Goal: Contribute content: Contribute content

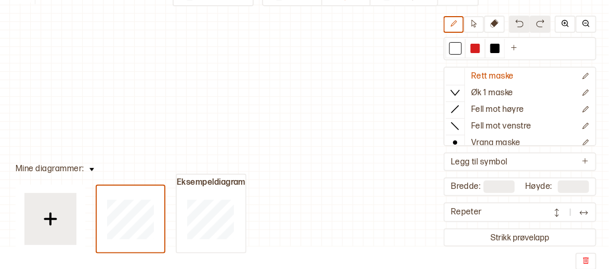
scroll to position [209, 11]
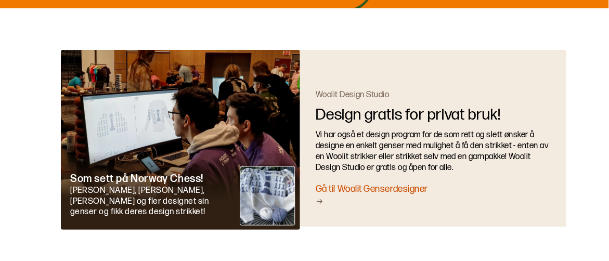
scroll to position [2058, 0]
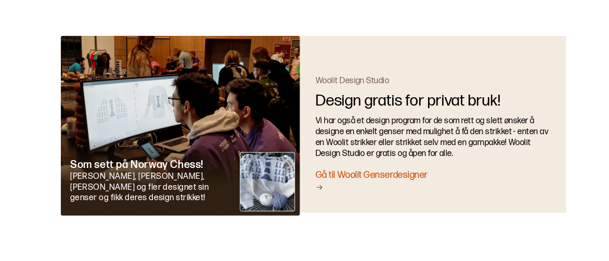
click at [393, 169] on div "Gå til Woolit Genserdesigner" at bounding box center [433, 181] width 235 height 24
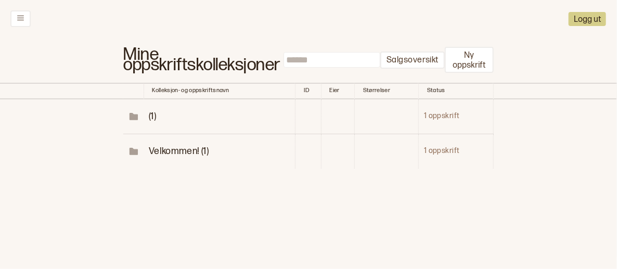
click at [167, 152] on span "Velkommen! (1)" at bounding box center [179, 151] width 60 height 11
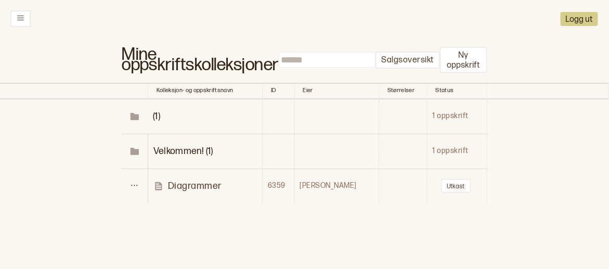
click at [160, 112] on span "(1)" at bounding box center [156, 116] width 7 height 11
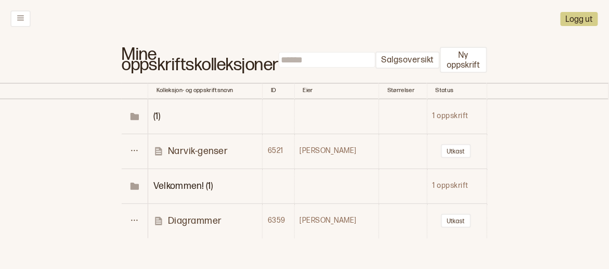
click at [184, 152] on p "Narvik-genser" at bounding box center [198, 151] width 60 height 12
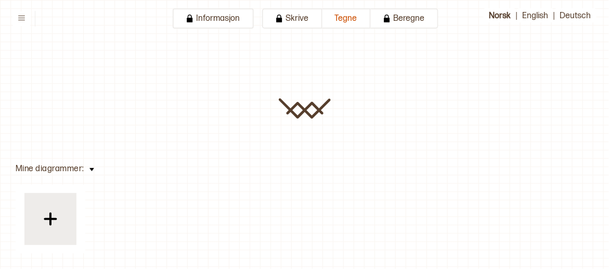
type input "**********"
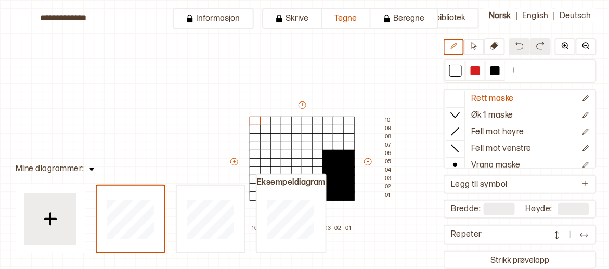
scroll to position [36, 11]
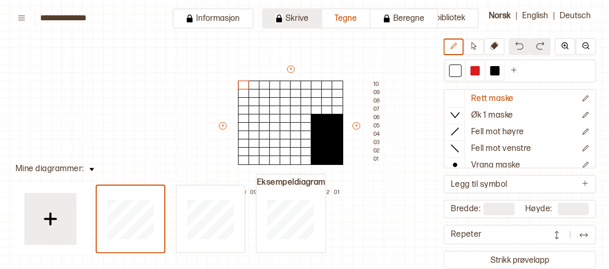
click at [309, 22] on button "Skrive" at bounding box center [292, 18] width 60 height 20
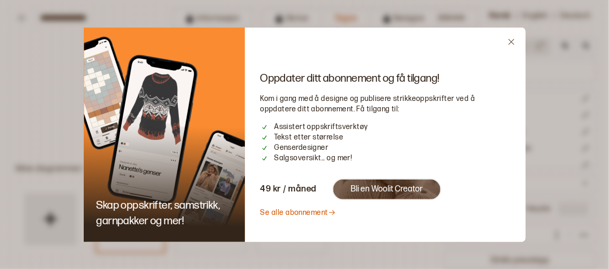
click at [314, 211] on link "Se alle abonnement" at bounding box center [299, 212] width 76 height 9
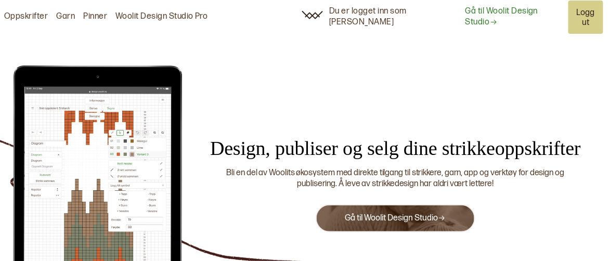
click at [351, 213] on link "Gå til Woolit Design Studio" at bounding box center [395, 218] width 101 height 10
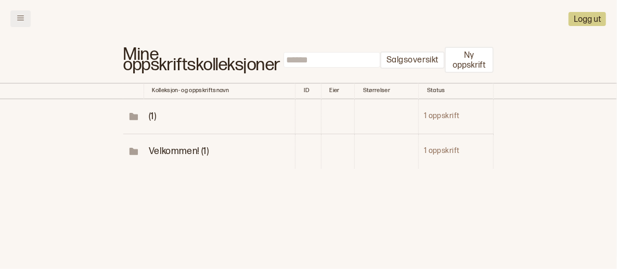
click at [23, 11] on button at bounding box center [20, 18] width 20 height 17
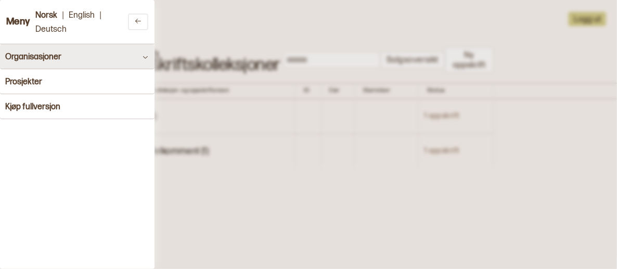
click at [32, 61] on h4 "Organisasjoner" at bounding box center [33, 57] width 56 height 10
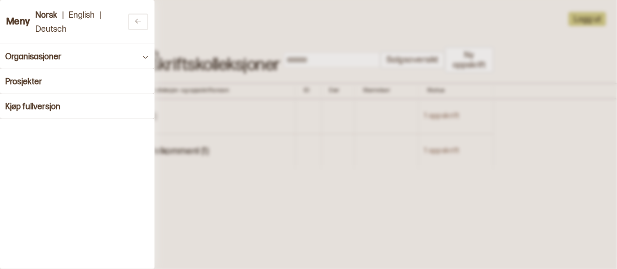
click at [132, 26] on button at bounding box center [138, 22] width 20 height 17
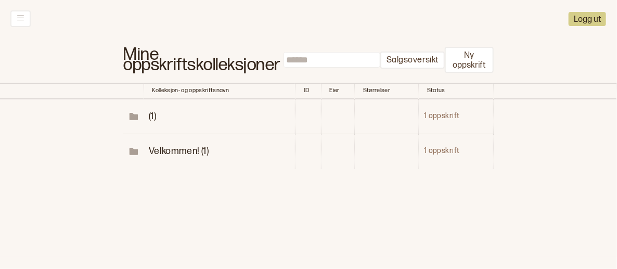
click at [150, 113] on span "(1)" at bounding box center [152, 116] width 7 height 11
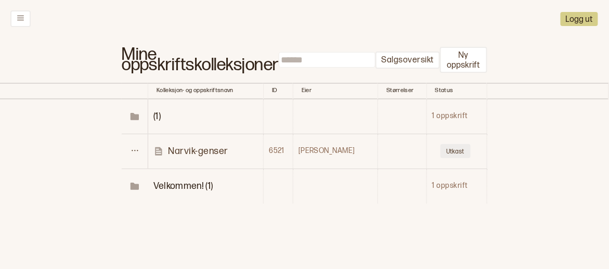
click at [444, 150] on button "Utkast" at bounding box center [456, 151] width 30 height 14
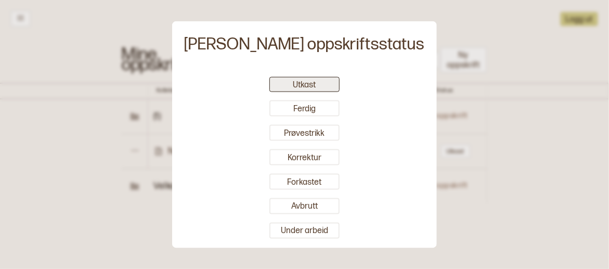
click at [295, 77] on div "Utkast Ferdig Prøvestrikk Korrektur Forkastet Avbrutt Under arbeid" at bounding box center [304, 158] width 255 height 170
click at [293, 82] on button "Utkast" at bounding box center [304, 84] width 70 height 15
click at [180, 136] on div at bounding box center [304, 134] width 609 height 269
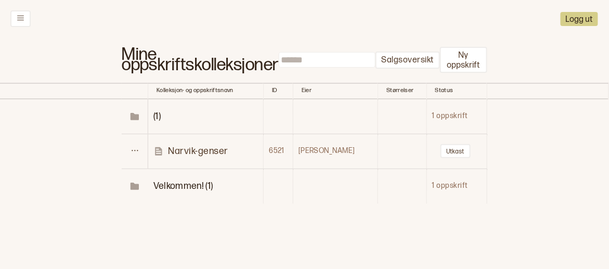
click at [190, 147] on p "Narvik-genser" at bounding box center [198, 151] width 60 height 12
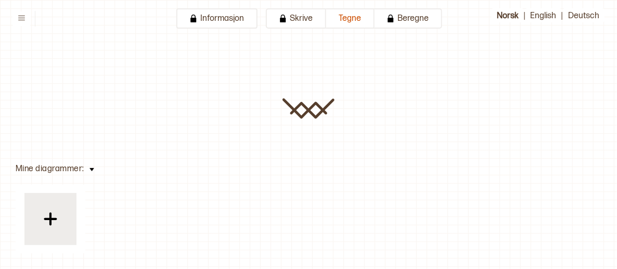
type input "**********"
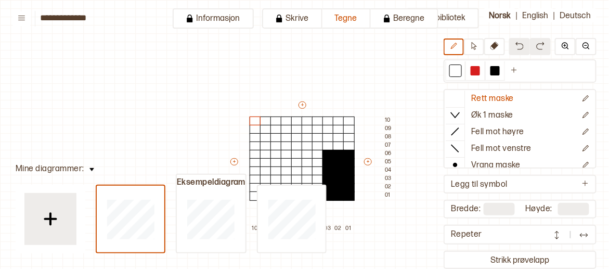
scroll to position [36, 11]
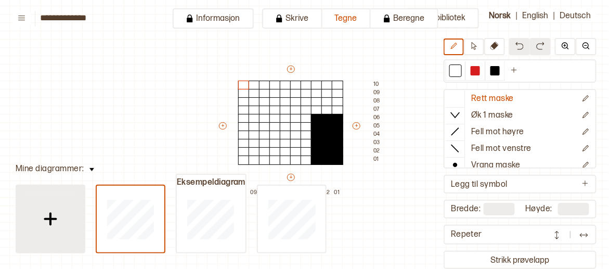
click at [62, 215] on img at bounding box center [50, 219] width 26 height 26
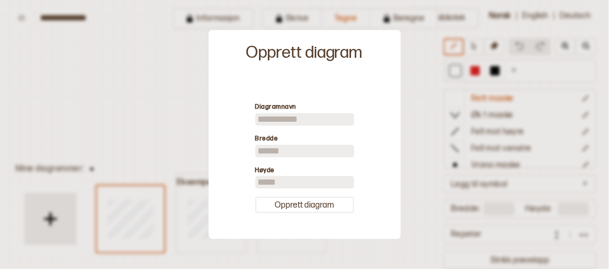
click at [112, 128] on div at bounding box center [304, 134] width 609 height 269
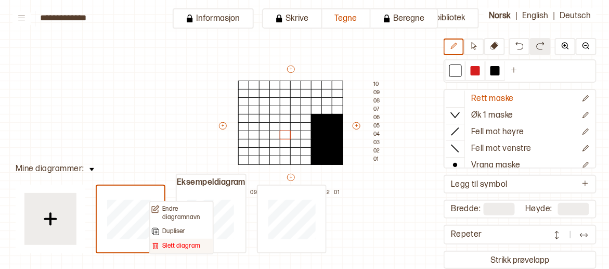
click at [167, 242] on p "Slett diagram" at bounding box center [181, 246] width 38 height 8
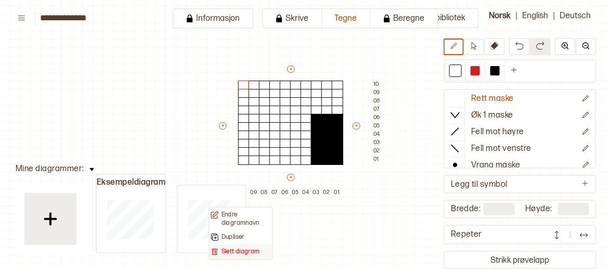
click at [222, 251] on p "Slett diagram" at bounding box center [241, 252] width 38 height 8
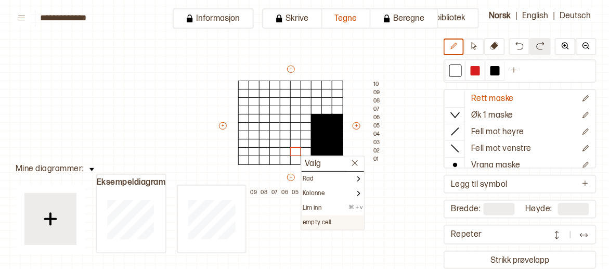
click at [309, 224] on p "empty cell" at bounding box center [317, 222] width 29 height 8
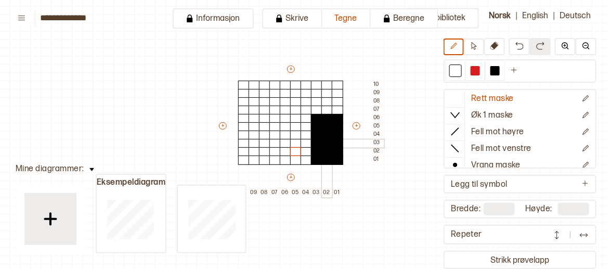
click at [322, 144] on div at bounding box center [326, 143] width 11 height 9
click at [329, 128] on div at bounding box center [326, 126] width 11 height 9
click at [324, 130] on div at bounding box center [326, 126] width 11 height 9
click at [318, 124] on div at bounding box center [316, 126] width 11 height 9
click at [316, 122] on div at bounding box center [316, 126] width 11 height 9
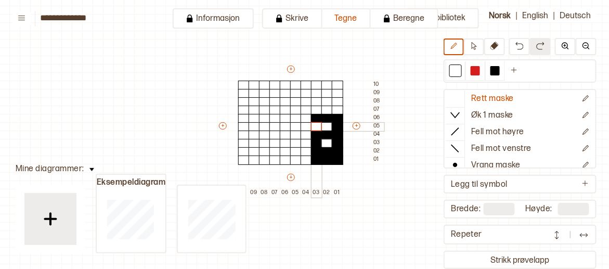
click at [316, 121] on div "+ + + + 10 09 08 07 06 05 04 03 02 01 10 09 08 07 06 05 04 03 02 01" at bounding box center [300, 130] width 166 height 133
click at [316, 118] on div at bounding box center [316, 118] width 11 height 9
click at [324, 114] on div at bounding box center [326, 118] width 11 height 9
click at [333, 117] on div at bounding box center [337, 118] width 11 height 9
click at [338, 123] on div "+ + + + 10 09 08 07 06 05 04 03 02 01 10 09 08 07 06 05 04 03 02 01" at bounding box center [300, 130] width 166 height 133
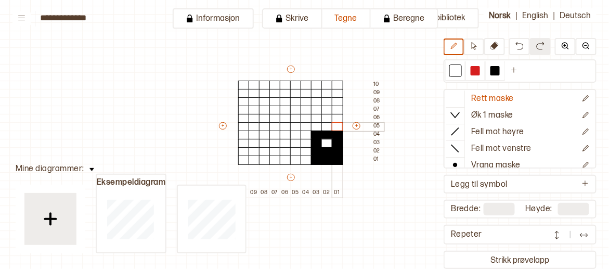
click at [337, 128] on div at bounding box center [337, 126] width 11 height 9
drag, startPoint x: 330, startPoint y: 133, endPoint x: 324, endPoint y: 135, distance: 6.6
click at [328, 134] on div at bounding box center [326, 135] width 11 height 9
click at [322, 135] on div at bounding box center [326, 135] width 11 height 9
click at [312, 137] on div at bounding box center [316, 135] width 11 height 9
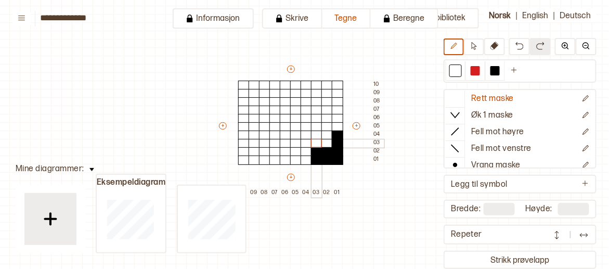
click at [316, 144] on div at bounding box center [316, 143] width 11 height 9
click at [315, 150] on div at bounding box center [316, 151] width 11 height 9
click at [315, 156] on div at bounding box center [316, 160] width 11 height 9
click at [315, 160] on div at bounding box center [316, 160] width 11 height 9
click at [324, 161] on div at bounding box center [326, 160] width 11 height 9
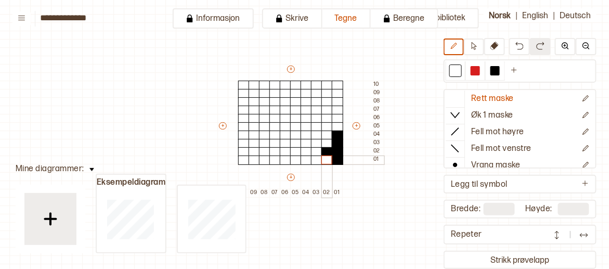
drag, startPoint x: 326, startPoint y: 153, endPoint x: 329, endPoint y: 148, distance: 6.5
click at [326, 152] on div at bounding box center [326, 151] width 11 height 9
drag, startPoint x: 329, startPoint y: 148, endPoint x: 335, endPoint y: 155, distance: 9.6
click at [330, 149] on div at bounding box center [326, 151] width 11 height 9
click at [335, 156] on div at bounding box center [337, 160] width 11 height 9
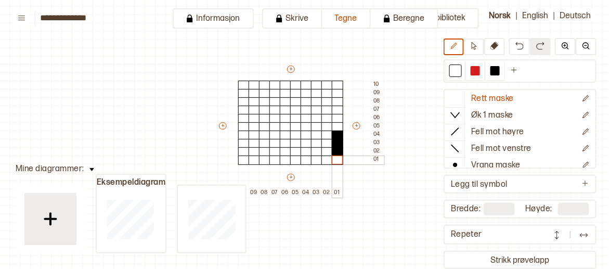
click at [335, 156] on div at bounding box center [337, 160] width 11 height 9
click at [337, 149] on div at bounding box center [337, 151] width 11 height 9
click at [337, 143] on div at bounding box center [337, 143] width 11 height 9
click at [339, 137] on div at bounding box center [337, 135] width 11 height 9
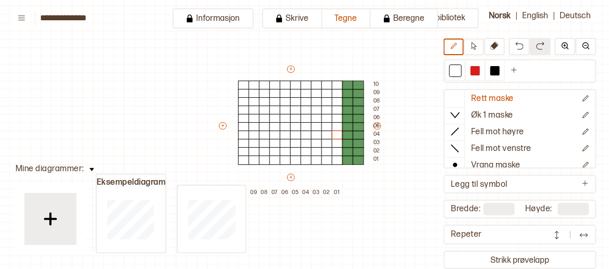
type input "**"
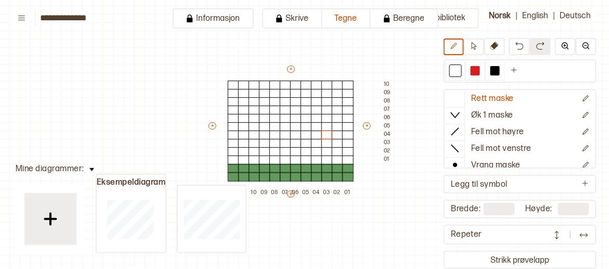
type input "**"
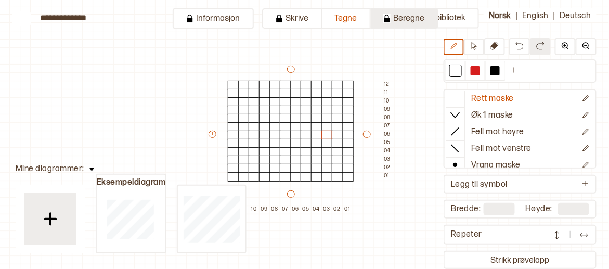
click at [401, 20] on button "Beregne" at bounding box center [405, 18] width 68 height 20
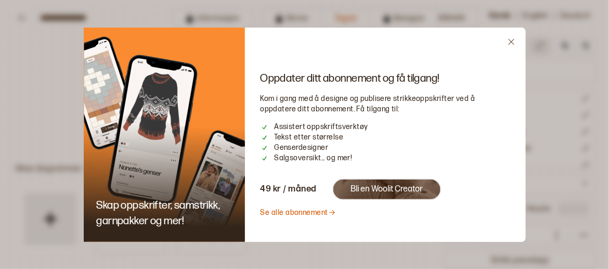
click at [384, 184] on button "Bli en Woolit Creator" at bounding box center [386, 189] width 109 height 22
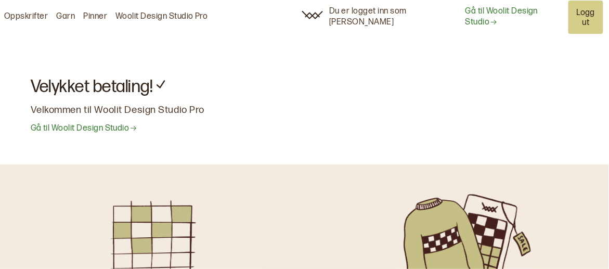
click at [97, 123] on link "Gå til Woolit Design Studio" at bounding box center [84, 128] width 107 height 11
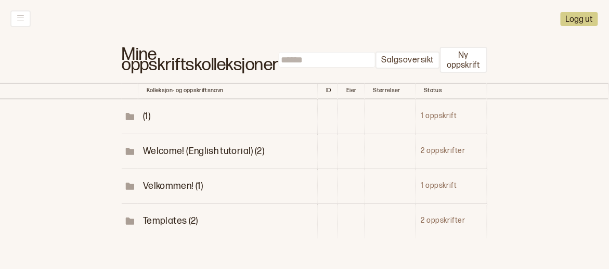
click at [161, 178] on td "Velkommen! (1)" at bounding box center [228, 186] width 180 height 35
click at [161, 185] on span "Velkommen! (1)" at bounding box center [173, 185] width 60 height 11
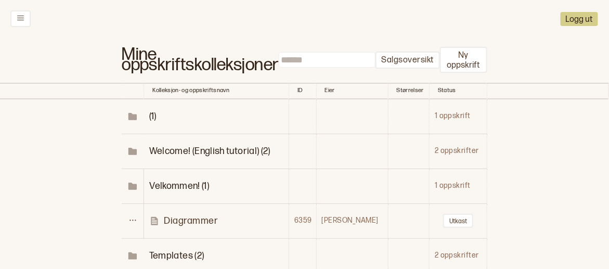
click at [454, 186] on td "1 oppskrift" at bounding box center [458, 186] width 58 height 35
click at [226, 152] on span "Welcome! (English tutorial) (2)" at bounding box center [209, 151] width 121 height 11
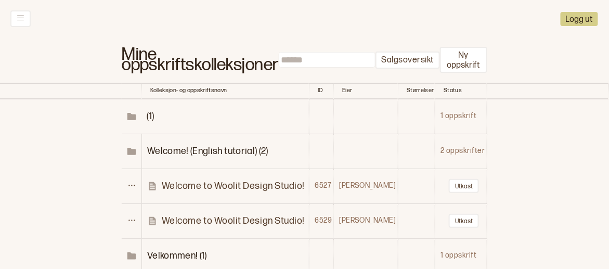
click at [224, 184] on p "Welcome to Woolit Design Studio!" at bounding box center [233, 186] width 143 height 12
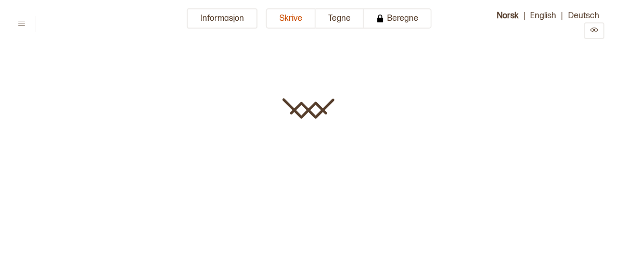
type input "**********"
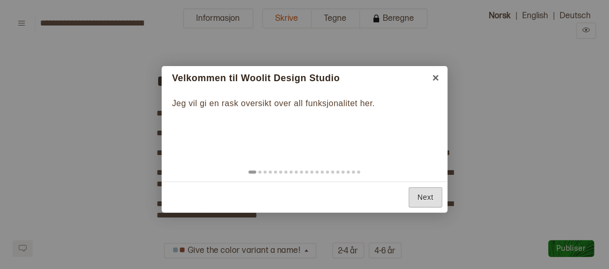
click at [421, 195] on link "Next" at bounding box center [426, 197] width 34 height 20
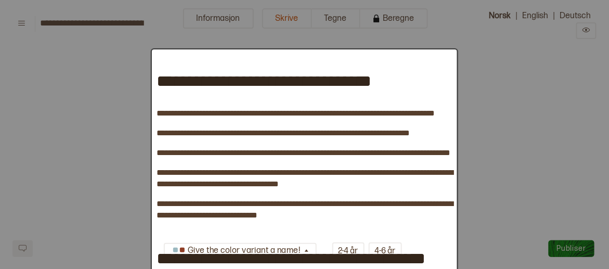
scroll to position [970, 0]
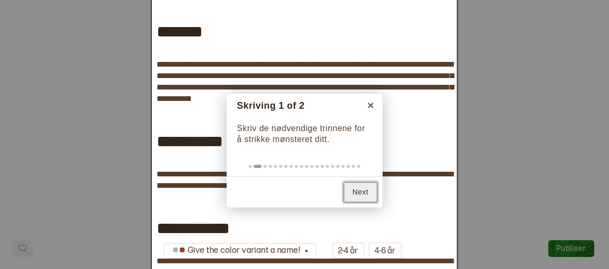
click at [367, 193] on link "Next" at bounding box center [361, 192] width 34 height 20
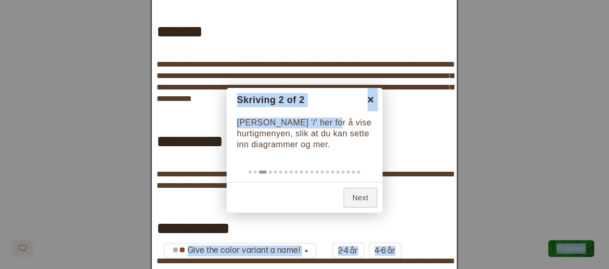
drag, startPoint x: 348, startPoint y: 125, endPoint x: 376, endPoint y: 108, distance: 32.8
click at [389, 107] on body "**********" at bounding box center [304, 93] width 609 height 2022
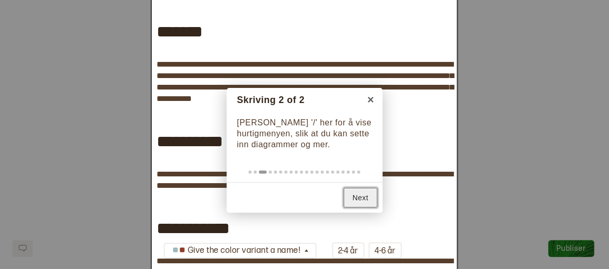
click at [355, 191] on link "Next" at bounding box center [361, 198] width 34 height 20
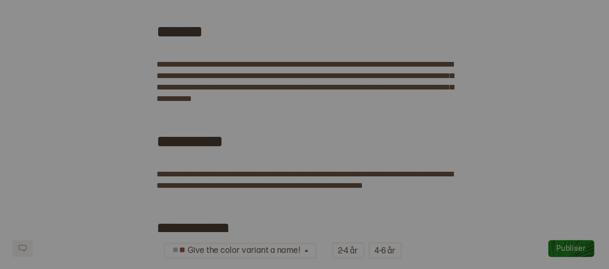
scroll to position [0, 0]
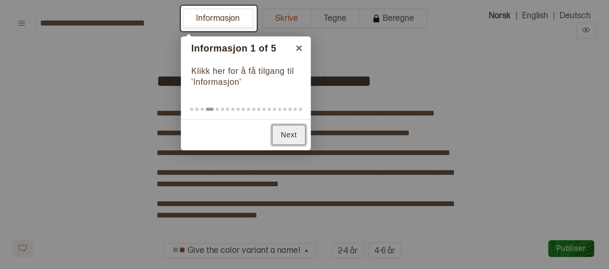
click at [287, 133] on link "Next" at bounding box center [289, 135] width 34 height 20
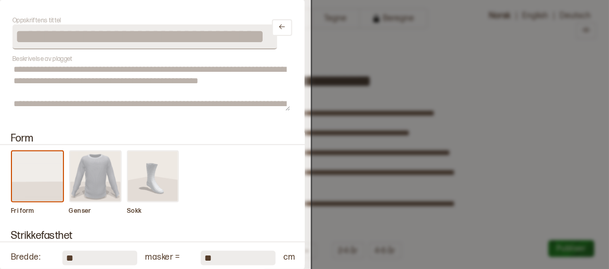
scroll to position [16, 0]
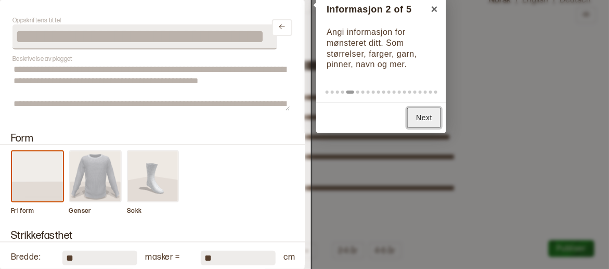
click at [419, 115] on link "Next" at bounding box center [424, 118] width 34 height 20
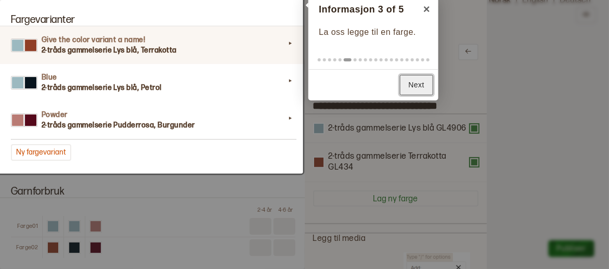
scroll to position [0, 0]
click at [414, 86] on link "Next" at bounding box center [417, 85] width 34 height 20
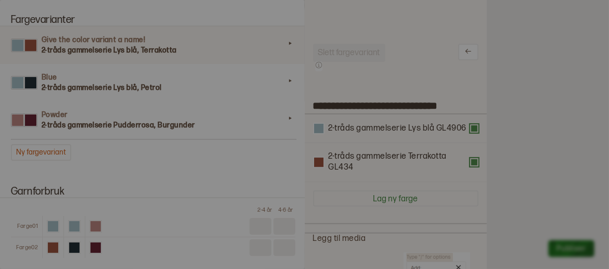
scroll to position [619, 0]
click at [382, 133] on div at bounding box center [304, 134] width 609 height 269
click at [381, 126] on div at bounding box center [304, 134] width 609 height 269
click at [373, 158] on div at bounding box center [304, 134] width 609 height 269
click at [370, 208] on div at bounding box center [304, 134] width 609 height 269
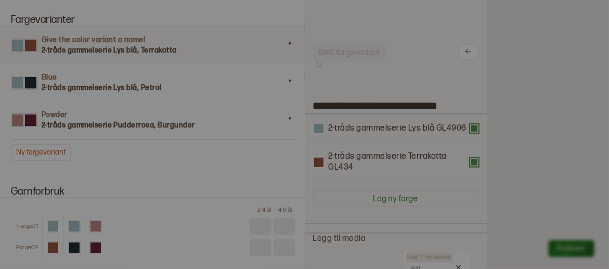
click at [348, 237] on div at bounding box center [304, 134] width 609 height 269
click at [466, 53] on div at bounding box center [304, 134] width 609 height 269
drag, startPoint x: 488, startPoint y: 58, endPoint x: 484, endPoint y: 111, distance: 53.2
click at [484, 111] on div at bounding box center [304, 134] width 609 height 269
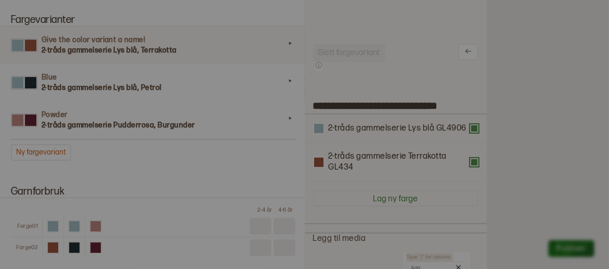
click at [58, 38] on div at bounding box center [304, 134] width 609 height 269
click at [287, 42] on div at bounding box center [304, 134] width 609 height 269
click at [173, 78] on div at bounding box center [304, 134] width 609 height 269
click at [163, 125] on div at bounding box center [304, 134] width 609 height 269
click at [82, 195] on div at bounding box center [304, 134] width 609 height 269
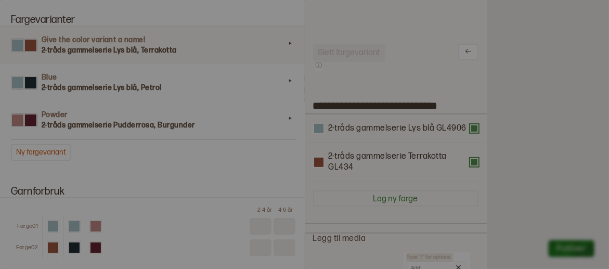
click at [79, 225] on div at bounding box center [304, 134] width 609 height 269
click at [507, 21] on div at bounding box center [304, 134] width 609 height 269
click at [485, 19] on div at bounding box center [304, 134] width 609 height 269
drag, startPoint x: 485, startPoint y: 11, endPoint x: 502, endPoint y: 155, distance: 145.1
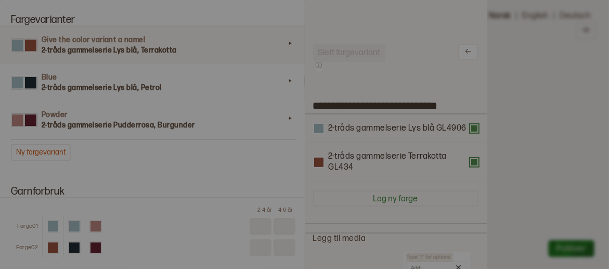
click at [490, 121] on div at bounding box center [304, 134] width 609 height 269
click at [559, 252] on div at bounding box center [304, 134] width 609 height 269
drag, startPoint x: 458, startPoint y: 240, endPoint x: 451, endPoint y: 227, distance: 14.2
click at [451, 227] on div at bounding box center [304, 134] width 609 height 269
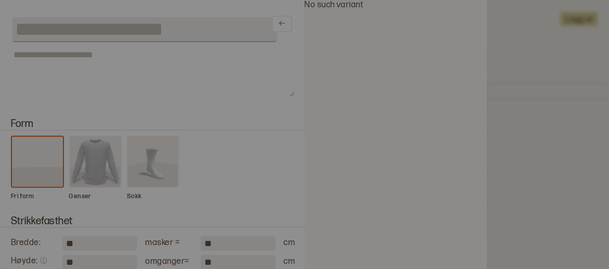
click at [75, 28] on div at bounding box center [304, 134] width 609 height 269
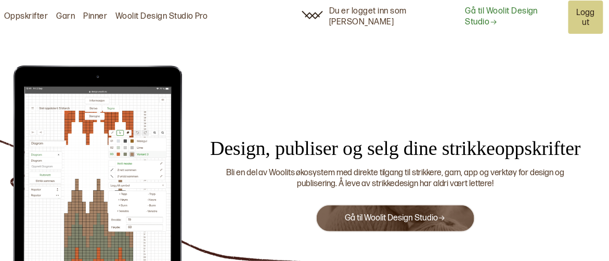
click at [365, 204] on button "Gå til Woolit Design Studio" at bounding box center [395, 218] width 159 height 28
click at [391, 213] on link "Gå til Woolit Design Studio" at bounding box center [395, 218] width 101 height 10
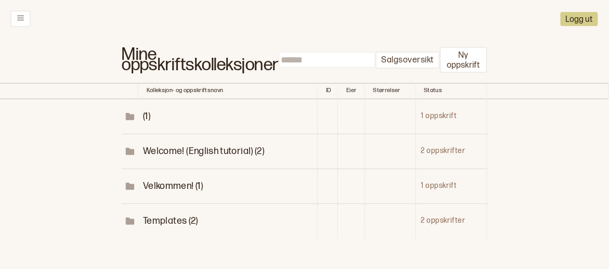
click at [148, 115] on span "(1)" at bounding box center [146, 116] width 7 height 11
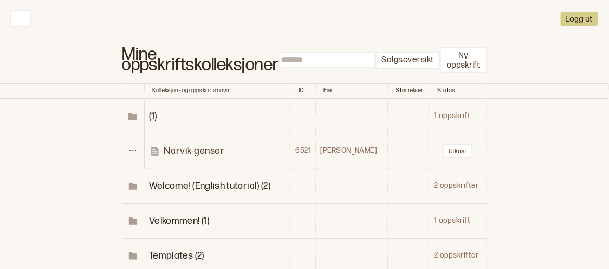
click at [175, 150] on p "Narvik-genser" at bounding box center [194, 151] width 60 height 12
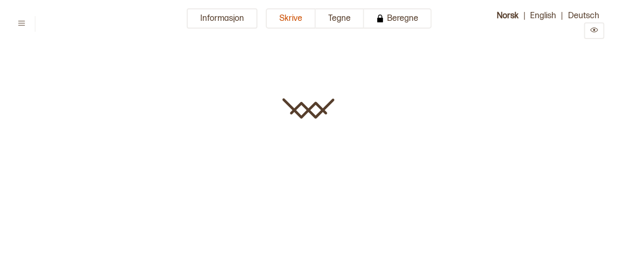
type input "**********"
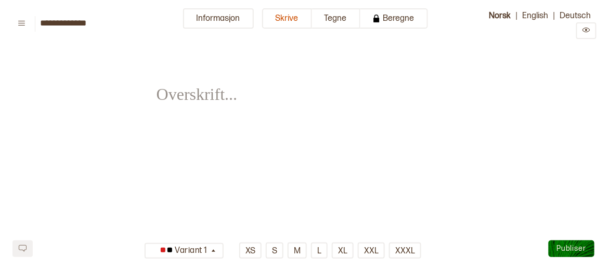
click at [198, 186] on div "﻿ ﻿" at bounding box center [305, 161] width 296 height 218
click at [200, 96] on span "﻿" at bounding box center [194, 87] width 74 height 36
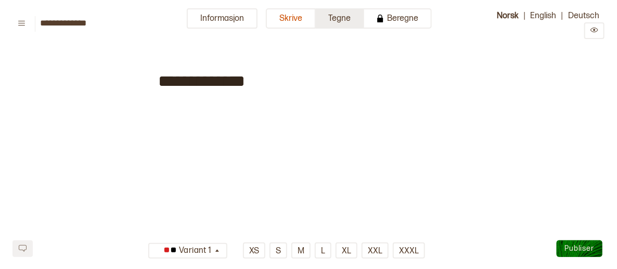
click at [333, 20] on button "Tegne" at bounding box center [340, 18] width 48 height 20
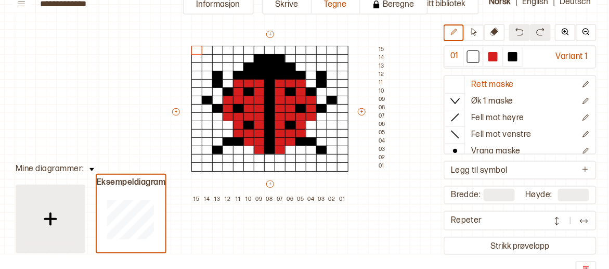
scroll to position [22, 0]
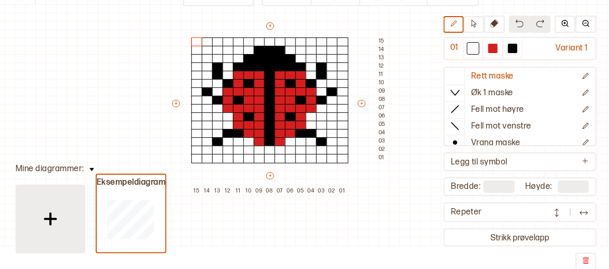
click at [55, 214] on img at bounding box center [50, 219] width 26 height 26
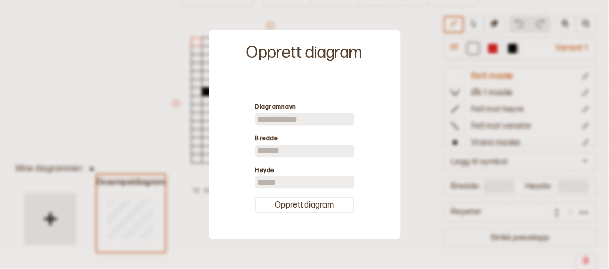
click at [272, 120] on input at bounding box center [304, 119] width 99 height 12
type input "*"
type input "********"
click at [278, 208] on button "Opprett diagram" at bounding box center [304, 205] width 99 height 16
type input "**"
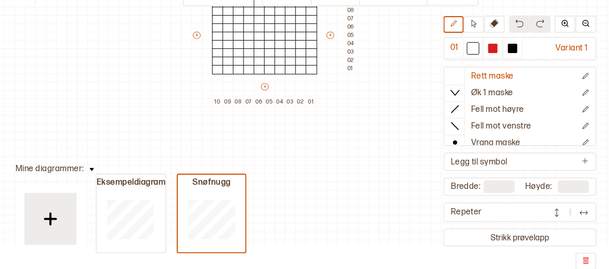
scroll to position [52, 37]
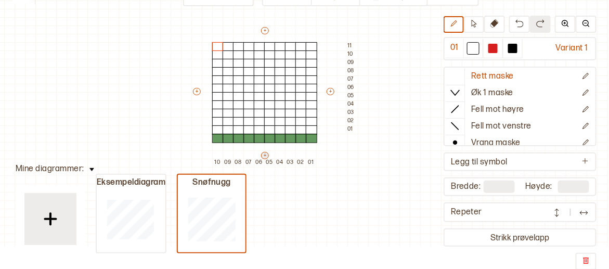
type input "**"
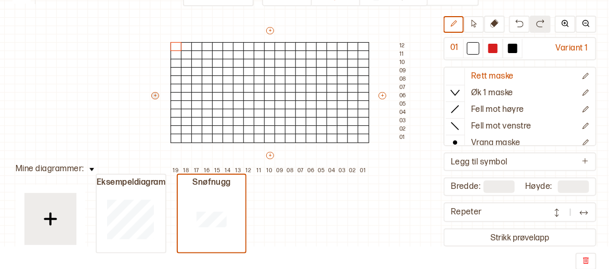
click at [153, 94] on button "+" at bounding box center [155, 95] width 8 height 7
drag, startPoint x: 158, startPoint y: 94, endPoint x: 143, endPoint y: 96, distance: 15.7
click at [143, 96] on div "Mitt bibliotek 01 Variant 1 Rett maske Øk 1 maske Fell mot høyre Fell mot venst…" at bounding box center [572, 195] width 1218 height 538
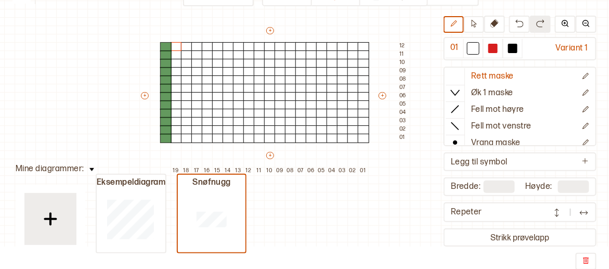
type input "**"
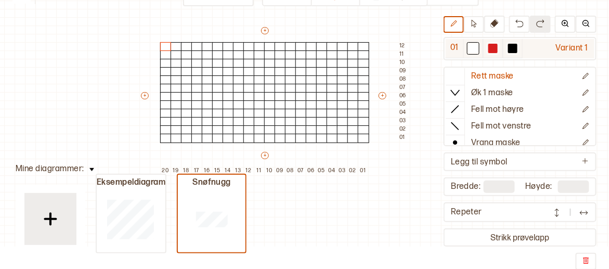
click at [546, 47] on div "Variant 1" at bounding box center [559, 48] width 72 height 19
click at [570, 44] on div "Variant 1" at bounding box center [559, 48] width 72 height 19
click at [462, 27] on button at bounding box center [454, 24] width 20 height 17
click at [454, 23] on icon at bounding box center [454, 23] width 6 height 6
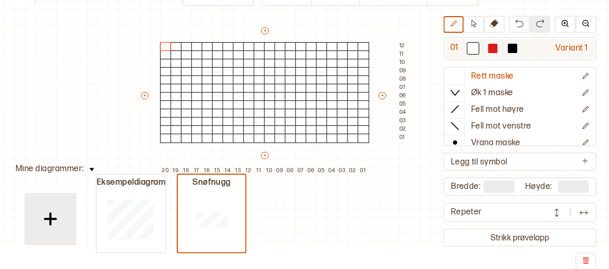
click at [457, 47] on div "01" at bounding box center [455, 48] width 18 height 19
click at [456, 25] on icon at bounding box center [454, 24] width 8 height 8
drag, startPoint x: 456, startPoint y: 25, endPoint x: 528, endPoint y: 47, distance: 75.5
click at [528, 47] on div "Variant 1" at bounding box center [559, 48] width 72 height 19
click at [459, 24] on button at bounding box center [454, 24] width 20 height 17
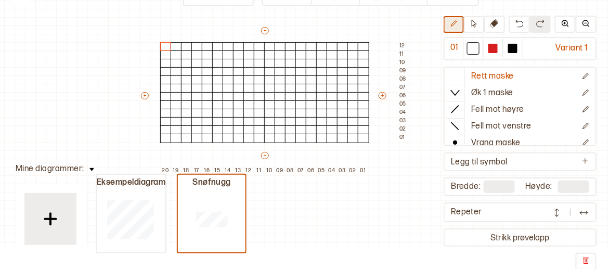
click at [459, 24] on button at bounding box center [454, 24] width 20 height 17
click at [476, 48] on div at bounding box center [473, 48] width 9 height 9
click at [494, 48] on div at bounding box center [492, 48] width 9 height 9
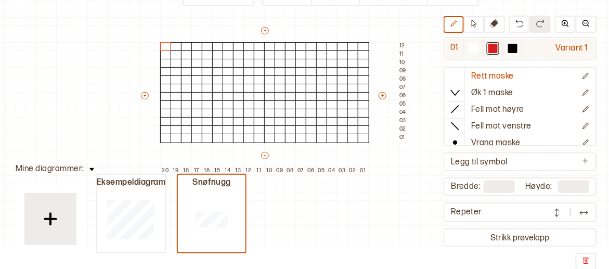
click at [496, 47] on div at bounding box center [492, 48] width 9 height 9
click at [458, 48] on div "01" at bounding box center [455, 48] width 18 height 19
click at [450, 47] on div "01" at bounding box center [455, 48] width 18 height 19
drag, startPoint x: 563, startPoint y: 43, endPoint x: 518, endPoint y: 44, distance: 45.8
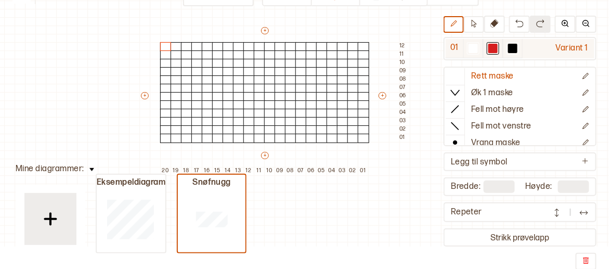
click at [563, 43] on div "Variant 1" at bounding box center [559, 48] width 72 height 19
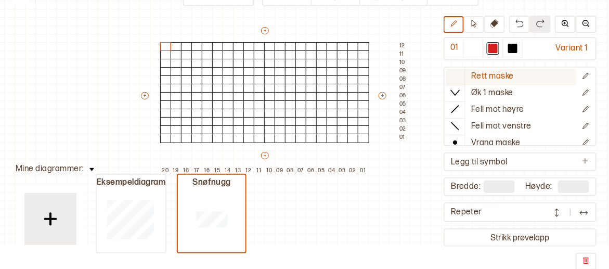
drag, startPoint x: 456, startPoint y: 22, endPoint x: 550, endPoint y: 74, distance: 107.4
click at [550, 74] on button "Rett maske" at bounding box center [511, 77] width 131 height 17
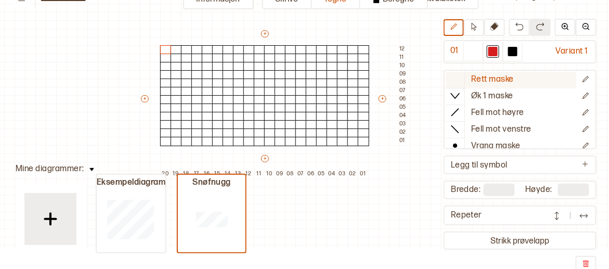
scroll to position [0, 0]
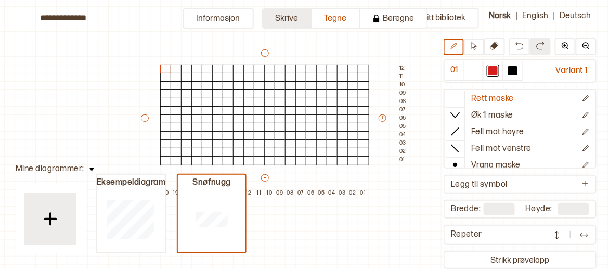
click at [302, 23] on button "Skrive" at bounding box center [287, 18] width 50 height 20
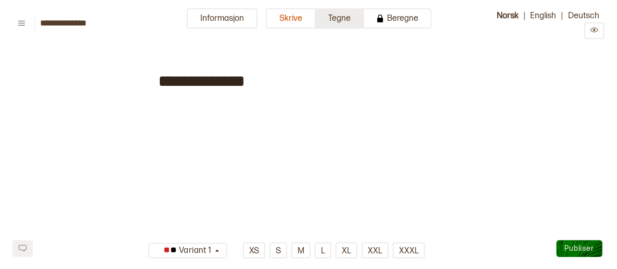
click at [339, 17] on button "Tegne" at bounding box center [340, 18] width 48 height 20
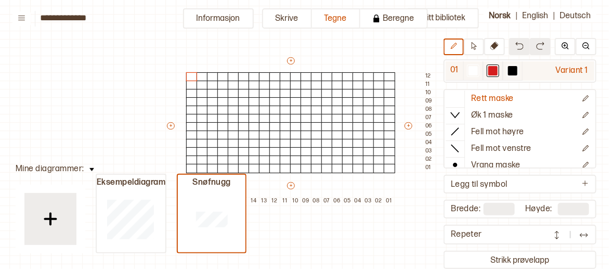
click at [512, 74] on div at bounding box center [512, 70] width 9 height 9
click at [519, 68] on div at bounding box center [513, 70] width 20 height 19
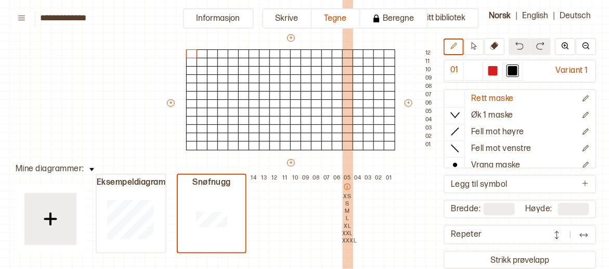
scroll to position [52, 11]
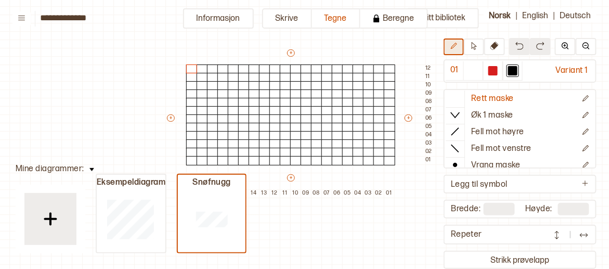
click at [458, 46] on icon at bounding box center [454, 46] width 8 height 8
click at [283, 96] on div at bounding box center [285, 93] width 11 height 9
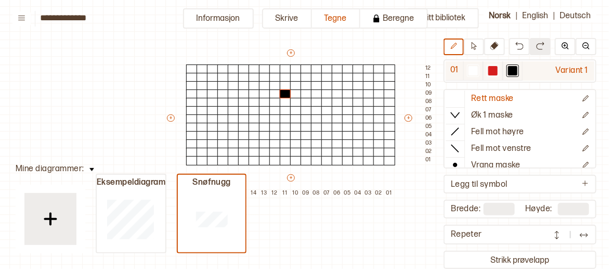
click at [472, 70] on div at bounding box center [473, 70] width 9 height 9
click at [456, 42] on icon at bounding box center [454, 46] width 8 height 8
click at [290, 94] on div at bounding box center [295, 93] width 11 height 9
click at [299, 95] on div at bounding box center [295, 93] width 11 height 9
click at [296, 109] on div at bounding box center [295, 110] width 11 height 9
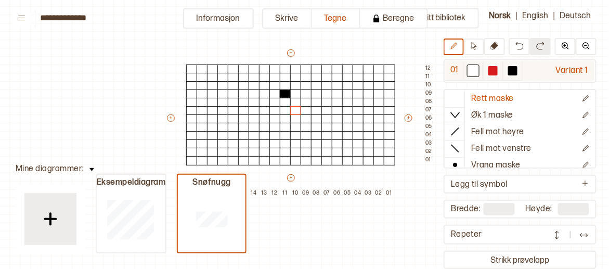
click at [512, 73] on div at bounding box center [512, 70] width 9 height 9
click at [296, 94] on div at bounding box center [295, 93] width 11 height 9
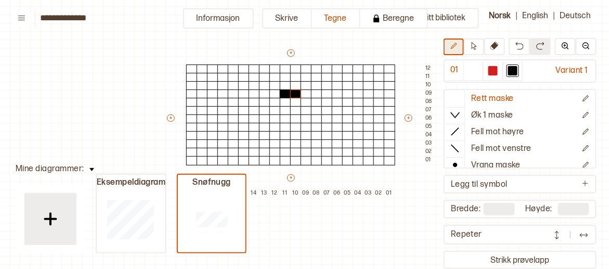
click at [456, 48] on icon at bounding box center [454, 46] width 8 height 8
click at [301, 92] on div at bounding box center [306, 93] width 11 height 9
click at [298, 101] on div at bounding box center [295, 102] width 11 height 9
click at [307, 99] on div at bounding box center [306, 102] width 11 height 9
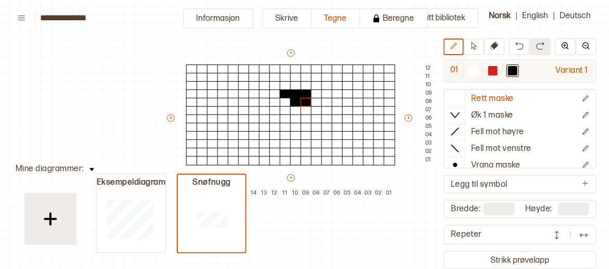
click at [511, 67] on div at bounding box center [512, 70] width 9 height 9
drag, startPoint x: 511, startPoint y: 67, endPoint x: 534, endPoint y: 67, distance: 23.4
click at [534, 67] on div "Variant 1" at bounding box center [559, 70] width 72 height 19
click at [456, 69] on div "01" at bounding box center [455, 70] width 18 height 19
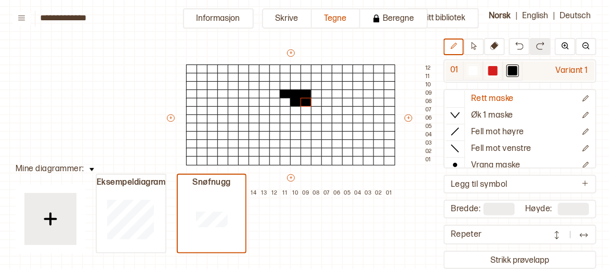
click at [574, 70] on div "Variant 1" at bounding box center [559, 70] width 72 height 19
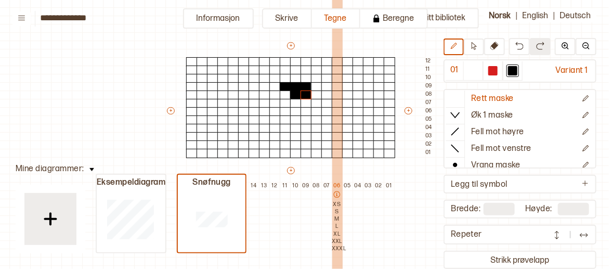
scroll to position [0, 11]
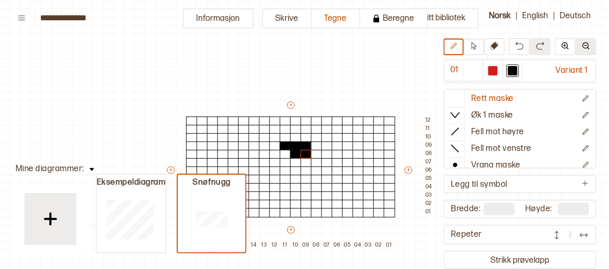
click at [589, 44] on img at bounding box center [586, 46] width 8 height 8
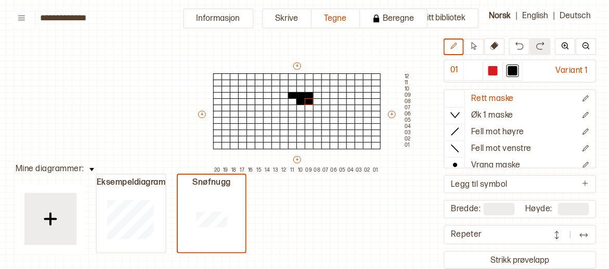
scroll to position [52, 11]
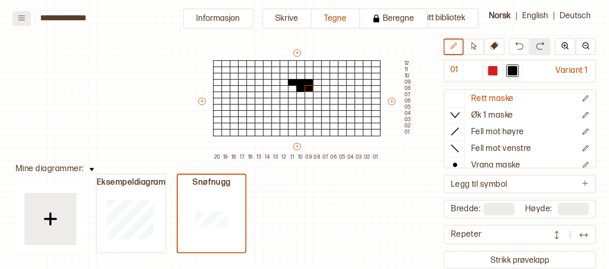
click at [17, 14] on button at bounding box center [21, 18] width 18 height 15
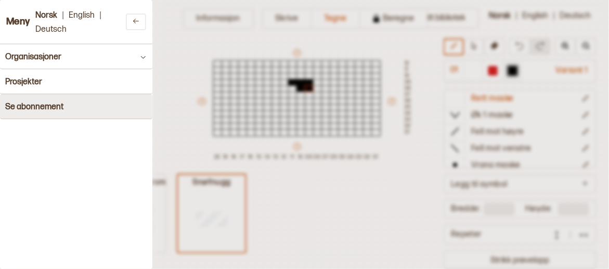
click at [53, 105] on h4 "Se abonnement" at bounding box center [34, 107] width 58 height 10
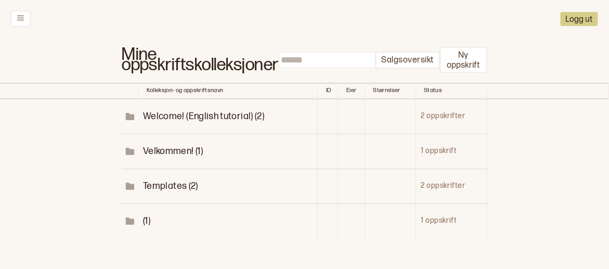
click at [169, 184] on span "Templates (2)" at bounding box center [170, 185] width 55 height 11
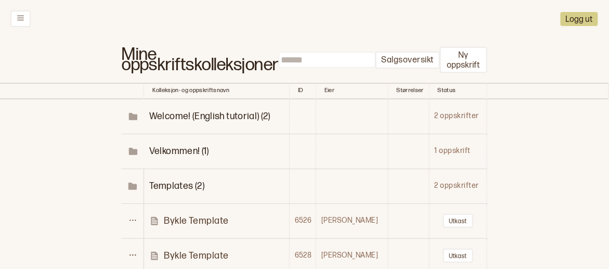
click at [169, 184] on span "Templates (2)" at bounding box center [176, 185] width 55 height 11
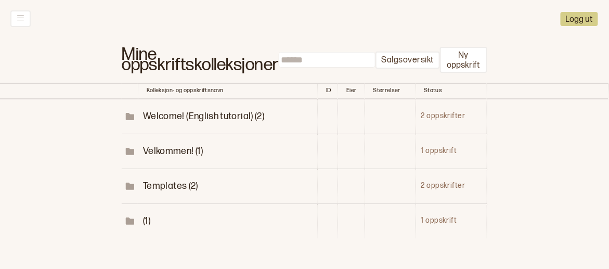
click at [174, 151] on span "Velkommen! (1)" at bounding box center [173, 151] width 60 height 11
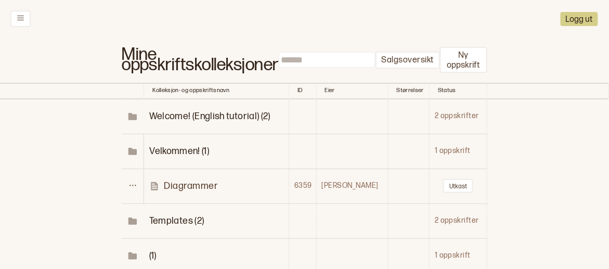
click at [174, 151] on span "Velkommen! (1)" at bounding box center [179, 151] width 60 height 11
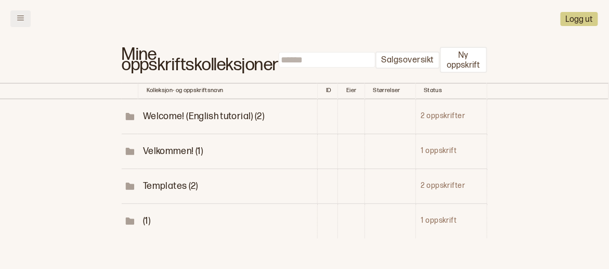
click at [12, 22] on button at bounding box center [20, 18] width 20 height 17
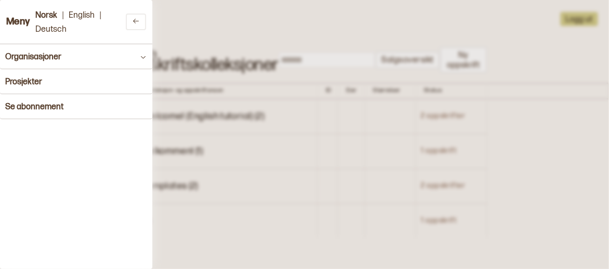
click at [12, 23] on h3 "Meny" at bounding box center [18, 22] width 24 height 11
click at [133, 21] on icon at bounding box center [136, 21] width 6 height 5
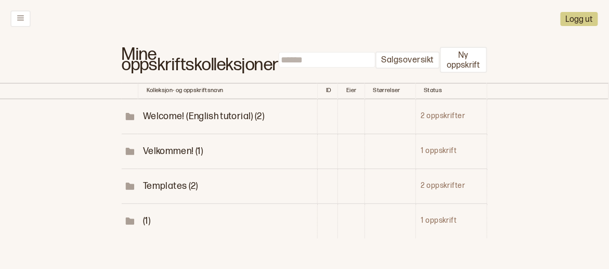
click at [172, 154] on span "Velkommen! (1)" at bounding box center [173, 151] width 60 height 11
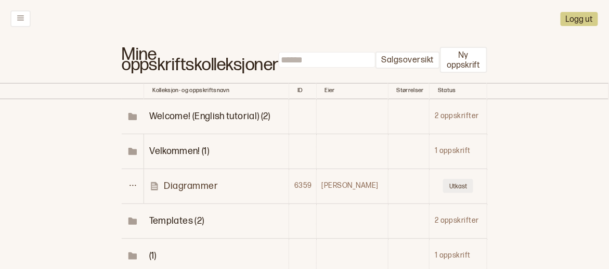
click at [453, 185] on button "Utkast" at bounding box center [458, 186] width 30 height 14
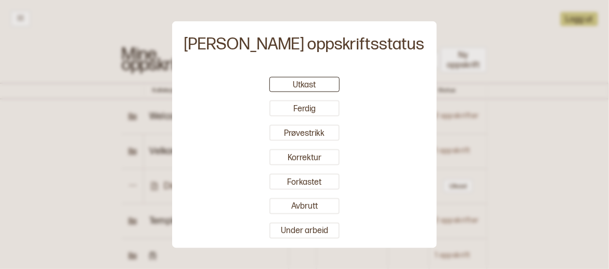
click at [460, 81] on div at bounding box center [304, 134] width 609 height 269
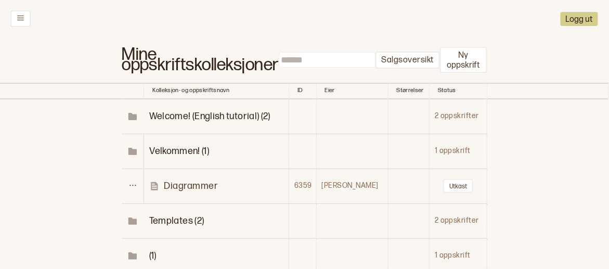
click at [175, 185] on p "Diagrammer" at bounding box center [191, 186] width 54 height 12
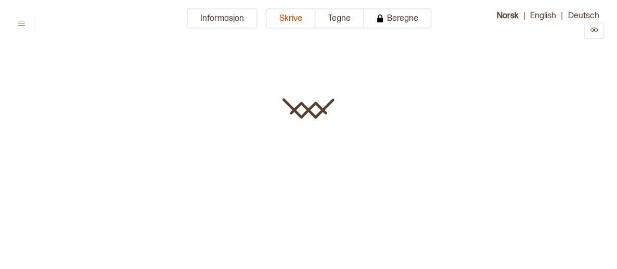
type input "**********"
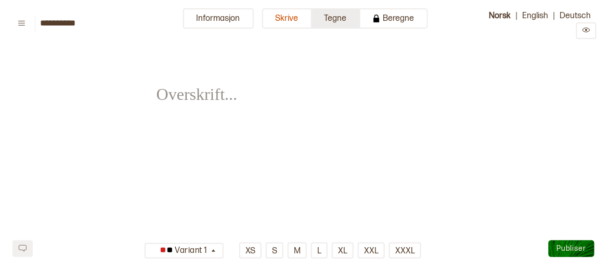
click at [342, 18] on button "Tegne" at bounding box center [336, 18] width 48 height 20
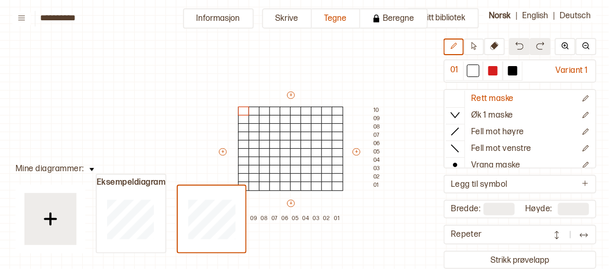
scroll to position [0, 11]
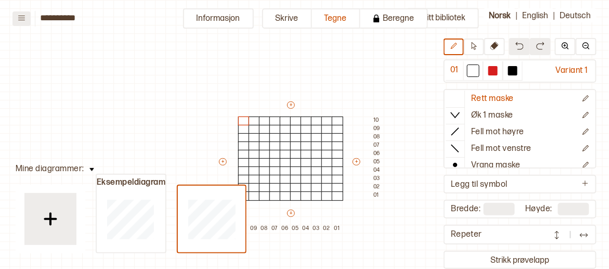
click at [21, 18] on icon at bounding box center [22, 18] width 8 height 8
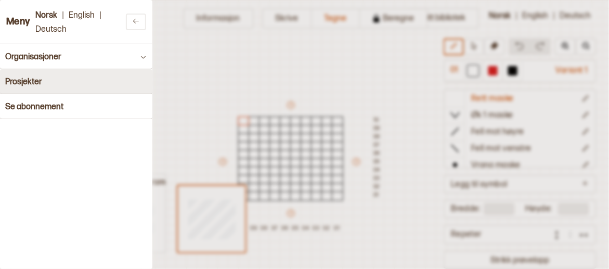
click at [26, 85] on h4 "Prosjekter" at bounding box center [23, 82] width 37 height 10
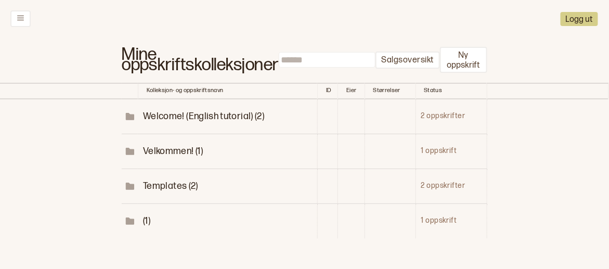
click at [173, 113] on span "Welcome! (English tutorial) (2)" at bounding box center [203, 116] width 121 height 11
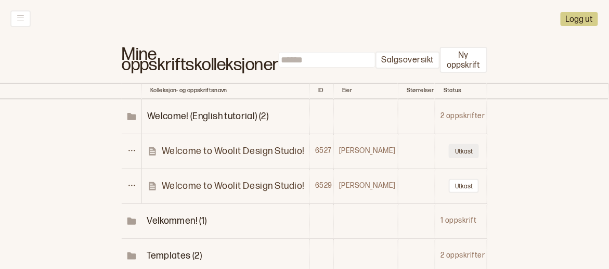
click at [471, 153] on button "Utkast" at bounding box center [464, 151] width 30 height 14
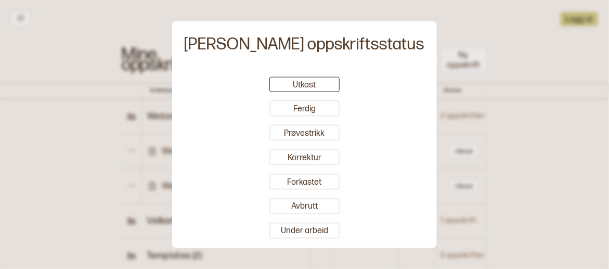
click at [417, 149] on div at bounding box center [304, 134] width 609 height 269
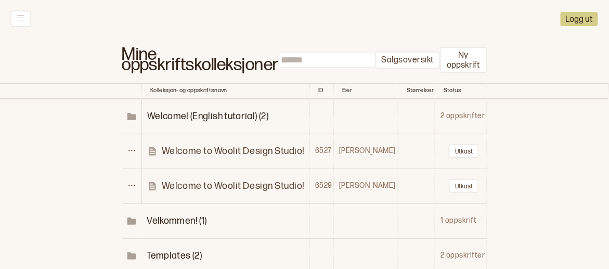
click at [242, 150] on p "Welcome to Woolit Design Studio!" at bounding box center [233, 151] width 143 height 12
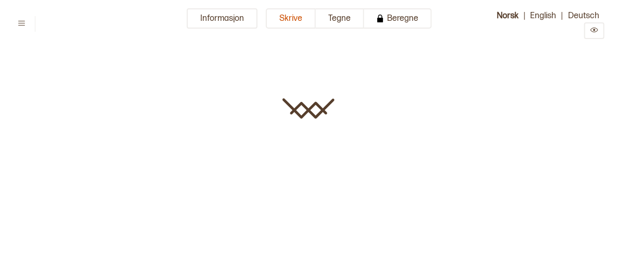
type input "**********"
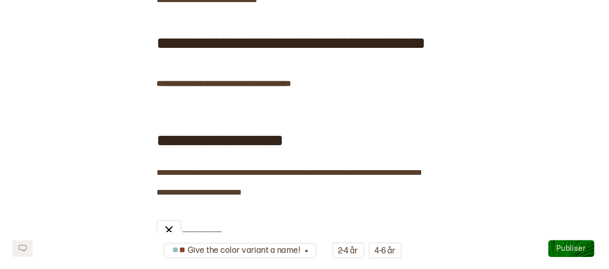
scroll to position [260, 0]
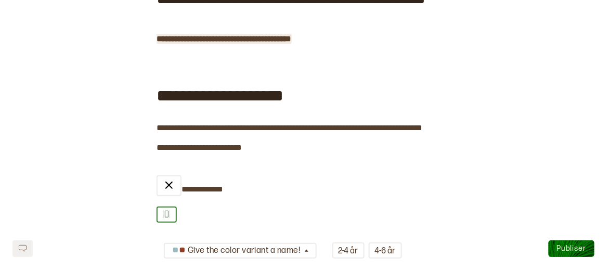
click at [246, 44] on span "**********" at bounding box center [224, 39] width 135 height 10
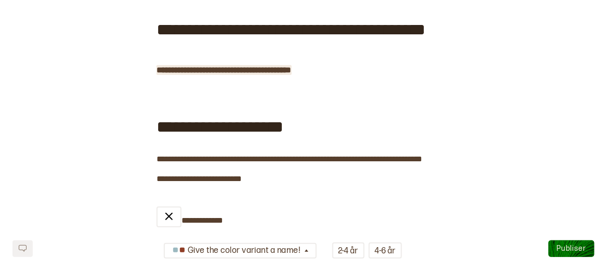
scroll to position [208, 0]
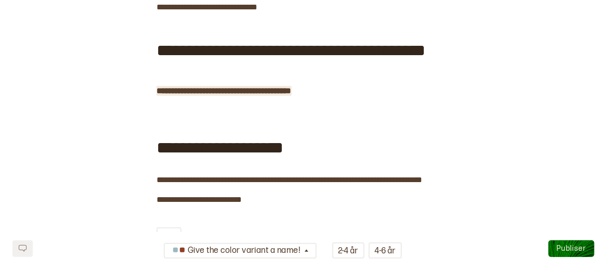
click at [270, 95] on span "**********" at bounding box center [224, 91] width 135 height 8
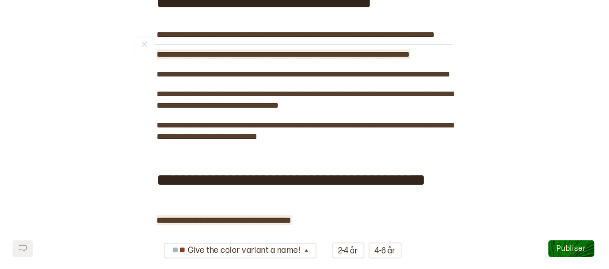
scroll to position [156, 0]
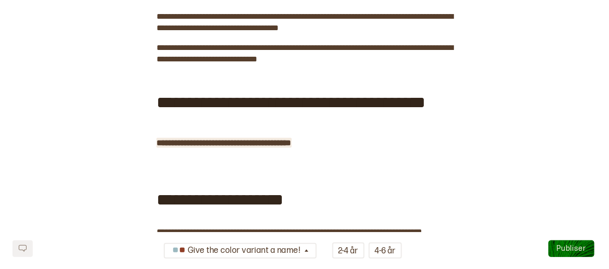
click at [157, 147] on span "**********" at bounding box center [224, 143] width 135 height 8
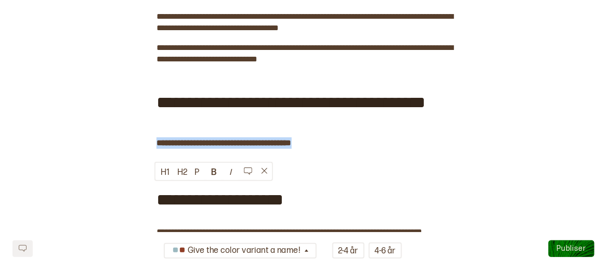
drag, startPoint x: 341, startPoint y: 186, endPoint x: 153, endPoint y: 188, distance: 187.8
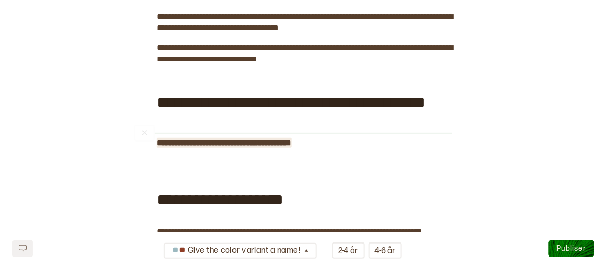
click at [157, 147] on span "**********" at bounding box center [224, 143] width 135 height 8
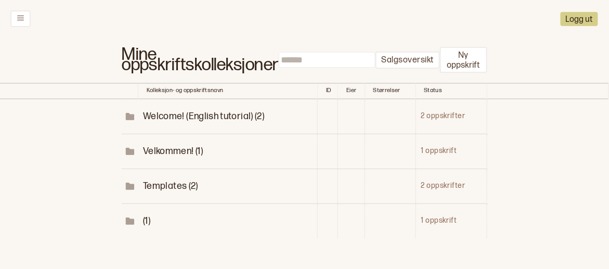
click at [177, 114] on span "Welcome! (English tutorial) (2)" at bounding box center [203, 116] width 121 height 11
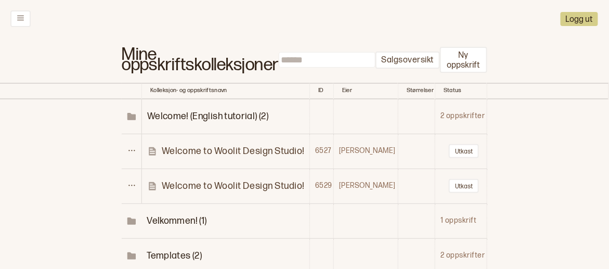
click at [219, 151] on p "Welcome to Woolit Design Studio!" at bounding box center [233, 151] width 143 height 12
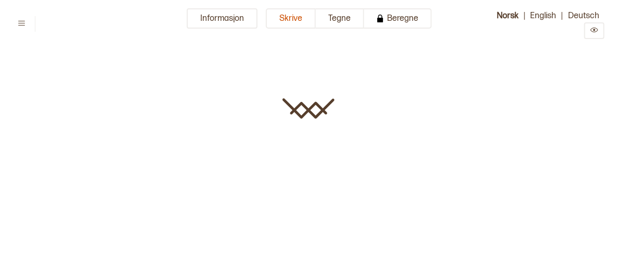
type input "**********"
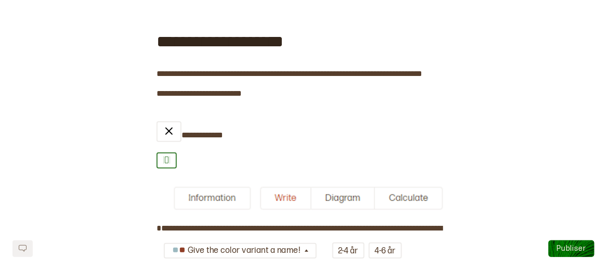
scroll to position [312, 0]
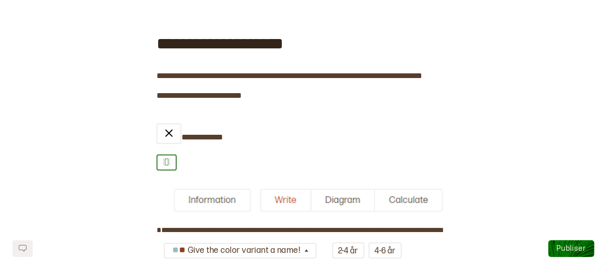
drag, startPoint x: 342, startPoint y: 31, endPoint x: 153, endPoint y: 30, distance: 188.8
drag, startPoint x: 160, startPoint y: 32, endPoint x: 487, endPoint y: 88, distance: 331.5
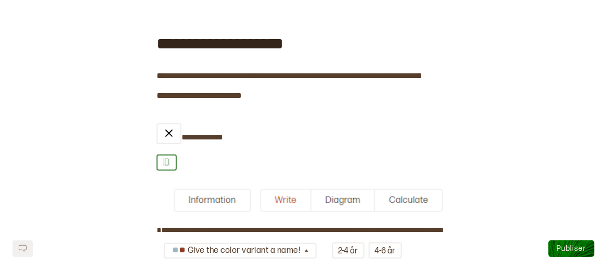
drag, startPoint x: 331, startPoint y: 32, endPoint x: 163, endPoint y: 38, distance: 167.6
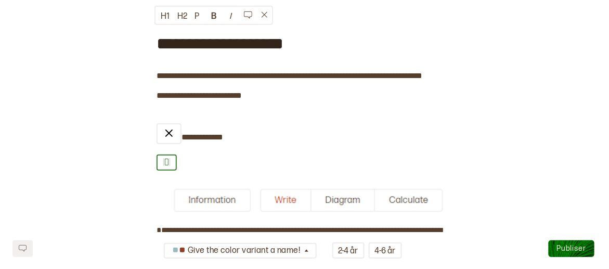
drag, startPoint x: 155, startPoint y: 30, endPoint x: 334, endPoint y: 36, distance: 179.0
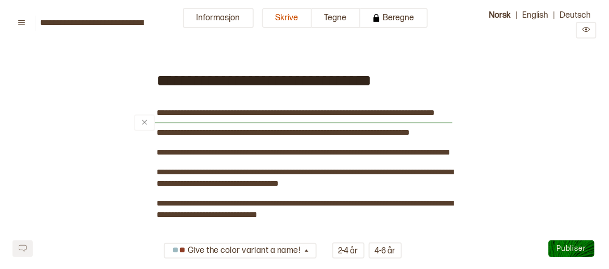
scroll to position [0, 0]
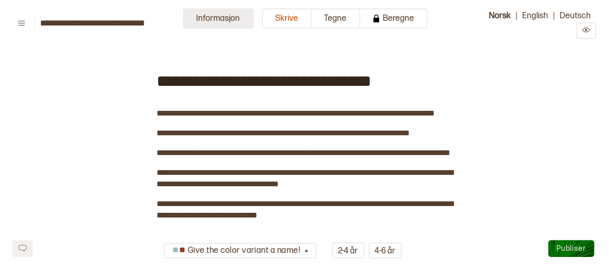
click at [229, 21] on button "Informasjon" at bounding box center [218, 18] width 71 height 20
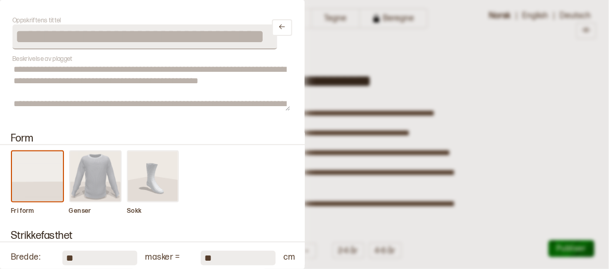
click at [92, 177] on img at bounding box center [95, 176] width 51 height 50
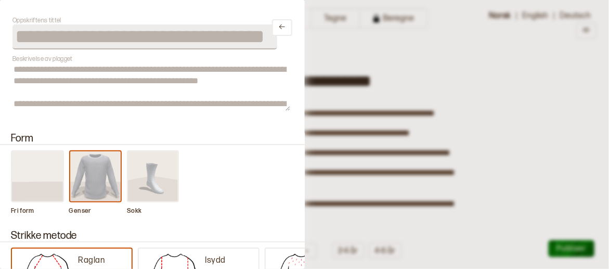
click at [97, 178] on img at bounding box center [95, 176] width 51 height 50
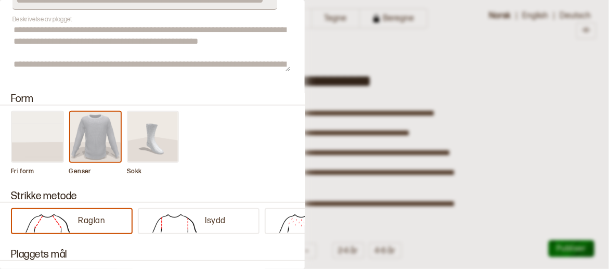
scroll to position [52, 0]
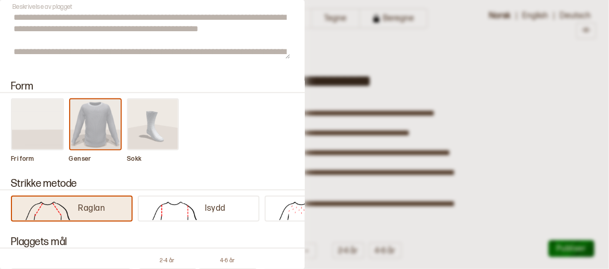
click at [91, 206] on p "Raglan" at bounding box center [92, 208] width 27 height 11
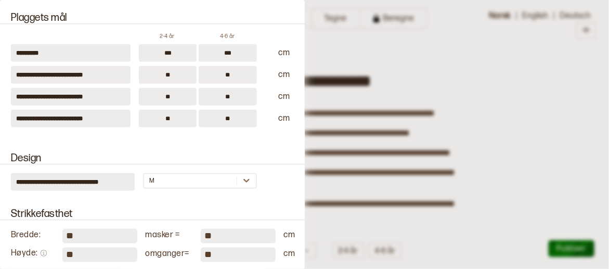
scroll to position [312, 0]
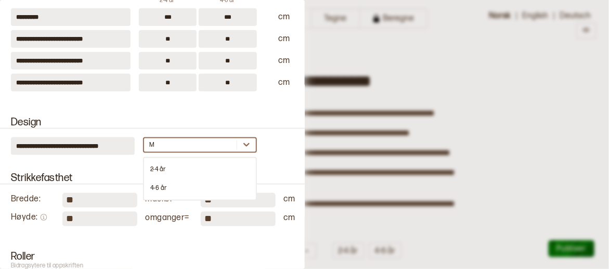
click at [244, 150] on div "M" at bounding box center [199, 145] width 113 height 16
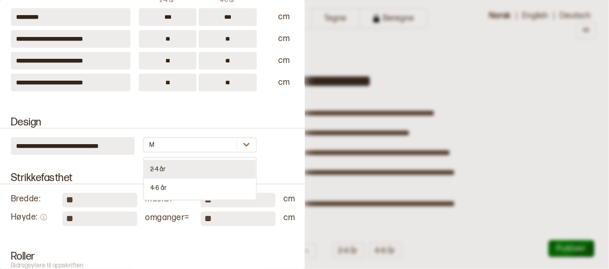
click at [196, 170] on div "2-4 år" at bounding box center [199, 169] width 111 height 19
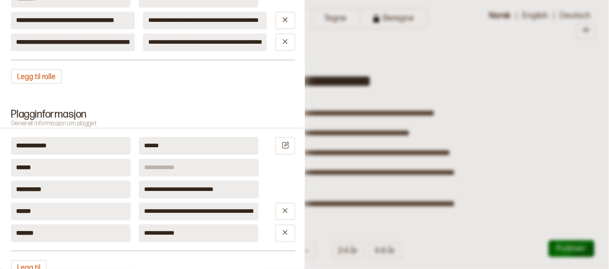
scroll to position [624, 0]
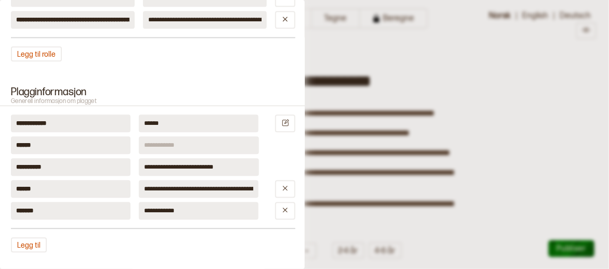
click at [160, 171] on input "**********" at bounding box center [199, 167] width 120 height 18
click at [154, 143] on input at bounding box center [199, 145] width 120 height 18
type input "**********"
drag, startPoint x: 205, startPoint y: 163, endPoint x: 143, endPoint y: 164, distance: 62.4
click at [143, 164] on input "**********" at bounding box center [199, 167] width 120 height 18
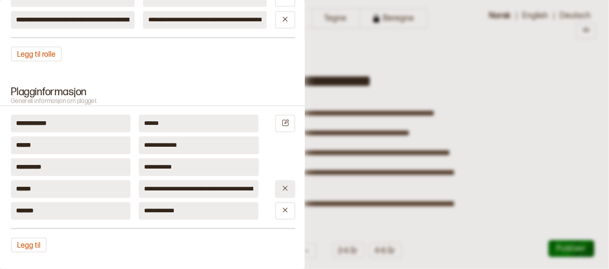
type input "**********"
click at [281, 188] on icon at bounding box center [285, 188] width 8 height 8
type input "*******"
type input "**********"
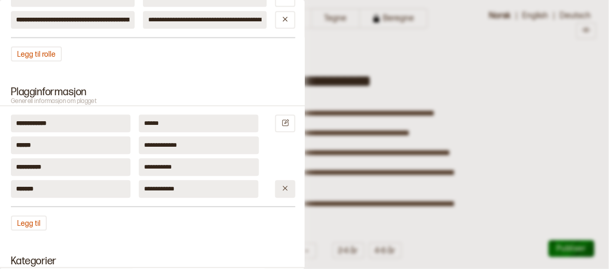
click at [281, 184] on icon at bounding box center [285, 188] width 8 height 8
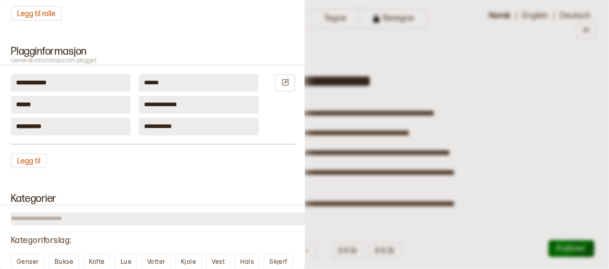
scroll to position [728, 0]
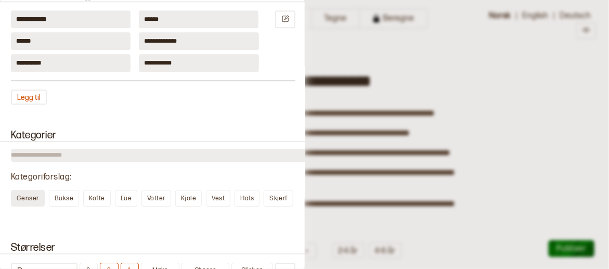
click at [32, 197] on span "Genser" at bounding box center [28, 199] width 22 height 8
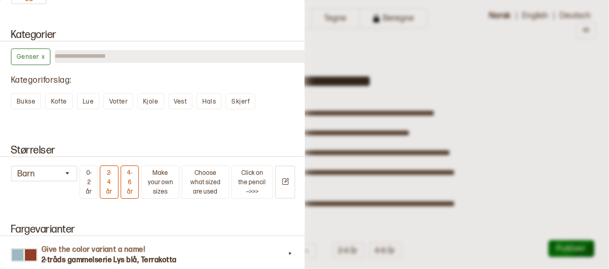
scroll to position [832, 0]
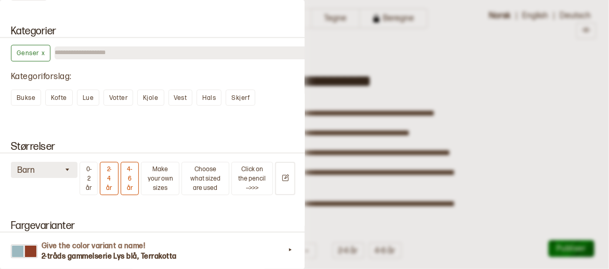
click at [76, 170] on button "Barn" at bounding box center [44, 170] width 67 height 16
click at [74, 167] on button "Barn" at bounding box center [44, 170] width 67 height 16
click at [117, 173] on button "2-4 år" at bounding box center [109, 178] width 18 height 33
type input "***"
type input "**"
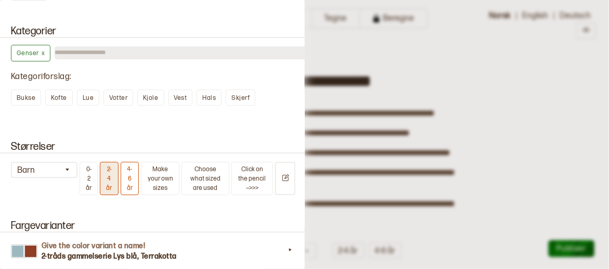
type input "**"
click at [110, 180] on button "2-4 år" at bounding box center [109, 178] width 18 height 33
click at [131, 175] on button "4-6 år" at bounding box center [130, 178] width 19 height 33
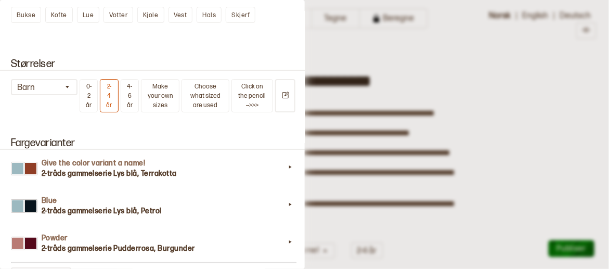
scroll to position [936, 0]
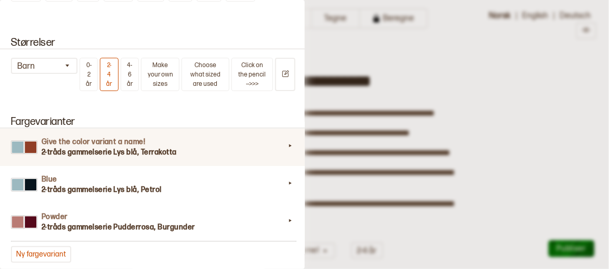
click at [244, 155] on div "Give the color variant a name! 2-tråds gammelserie Lys blå, Terrakotta" at bounding box center [152, 146] width 309 height 37
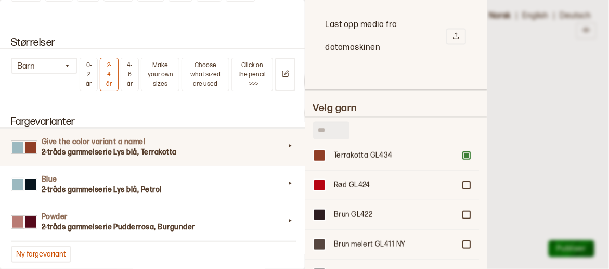
scroll to position [1456, 0]
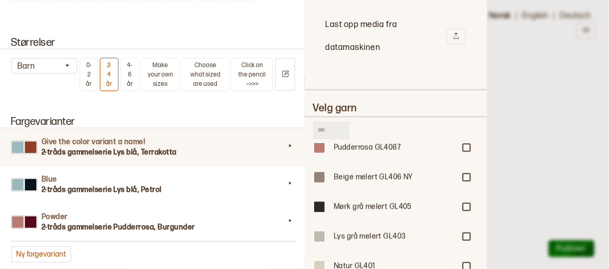
click at [329, 133] on input "text" at bounding box center [331, 131] width 36 height 18
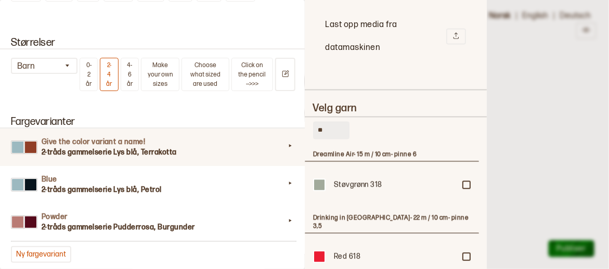
scroll to position [780, 0]
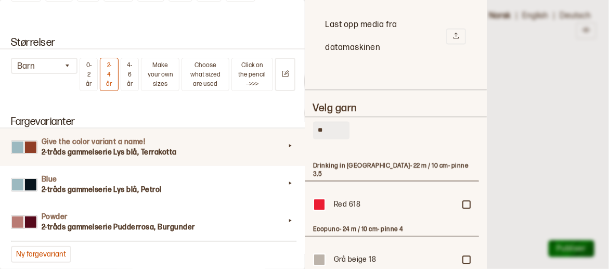
type input "*"
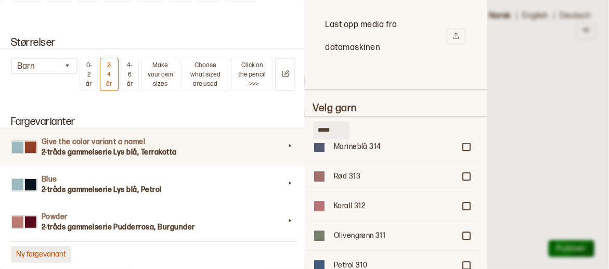
type input "*****"
click at [47, 251] on button "Ny fargevariant" at bounding box center [41, 254] width 60 height 17
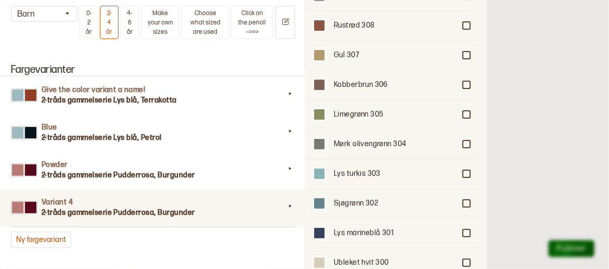
scroll to position [156, 0]
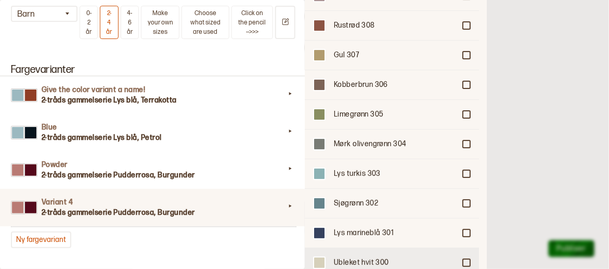
click at [463, 260] on div at bounding box center [466, 263] width 6 height 6
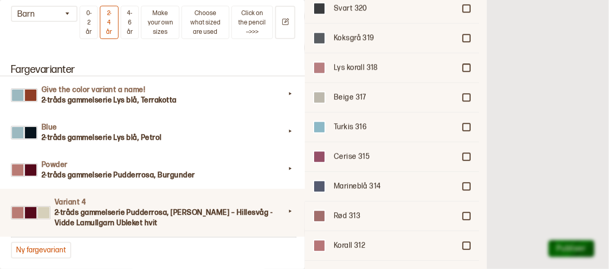
scroll to position [531, 0]
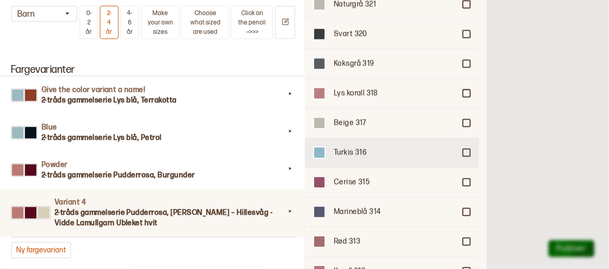
click at [463, 149] on div at bounding box center [466, 152] width 6 height 6
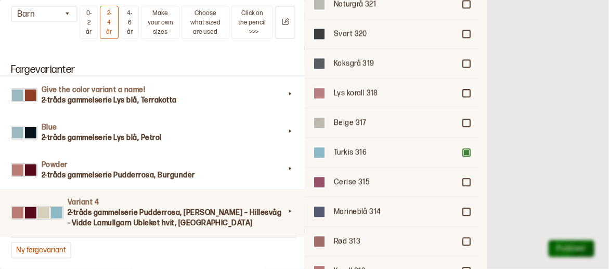
scroll to position [1092, 0]
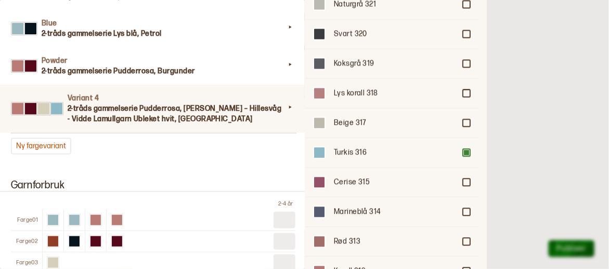
click at [250, 110] on h3 "2-tråds gammelserie Pudderrosa, Burgunder – Hillesvåg - Vidde Lamullgarn Ubleke…" at bounding box center [176, 114] width 217 height 21
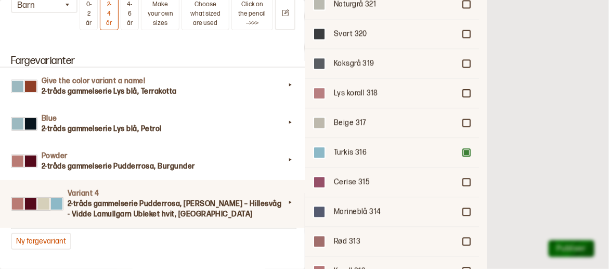
scroll to position [988, 0]
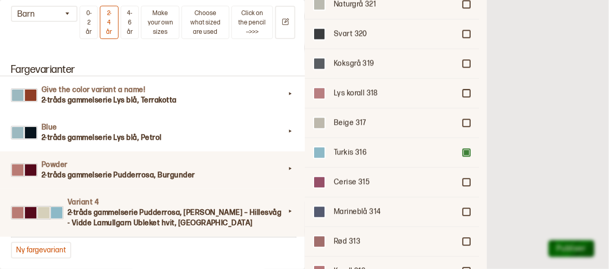
click at [114, 176] on h3 "2-tråds gammelserie Pudderrosa, Burgunder" at bounding box center [163, 175] width 243 height 10
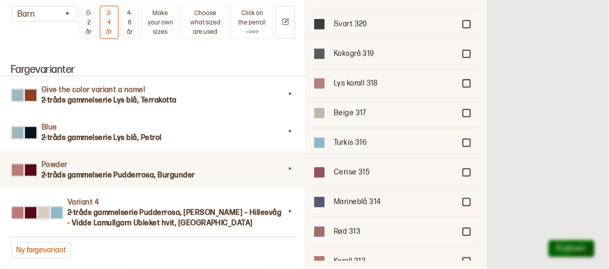
scroll to position [599, 0]
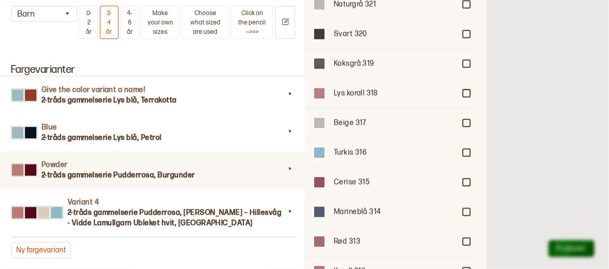
drag, startPoint x: 114, startPoint y: 176, endPoint x: 103, endPoint y: 176, distance: 11.5
click at [103, 176] on h3 "2-tråds gammelserie Pudderrosa, Burgunder" at bounding box center [163, 175] width 243 height 10
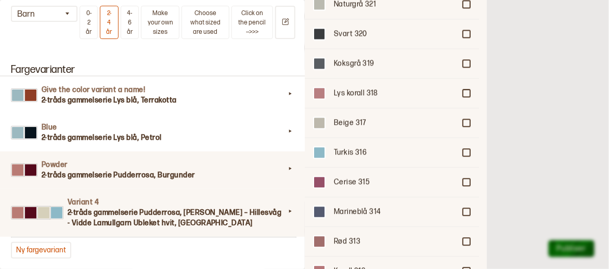
click at [97, 199] on h4 "Variant 4" at bounding box center [176, 202] width 217 height 10
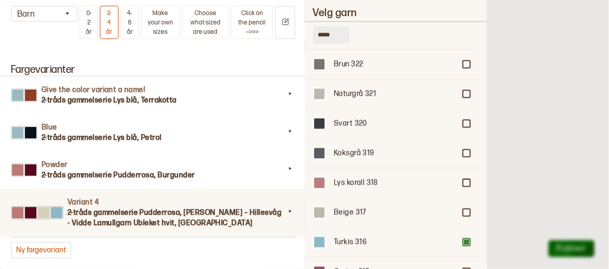
scroll to position [689, 0]
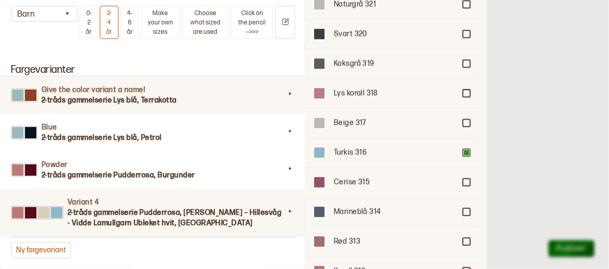
click at [92, 97] on h3 "2-tråds gammelserie Lys blå, Terrakotta" at bounding box center [163, 100] width 243 height 10
type input "**********"
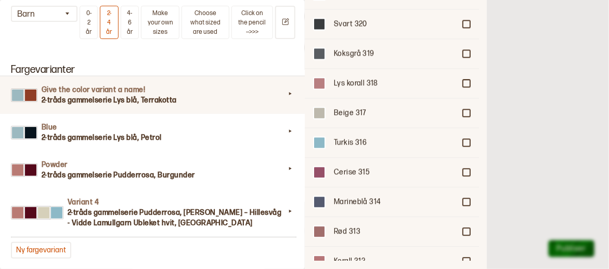
click at [92, 97] on h3 "2-tråds gammelserie Lys blå, Terrakotta" at bounding box center [163, 100] width 243 height 10
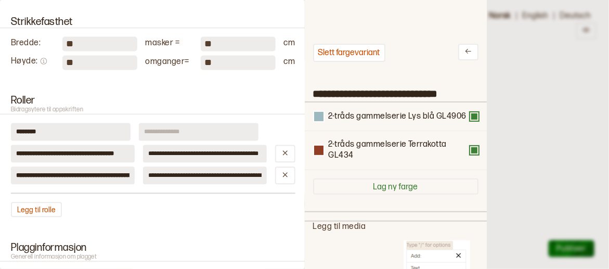
scroll to position [0, 0]
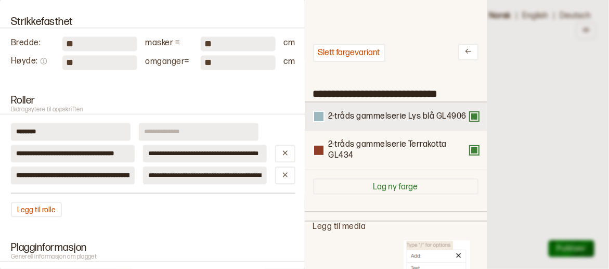
click at [444, 122] on div "2-tråds gammelserie Lys blå GL4906" at bounding box center [398, 116] width 138 height 11
click at [470, 121] on button at bounding box center [474, 116] width 8 height 8
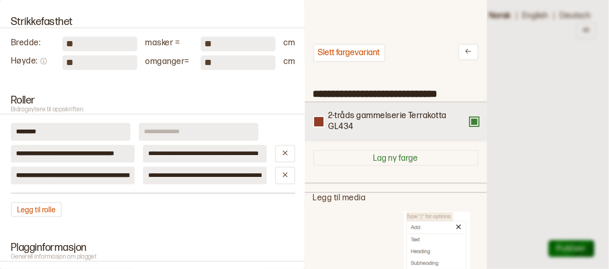
click at [470, 122] on button at bounding box center [474, 122] width 8 height 8
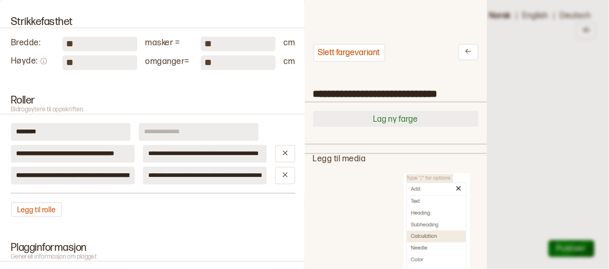
click at [417, 120] on button "Lag ny farge" at bounding box center [395, 119] width 165 height 16
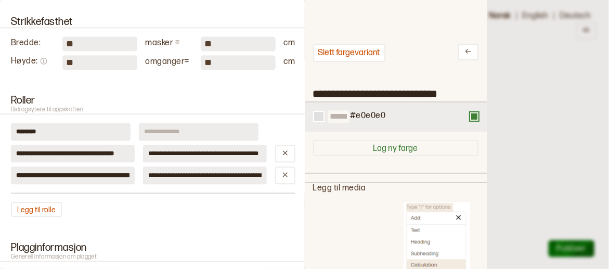
click at [350, 118] on input at bounding box center [339, 116] width 22 height 13
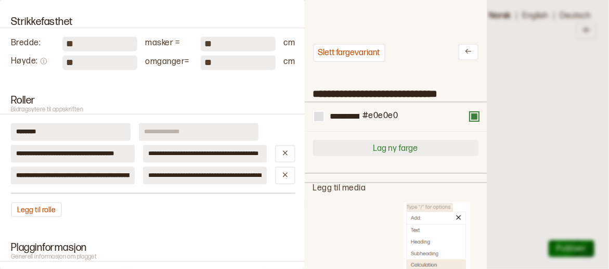
type input "**********"
click at [420, 145] on button "Lag ny farge" at bounding box center [395, 148] width 165 height 16
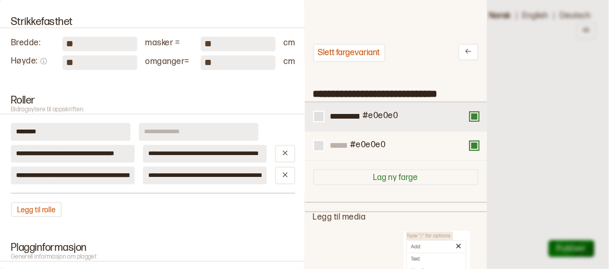
click at [398, 112] on div "#e0e0e0" at bounding box center [379, 117] width 37 height 12
click at [398, 116] on div "#e0e0e0" at bounding box center [379, 117] width 37 height 12
click at [344, 119] on input "**********" at bounding box center [345, 116] width 34 height 13
click at [473, 118] on button at bounding box center [474, 116] width 8 height 8
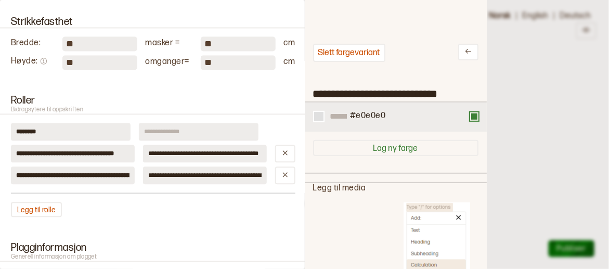
click at [473, 117] on button at bounding box center [474, 116] width 8 height 8
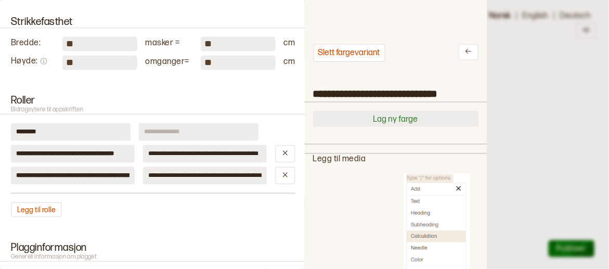
click at [423, 120] on button "Lag ny farge" at bounding box center [395, 119] width 165 height 16
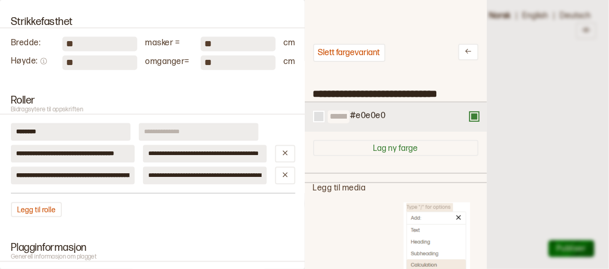
click at [350, 119] on input at bounding box center [339, 116] width 22 height 13
type input "**********"
click at [324, 114] on div at bounding box center [318, 116] width 9 height 9
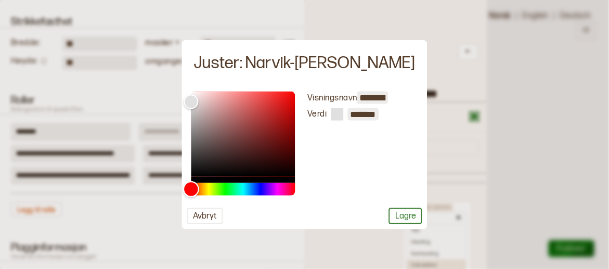
click at [267, 187] on div "Hue" at bounding box center [243, 189] width 104 height 12
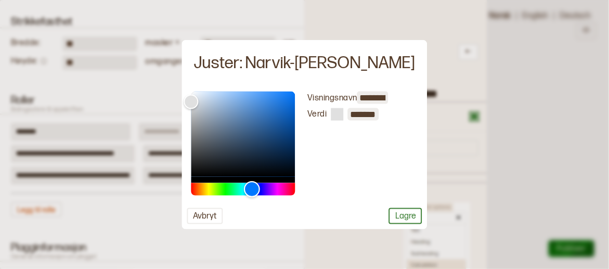
click at [278, 184] on div "Hue" at bounding box center [243, 189] width 104 height 12
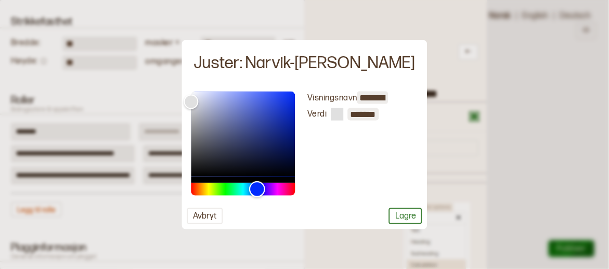
click at [265, 187] on div "Hue" at bounding box center [257, 189] width 16 height 16
click at [369, 114] on input "*******" at bounding box center [362, 114] width 31 height 12
drag, startPoint x: 389, startPoint y: 114, endPoint x: 358, endPoint y: 124, distance: 32.1
click at [358, 124] on div "**********" at bounding box center [342, 144] width 94 height 104
click at [379, 113] on input "*******" at bounding box center [362, 115] width 31 height 14
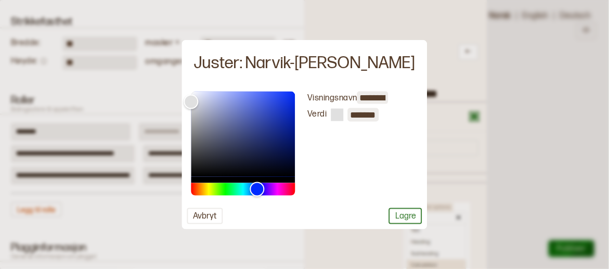
scroll to position [0, 9]
type input "*******"
click at [392, 215] on button "Lagre" at bounding box center [405, 216] width 33 height 16
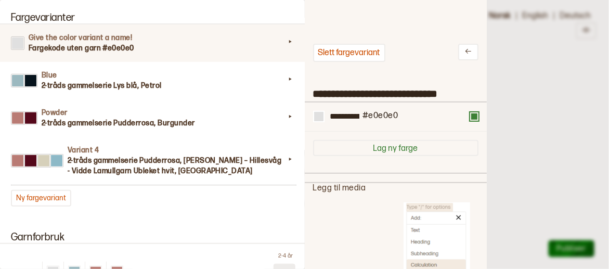
scroll to position [988, 0]
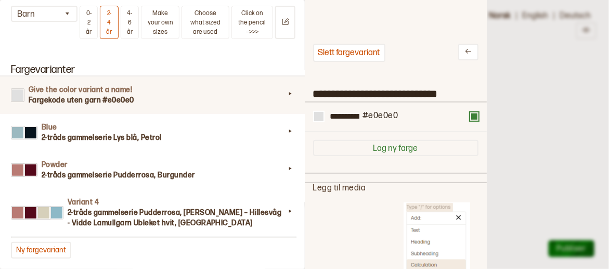
click at [140, 104] on div "Give the color variant a name! Fargekode uten garn #e0e0e0" at bounding box center [152, 94] width 309 height 37
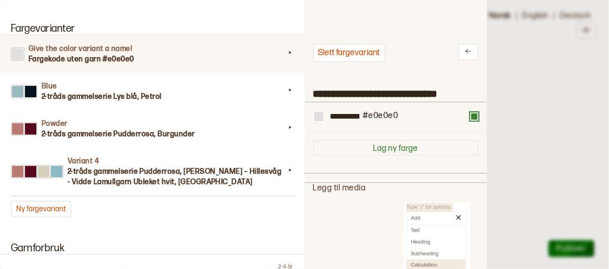
scroll to position [1040, 0]
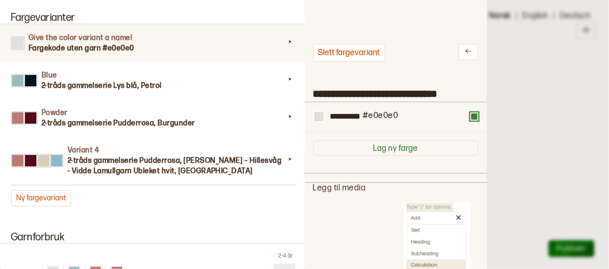
click at [293, 42] on div "Give the color variant a name! Fargekode uten garn #e0e0e0" at bounding box center [152, 42] width 309 height 37
click at [350, 96] on input "**********" at bounding box center [396, 93] width 182 height 18
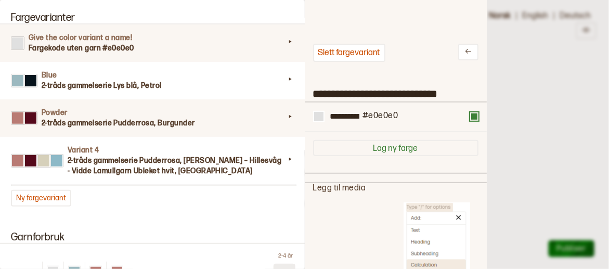
drag, startPoint x: 457, startPoint y: 94, endPoint x: 290, endPoint y: 97, distance: 166.5
click at [290, 97] on div "**********" at bounding box center [304, 134] width 609 height 269
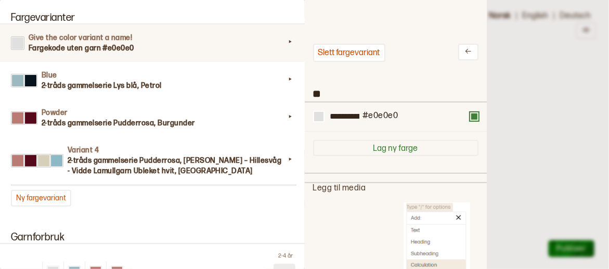
type input "*"
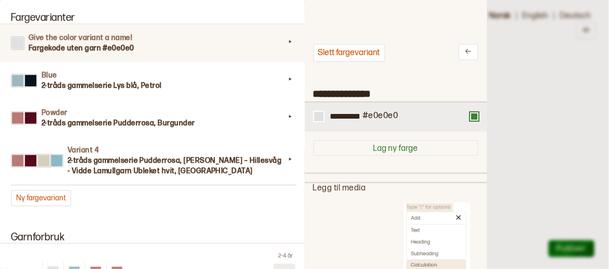
click at [470, 119] on button at bounding box center [474, 116] width 8 height 8
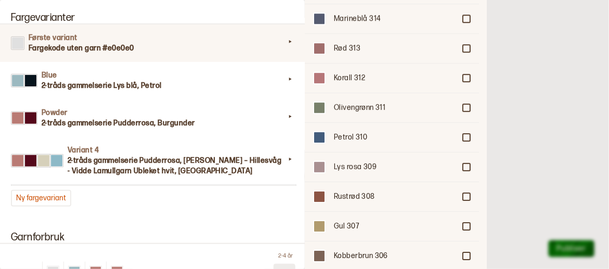
scroll to position [739, 0]
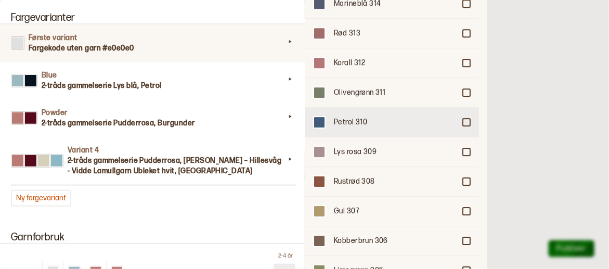
click at [334, 107] on div "Petrol 310" at bounding box center [392, 122] width 174 height 30
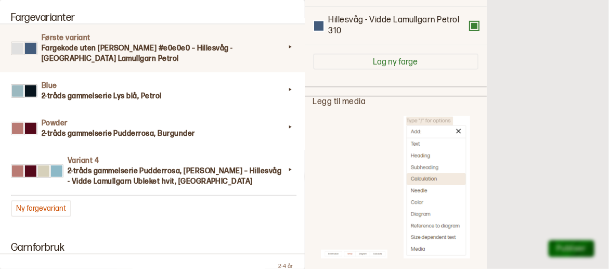
scroll to position [121, 0]
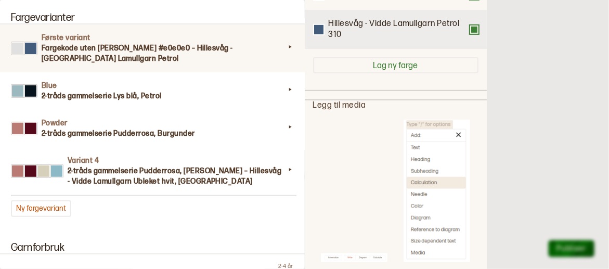
click at [473, 32] on button at bounding box center [474, 29] width 8 height 8
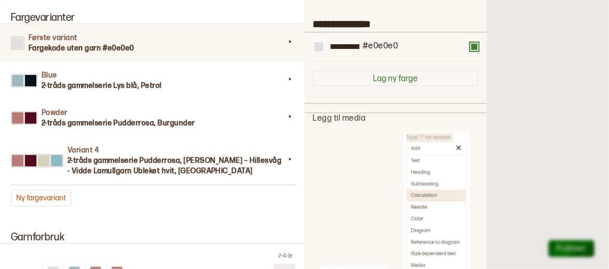
scroll to position [0, 0]
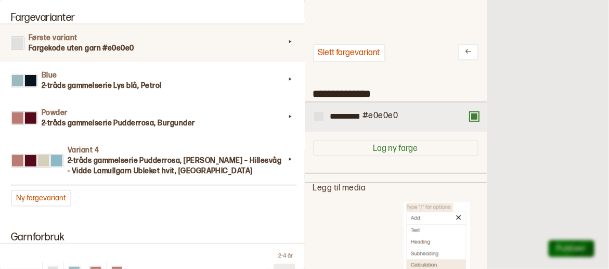
click at [322, 117] on div at bounding box center [318, 116] width 9 height 9
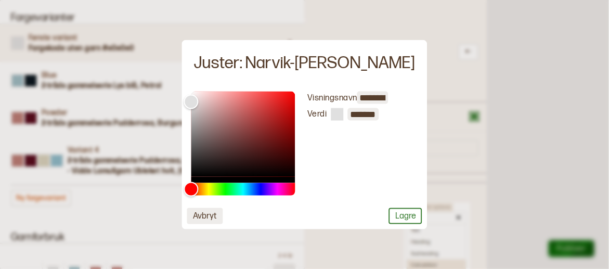
click at [223, 215] on button "Avbryt" at bounding box center [205, 216] width 36 height 16
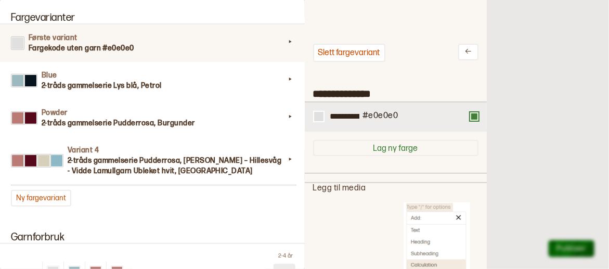
click at [472, 119] on button at bounding box center [474, 116] width 8 height 8
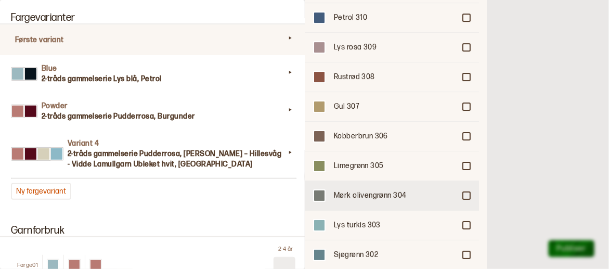
scroll to position [791, 0]
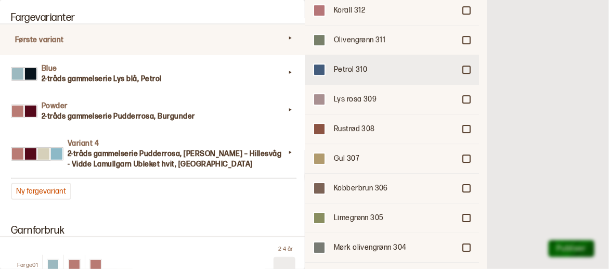
click at [461, 55] on div "Petrol 310" at bounding box center [392, 70] width 174 height 30
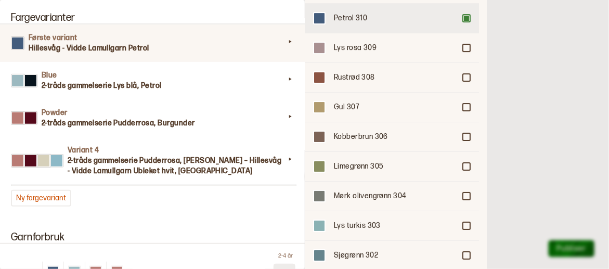
scroll to position [895, 0]
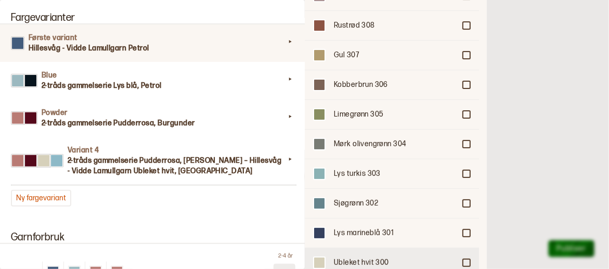
click at [463, 260] on div at bounding box center [466, 263] width 6 height 6
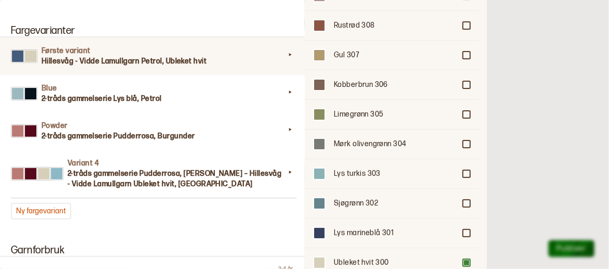
scroll to position [988, 0]
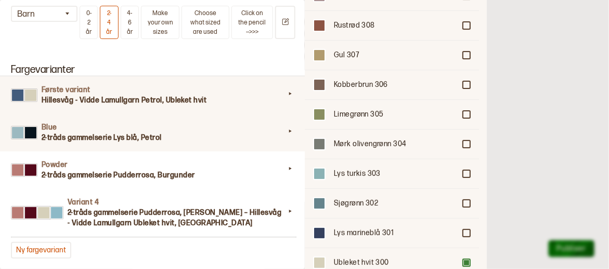
click at [261, 135] on h3 "2-tråds gammelserie Lys blå, Petrol" at bounding box center [163, 138] width 243 height 10
type input "****"
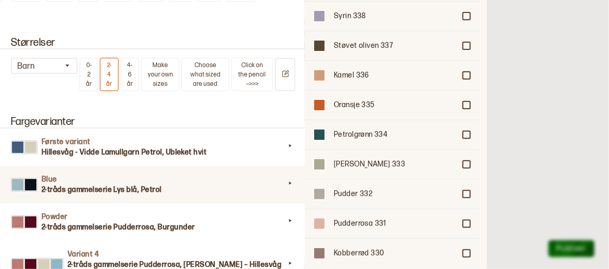
scroll to position [0, 0]
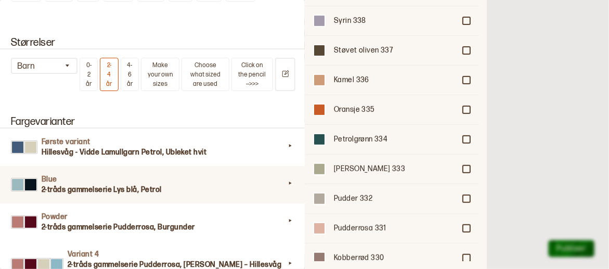
click at [288, 182] on icon at bounding box center [290, 183] width 10 height 10
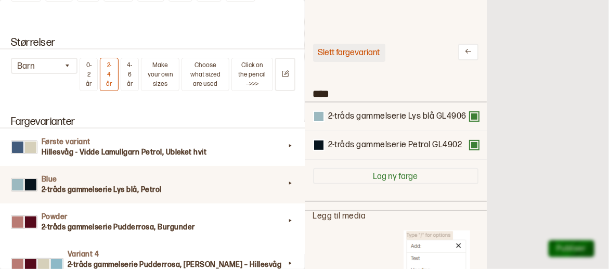
click at [368, 48] on button "Slett fargevariant" at bounding box center [349, 53] width 72 height 18
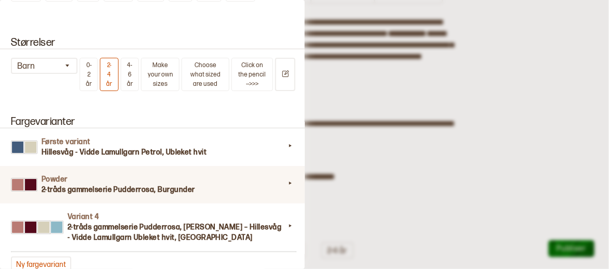
click at [288, 184] on icon at bounding box center [290, 183] width 10 height 10
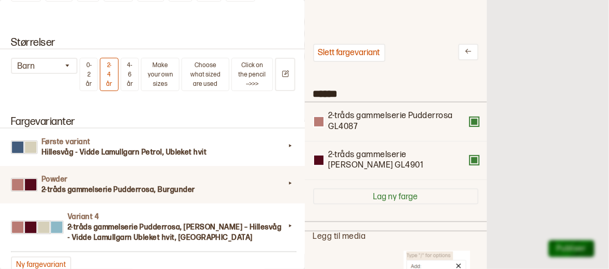
scroll to position [304, 166]
click at [358, 47] on button "Slett fargevariant" at bounding box center [349, 53] width 72 height 18
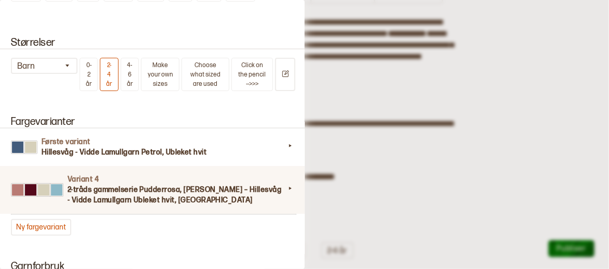
click at [288, 187] on icon at bounding box center [290, 188] width 10 height 10
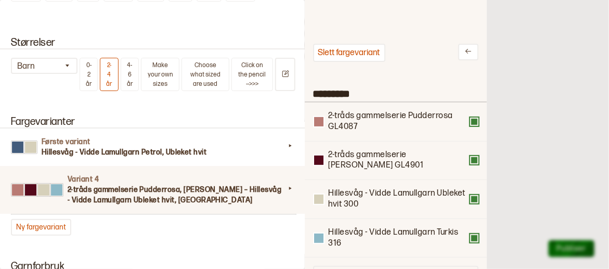
click at [354, 53] on button "Slett fargevariant" at bounding box center [349, 53] width 72 height 18
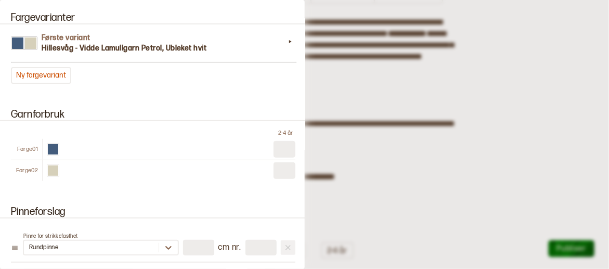
scroll to position [1092, 0]
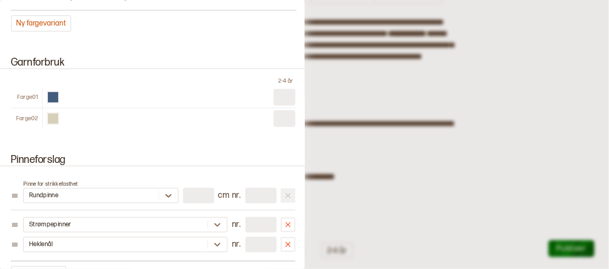
click at [282, 95] on input at bounding box center [285, 97] width 22 height 17
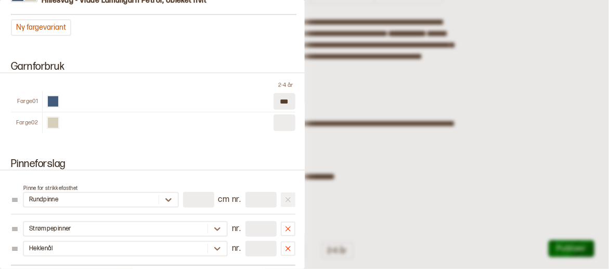
scroll to position [1076, 0]
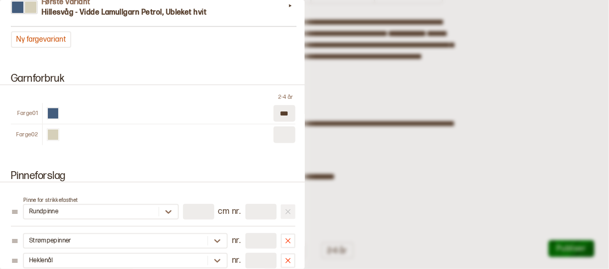
type input "***"
click at [278, 126] on input at bounding box center [285, 134] width 22 height 17
type input "***"
click at [256, 204] on input "number" at bounding box center [261, 212] width 31 height 16
type input "***"
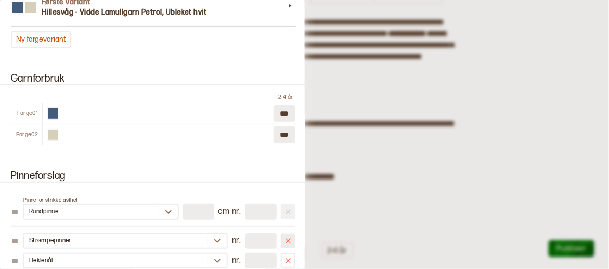
click at [288, 236] on button at bounding box center [288, 241] width 15 height 15
click at [286, 237] on icon at bounding box center [288, 241] width 8 height 8
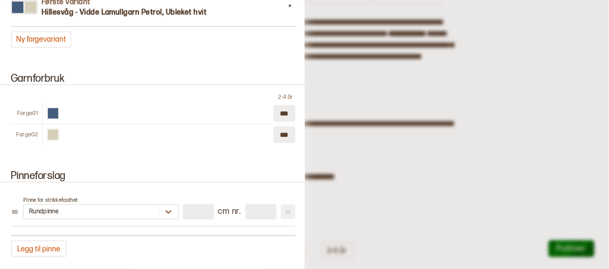
drag, startPoint x: 257, startPoint y: 205, endPoint x: 246, endPoint y: 204, distance: 12.0
click at [246, 204] on input "number" at bounding box center [261, 212] width 31 height 16
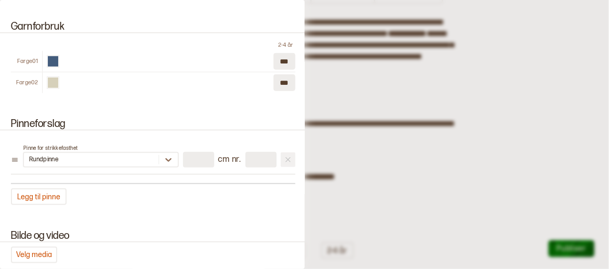
scroll to position [1180, 0]
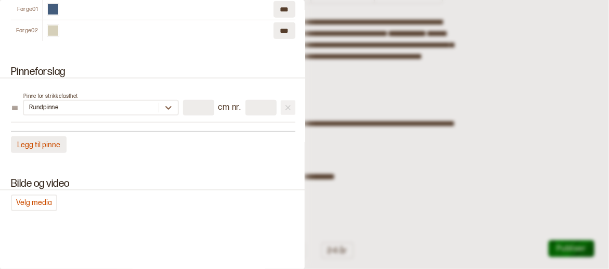
type input "*"
click at [50, 140] on button "Legg til pinne" at bounding box center [39, 144] width 56 height 17
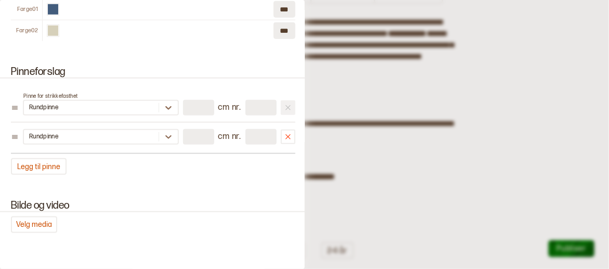
click at [192, 135] on input "number" at bounding box center [198, 137] width 31 height 16
type input "**"
click at [258, 131] on input "number" at bounding box center [261, 137] width 31 height 16
type input "*"
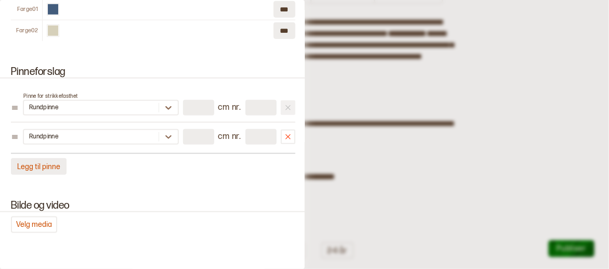
click at [28, 158] on button "Legg til pinne" at bounding box center [39, 166] width 56 height 17
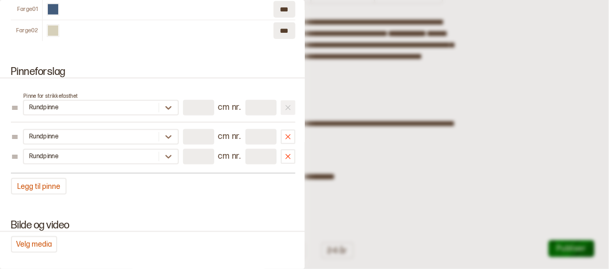
click at [188, 149] on input "number" at bounding box center [198, 157] width 31 height 16
type input "**"
click at [251, 151] on input "number" at bounding box center [261, 157] width 31 height 16
type input "*"
type input "***"
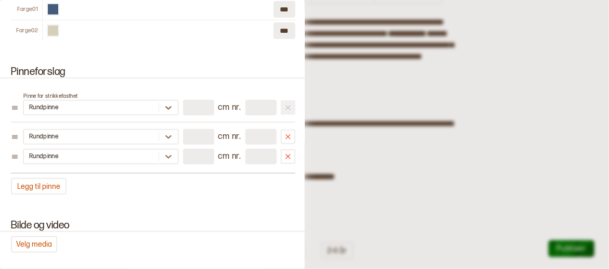
click at [252, 192] on div "Pinneforslag Pinne for strikkefasthet Rundpinne ** cm nr. * Rundpinne ** cm nr.…" at bounding box center [152, 130] width 305 height 153
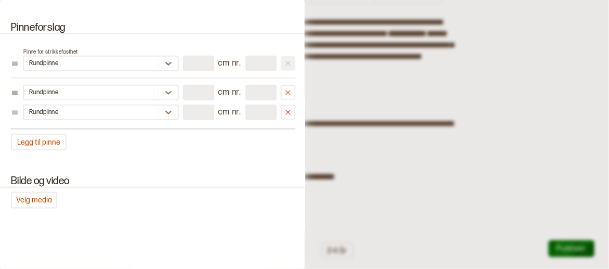
scroll to position [1232, 0]
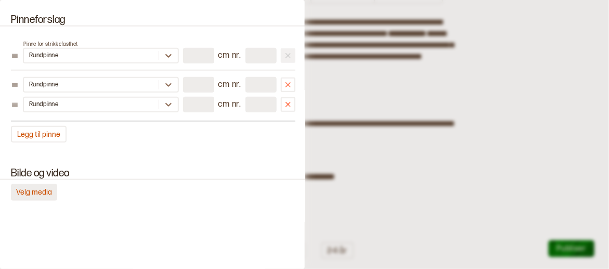
click at [49, 185] on button "Velg media" at bounding box center [34, 192] width 46 height 17
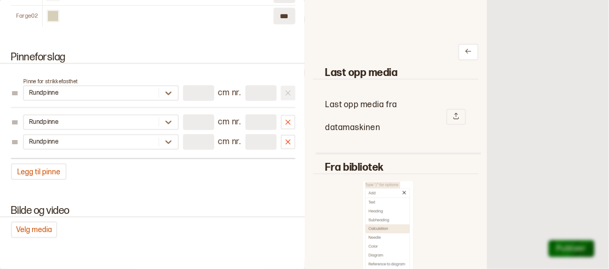
scroll to position [1180, 0]
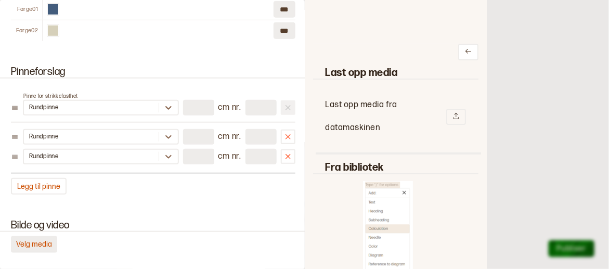
click at [48, 241] on button "Velg media" at bounding box center [34, 244] width 46 height 17
click at [28, 239] on button "Velg media" at bounding box center [34, 244] width 46 height 17
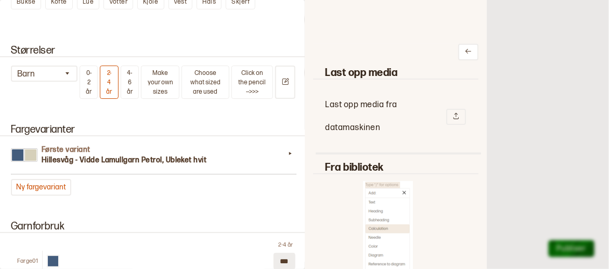
scroll to position [920, 0]
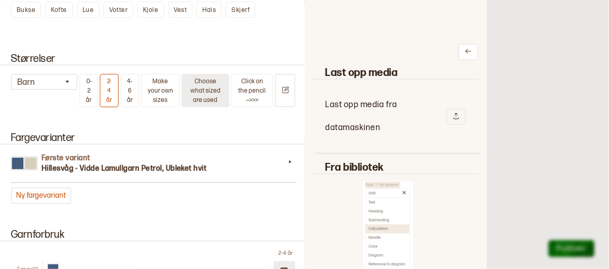
click at [216, 97] on button "Choose what sized are used" at bounding box center [206, 90] width 48 height 33
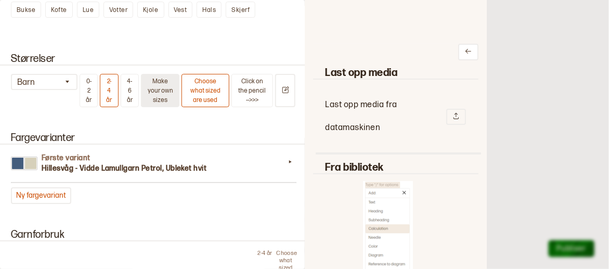
click at [169, 93] on button "Make your own sizes" at bounding box center [160, 90] width 38 height 33
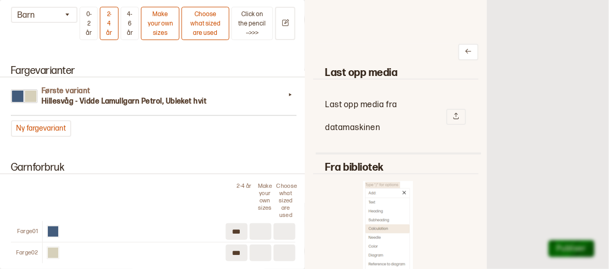
scroll to position [972, 0]
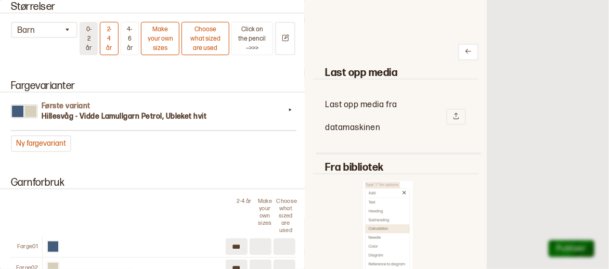
click at [93, 48] on button "0-2 år" at bounding box center [89, 38] width 18 height 33
type input "***"
type input "**"
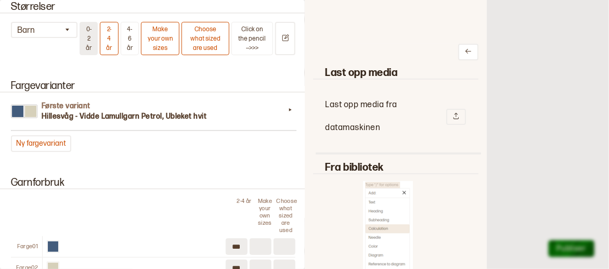
type input "**"
click at [132, 41] on button "4-6 år" at bounding box center [130, 38] width 19 height 33
type input "***"
type input "**"
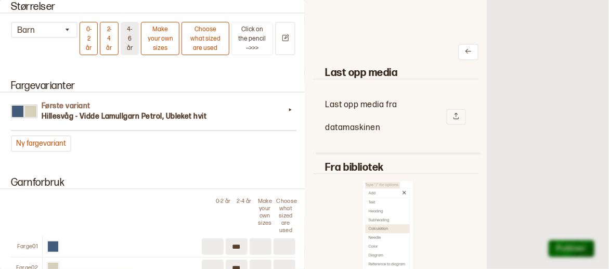
type input "**"
click at [264, 199] on div "Make your own sizes" at bounding box center [265, 216] width 19 height 36
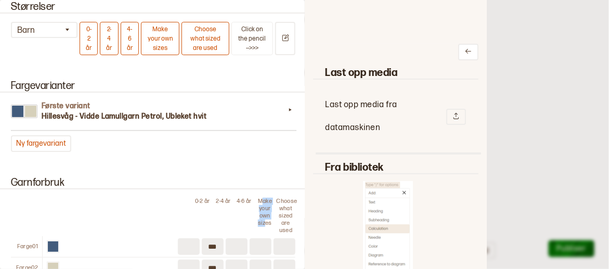
drag, startPoint x: 259, startPoint y: 199, endPoint x: 263, endPoint y: 220, distance: 21.6
click at [263, 220] on div "Make your own sizes" at bounding box center [265, 216] width 19 height 36
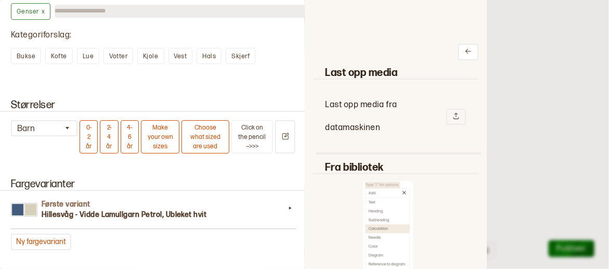
scroll to position [868, 0]
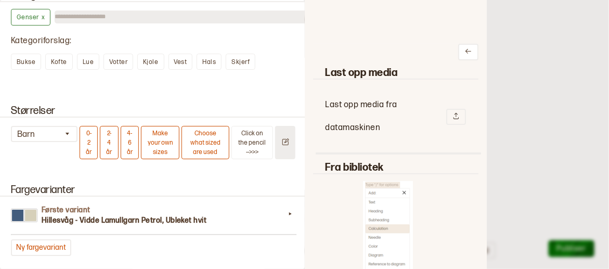
click at [284, 141] on icon "Endre størrelser" at bounding box center [285, 142] width 8 height 8
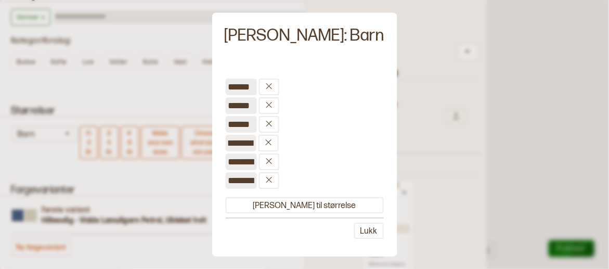
scroll to position [0, 0]
drag, startPoint x: 285, startPoint y: 147, endPoint x: 261, endPoint y: 149, distance: 24.0
click at [256, 149] on input "**********" at bounding box center [240, 143] width 31 height 17
drag, startPoint x: 288, startPoint y: 143, endPoint x: 261, endPoint y: 146, distance: 26.7
click at [256, 146] on input "**********" at bounding box center [240, 143] width 31 height 17
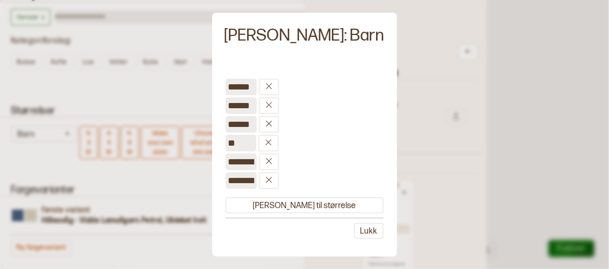
type input "*"
type input "******"
click at [256, 159] on input "**********" at bounding box center [240, 161] width 31 height 17
type input "*"
type input "*******"
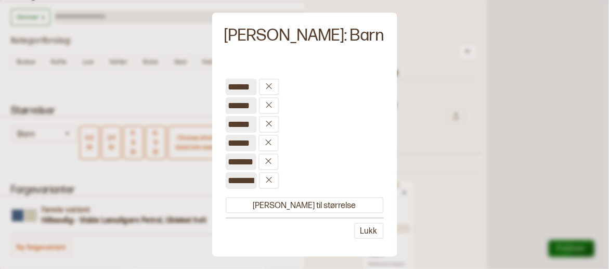
click at [256, 183] on input "**********" at bounding box center [240, 180] width 31 height 17
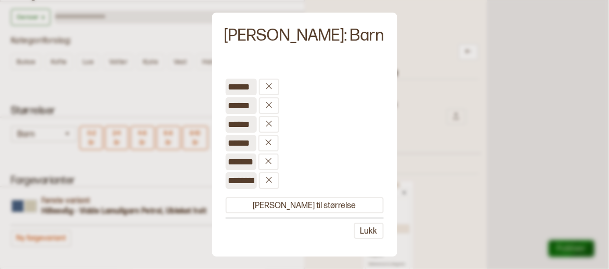
scroll to position [0, 10]
drag, startPoint x: 287, startPoint y: 180, endPoint x: 269, endPoint y: 184, distance: 17.5
click at [256, 184] on input "**********" at bounding box center [240, 180] width 31 height 17
click at [256, 181] on input "**********" at bounding box center [240, 180] width 31 height 17
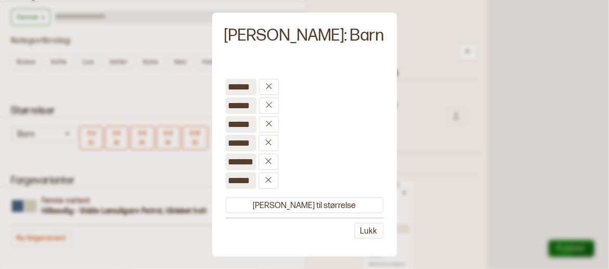
type input "*****"
drag, startPoint x: 287, startPoint y: 181, endPoint x: 259, endPoint y: 183, distance: 28.2
click at [256, 183] on input "*****" at bounding box center [240, 180] width 31 height 17
type input "********"
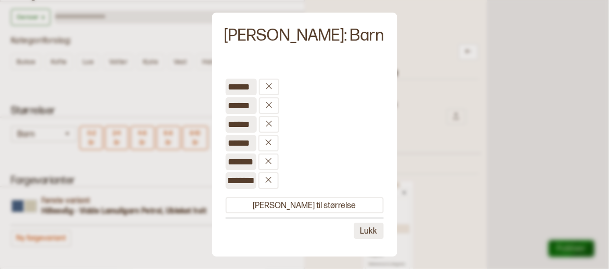
click at [354, 232] on button "Lukk" at bounding box center [369, 231] width 30 height 16
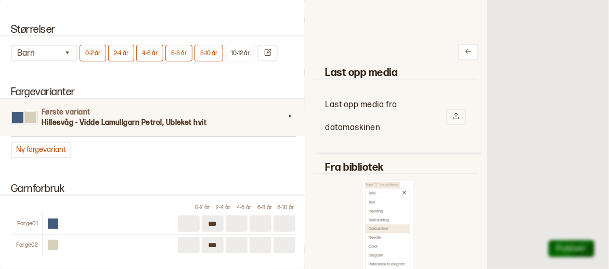
scroll to position [972, 0]
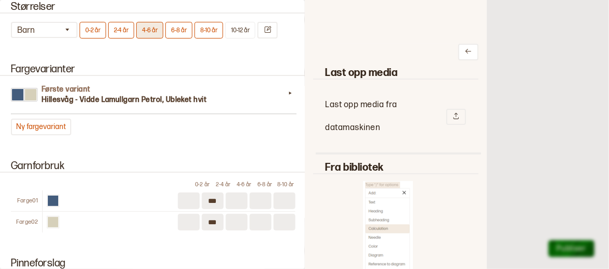
click at [152, 32] on button "4-6 år" at bounding box center [149, 30] width 27 height 17
type input "***"
type input "**"
type input "***"
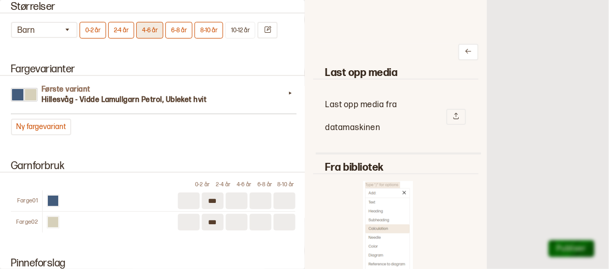
type input "**"
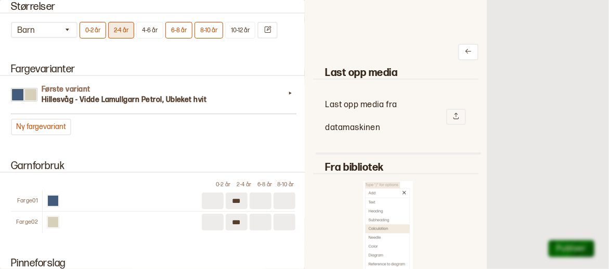
click at [124, 29] on button "2-4 år" at bounding box center [121, 30] width 26 height 17
type input "***"
type input "**"
type input "***"
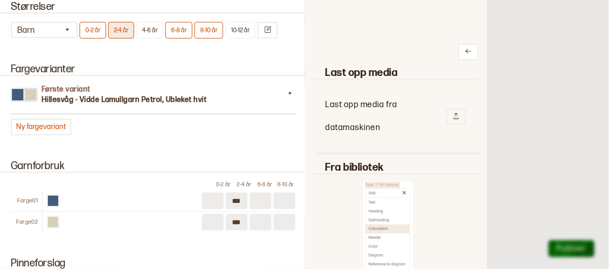
type input "**"
click at [143, 30] on button "4-6 år" at bounding box center [149, 30] width 27 height 17
type input "***"
type input "**"
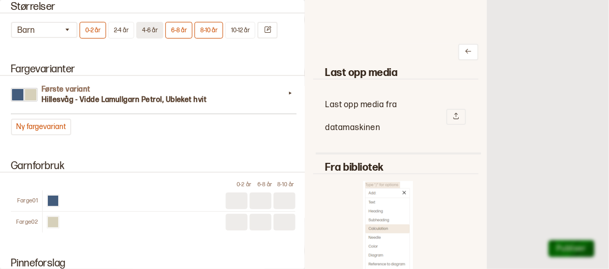
type input "**"
click at [124, 30] on button "2-4 år" at bounding box center [121, 30] width 26 height 17
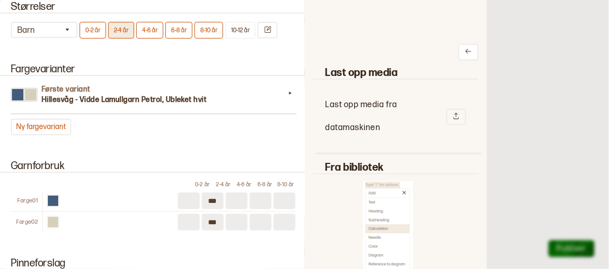
type input "***"
type input "**"
type input "***"
type input "**"
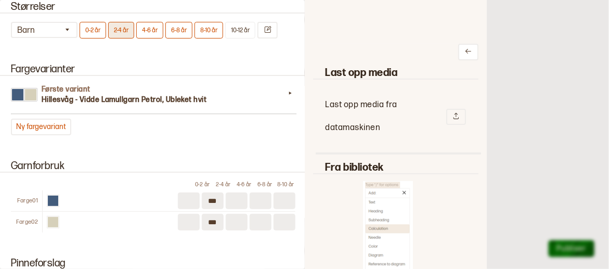
type input "**"
click at [234, 28] on button "10-12 år" at bounding box center [240, 30] width 30 height 17
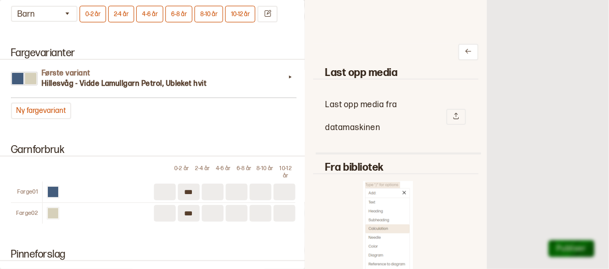
scroll to position [1223, 0]
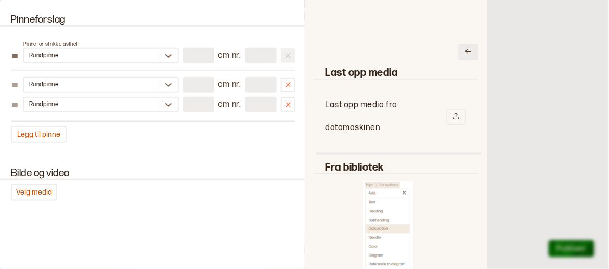
click at [466, 51] on icon at bounding box center [469, 51] width 6 height 5
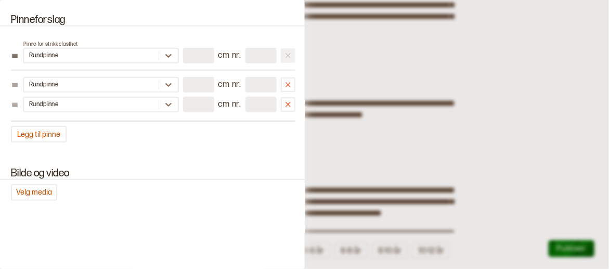
click at [477, 88] on div at bounding box center [304, 134] width 609 height 269
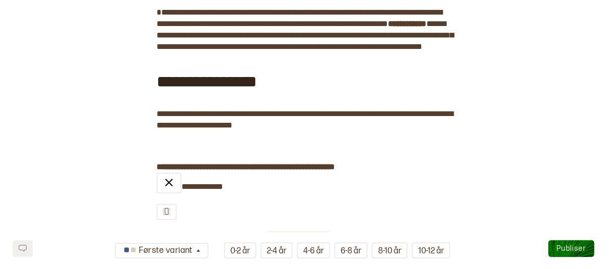
scroll to position [520, 0]
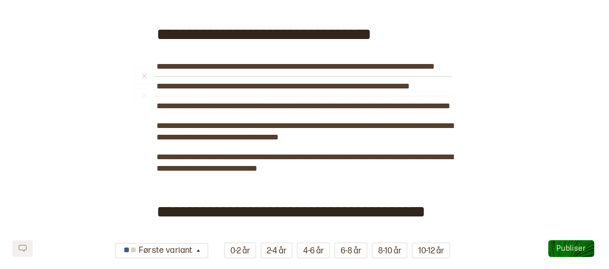
scroll to position [104, 0]
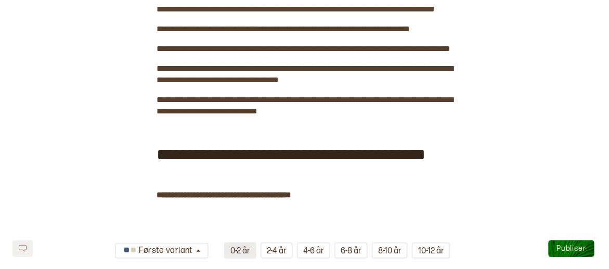
click at [242, 250] on button "0-2 år" at bounding box center [240, 250] width 32 height 16
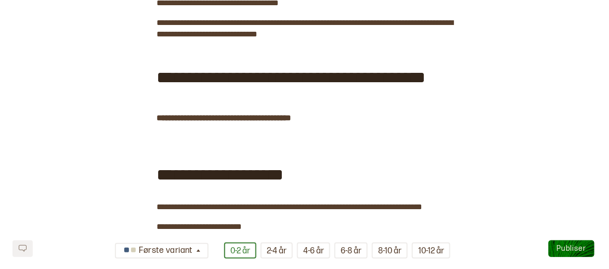
scroll to position [260, 0]
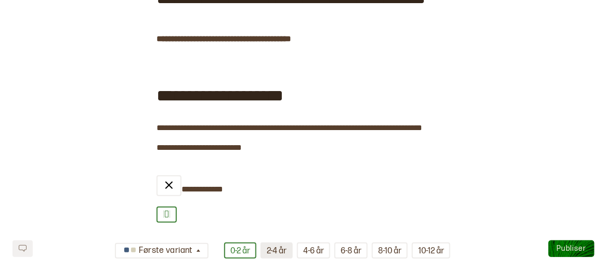
click at [277, 252] on button "2-4 år" at bounding box center [277, 250] width 32 height 16
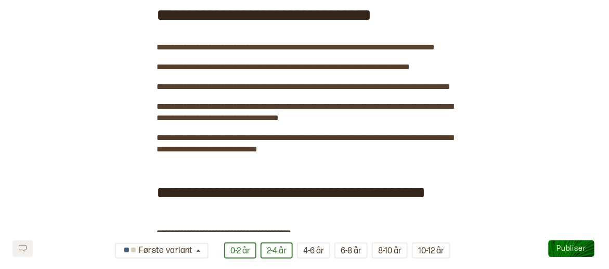
scroll to position [0, 0]
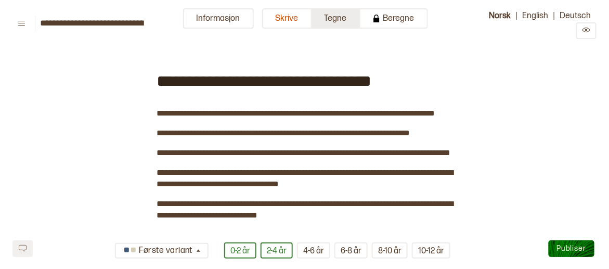
click at [330, 22] on button "Tegne" at bounding box center [336, 18] width 48 height 20
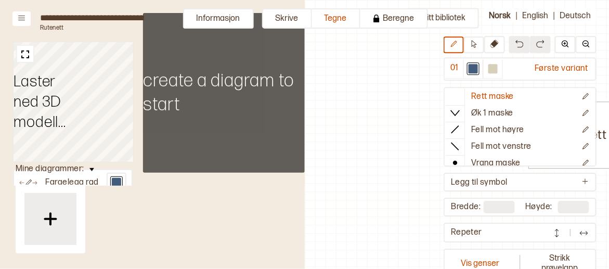
scroll to position [4, 219]
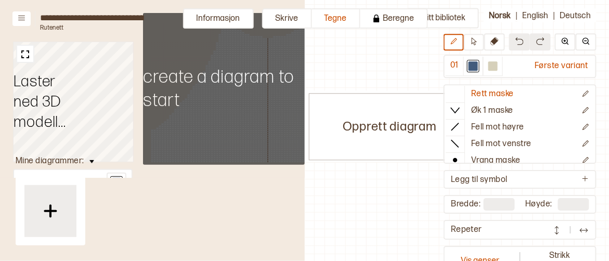
click at [348, 74] on div "Opprett diagram" at bounding box center [389, 97] width 609 height 202
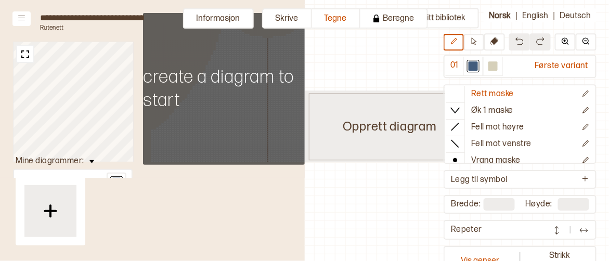
click at [356, 129] on div "Opprett diagram" at bounding box center [389, 126] width 161 height 67
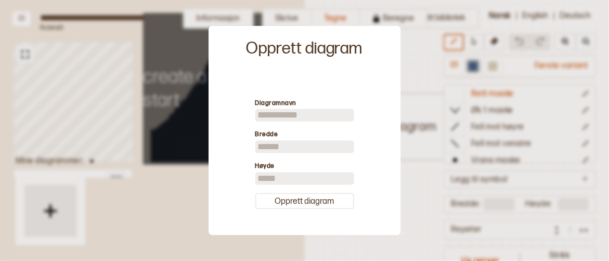
click at [249, 209] on div "Diagramnavn Bredde ** Høyde ** Opprett diagram" at bounding box center [305, 154] width 182 height 152
click at [199, 88] on div at bounding box center [304, 130] width 609 height 261
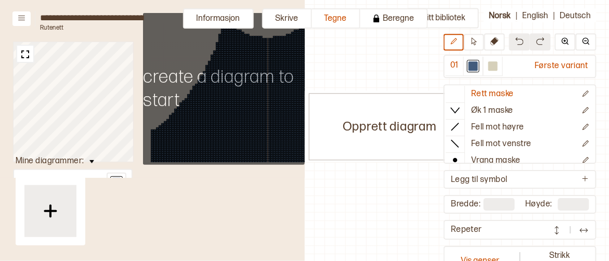
click at [62, 20] on input "**********" at bounding box center [92, 18] width 104 height 10
click at [219, 13] on button "Informasjon" at bounding box center [218, 18] width 71 height 20
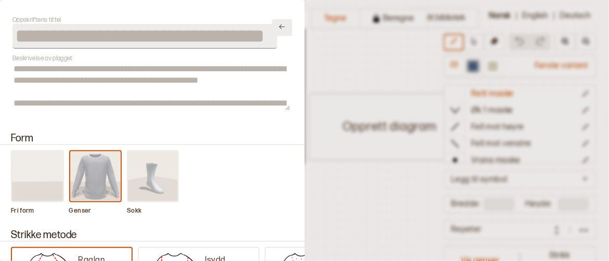
click at [281, 27] on icon "Lukk" at bounding box center [282, 27] width 8 height 8
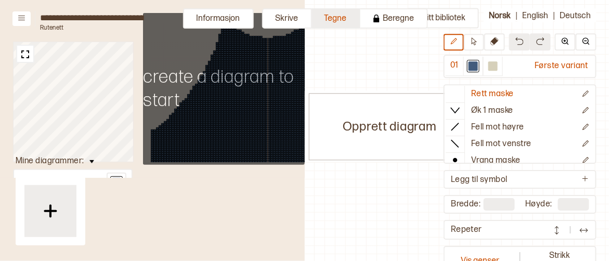
click at [335, 15] on button "Tegne" at bounding box center [336, 18] width 48 height 20
click at [284, 22] on button "Skrive" at bounding box center [287, 18] width 50 height 20
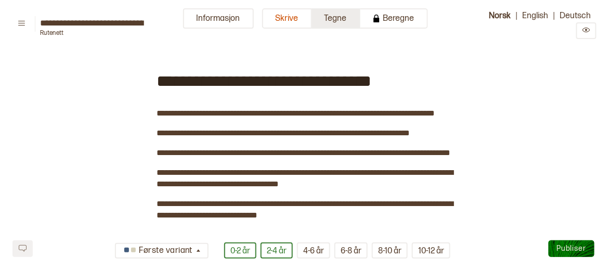
click at [333, 18] on button "Tegne" at bounding box center [336, 18] width 48 height 20
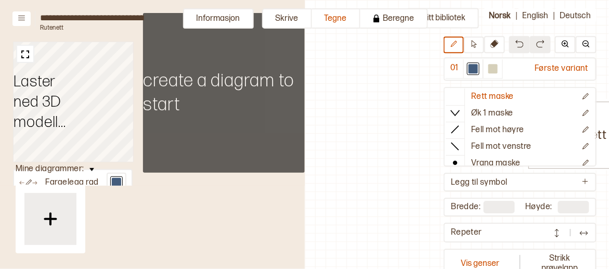
scroll to position [4, 199]
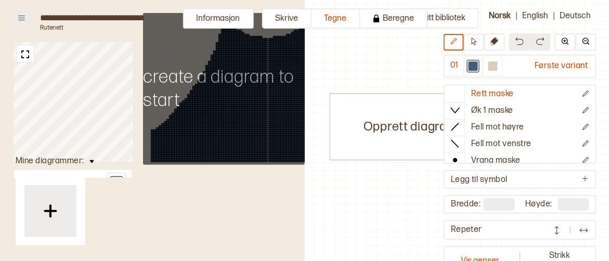
click at [27, 19] on button at bounding box center [21, 18] width 18 height 15
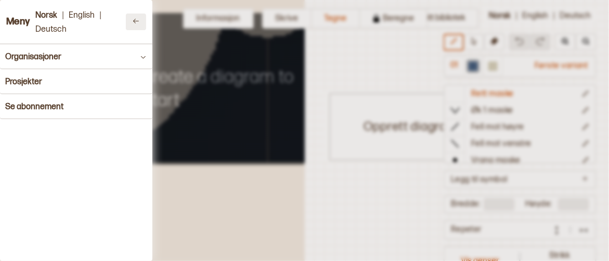
click at [132, 19] on icon at bounding box center [136, 21] width 8 height 8
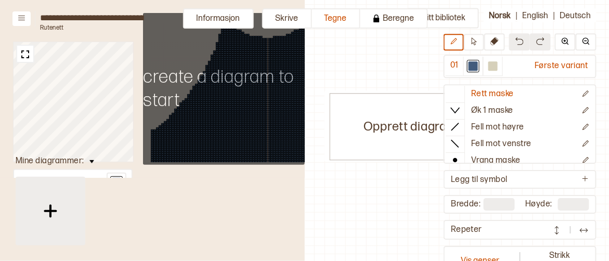
click at [58, 215] on img at bounding box center [50, 211] width 26 height 26
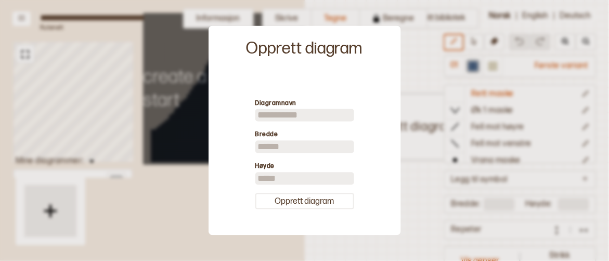
click at [281, 111] on input at bounding box center [304, 115] width 99 height 12
type input "*********"
click at [295, 197] on button "Opprett diagram" at bounding box center [304, 201] width 99 height 16
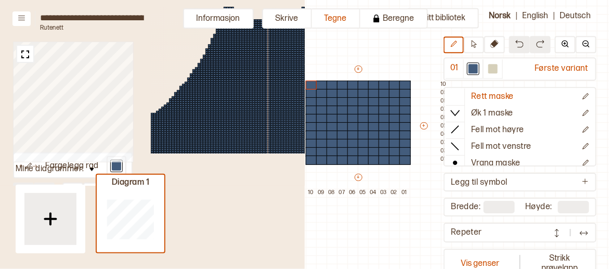
scroll to position [4, 0]
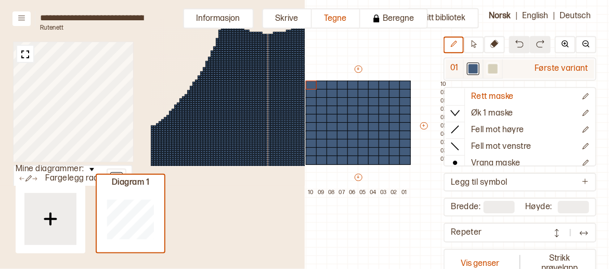
click at [489, 69] on div at bounding box center [492, 68] width 9 height 9
click at [493, 70] on div at bounding box center [492, 68] width 9 height 9
click at [498, 69] on div at bounding box center [493, 68] width 12 height 12
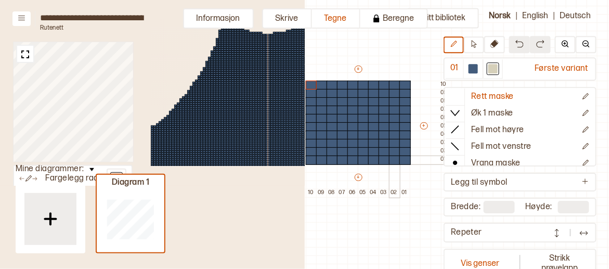
click at [398, 158] on div at bounding box center [394, 160] width 11 height 9
click at [398, 160] on div at bounding box center [394, 160] width 11 height 9
click at [357, 159] on div at bounding box center [352, 160] width 11 height 9
click at [316, 160] on div at bounding box center [311, 160] width 11 height 9
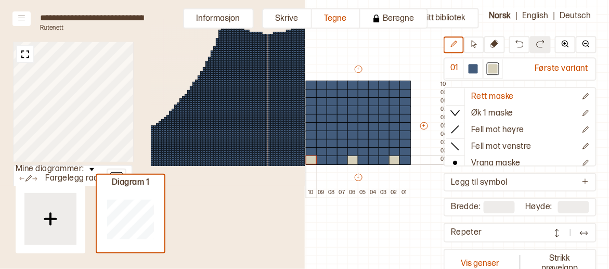
click at [316, 159] on div at bounding box center [311, 160] width 11 height 9
click at [411, 150] on div at bounding box center [404, 151] width 11 height 9
click at [388, 151] on div at bounding box center [384, 151] width 11 height 9
click at [366, 151] on div at bounding box center [363, 151] width 11 height 9
click at [346, 152] on div at bounding box center [342, 151] width 11 height 9
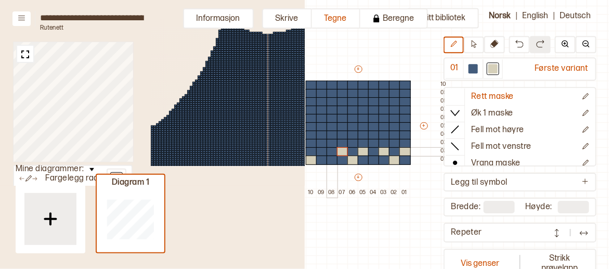
click at [328, 152] on div at bounding box center [321, 151] width 11 height 9
click at [398, 143] on div at bounding box center [394, 143] width 11 height 9
click at [377, 141] on div at bounding box center [373, 143] width 11 height 9
click at [357, 141] on div at bounding box center [352, 143] width 11 height 9
click at [335, 140] on div at bounding box center [332, 143] width 11 height 9
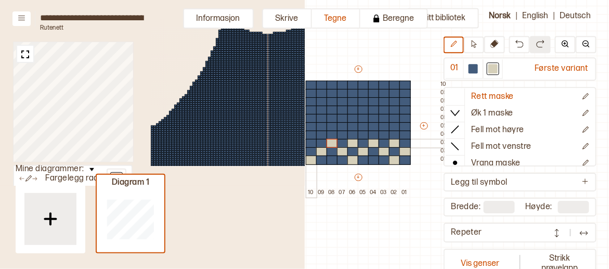
click at [315, 140] on div at bounding box center [311, 143] width 11 height 9
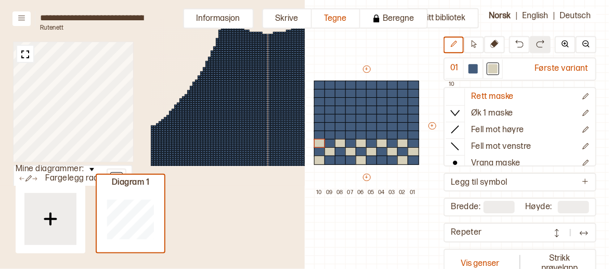
scroll to position [36, 239]
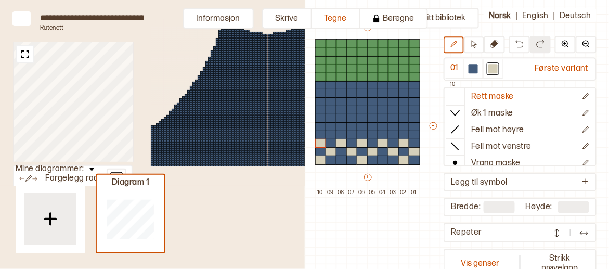
type input "**"
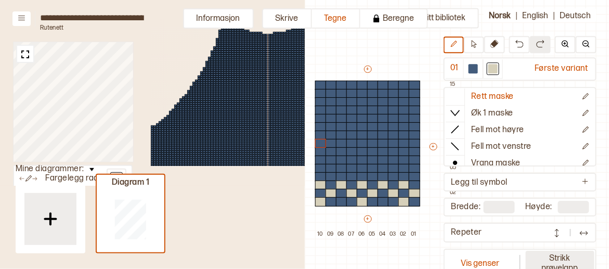
click at [548, 259] on button "Strikk prøvelapp" at bounding box center [560, 263] width 69 height 24
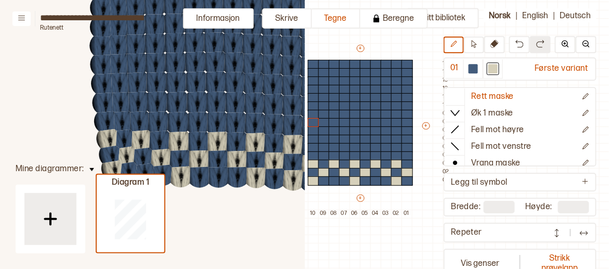
scroll to position [223, 0]
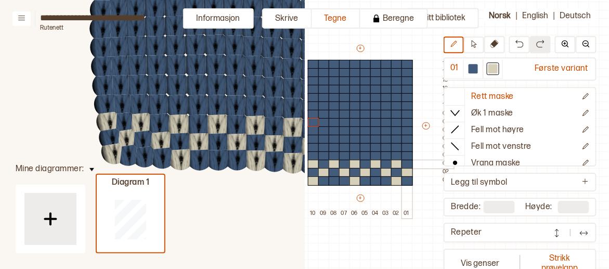
click at [402, 164] on div at bounding box center [407, 164] width 11 height 9
click at [494, 46] on icon at bounding box center [494, 44] width 8 height 8
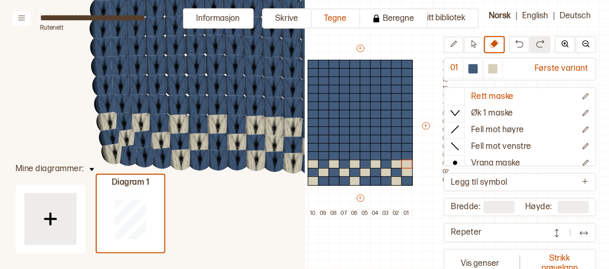
click at [408, 163] on body "**********" at bounding box center [304, 134] width 609 height 269
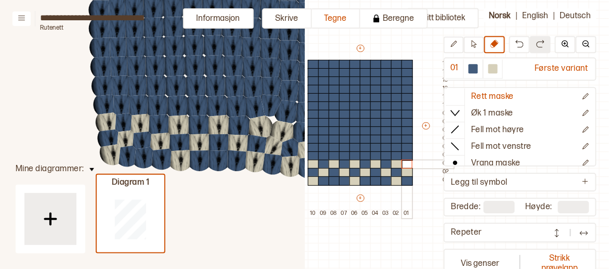
click at [395, 165] on body "**********" at bounding box center [304, 134] width 609 height 269
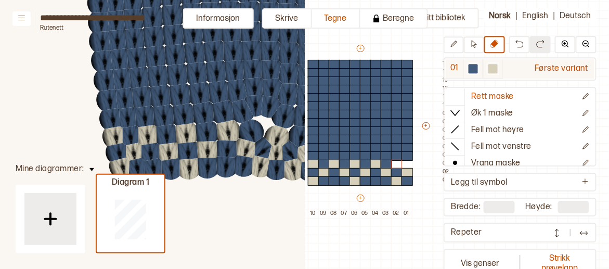
click at [471, 71] on div at bounding box center [473, 68] width 9 height 9
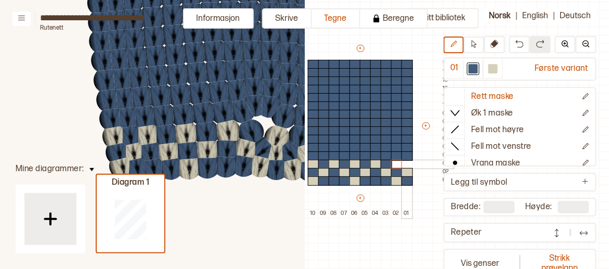
click at [409, 163] on body "**********" at bounding box center [304, 134] width 609 height 269
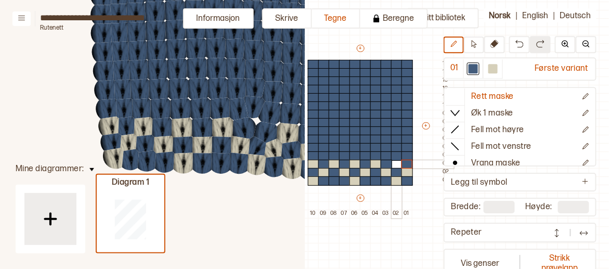
click at [400, 165] on body "**********" at bounding box center [304, 134] width 609 height 269
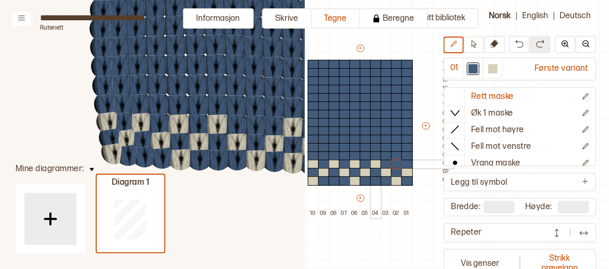
click at [378, 163] on div at bounding box center [375, 164] width 11 height 9
click at [355, 161] on div at bounding box center [355, 164] width 11 height 9
click at [333, 164] on div at bounding box center [334, 164] width 11 height 9
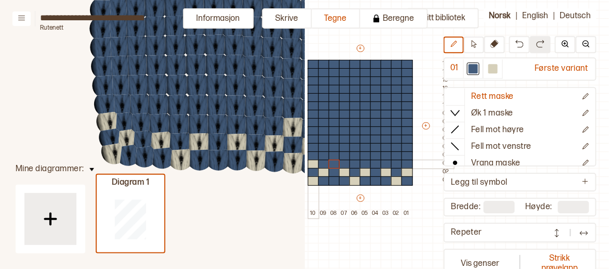
click at [314, 164] on div at bounding box center [313, 164] width 11 height 9
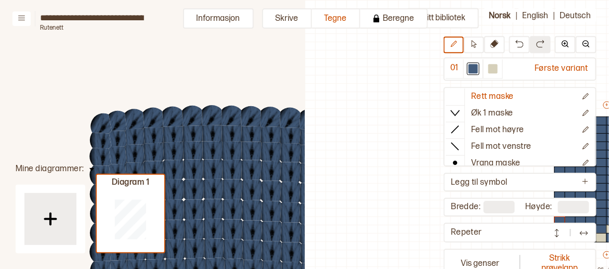
scroll to position [57, 247]
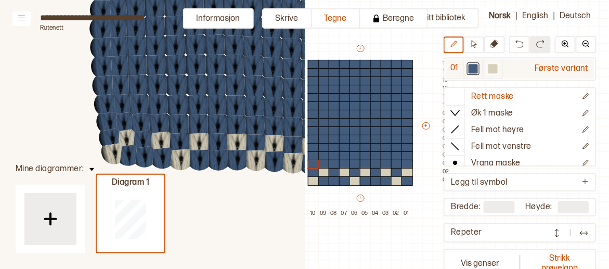
click at [496, 68] on div at bounding box center [492, 68] width 9 height 9
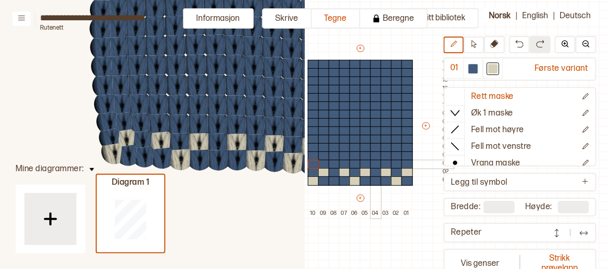
click at [376, 165] on div at bounding box center [375, 164] width 11 height 9
click at [385, 158] on div at bounding box center [386, 155] width 11 height 9
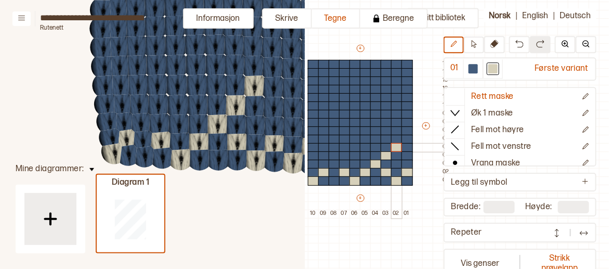
click at [394, 149] on div at bounding box center [396, 147] width 11 height 9
click at [405, 140] on div at bounding box center [407, 139] width 11 height 9
click at [367, 156] on div at bounding box center [365, 155] width 11 height 9
click at [355, 147] on div at bounding box center [355, 147] width 11 height 9
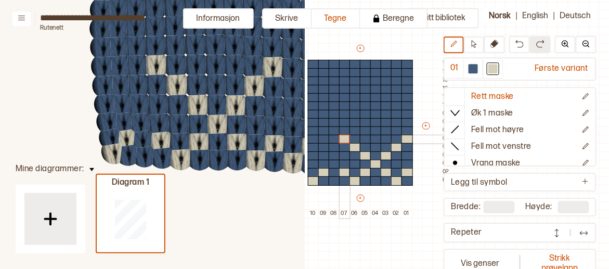
click at [344, 139] on div at bounding box center [344, 139] width 11 height 9
click at [354, 140] on div at bounding box center [355, 139] width 11 height 9
click at [362, 148] on div at bounding box center [365, 147] width 11 height 9
click at [374, 158] on div at bounding box center [375, 155] width 11 height 9
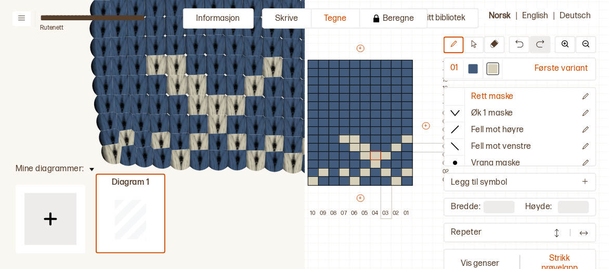
click at [385, 147] on div at bounding box center [386, 147] width 11 height 9
click at [396, 137] on div at bounding box center [396, 139] width 11 height 9
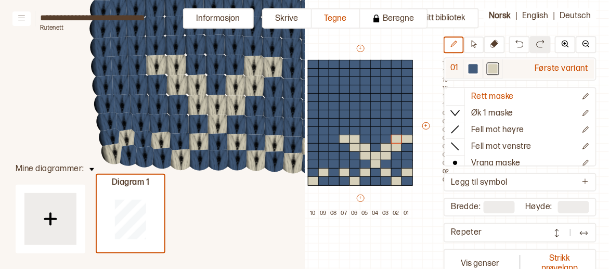
click at [478, 67] on div at bounding box center [473, 68] width 9 height 9
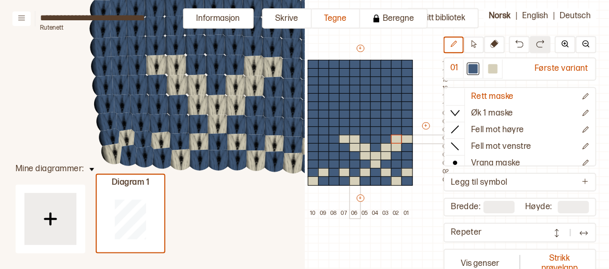
click at [353, 138] on div at bounding box center [355, 139] width 11 height 9
click at [344, 140] on div at bounding box center [344, 139] width 11 height 9
click at [352, 145] on div at bounding box center [355, 147] width 11 height 9
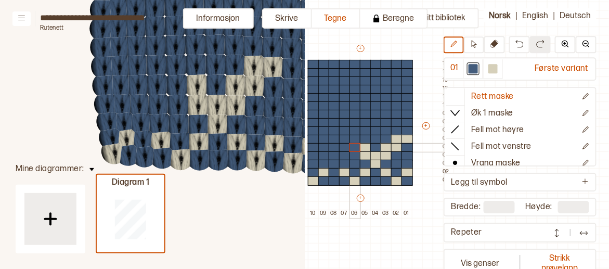
click at [365, 146] on div at bounding box center [365, 147] width 11 height 9
click at [364, 157] on div at bounding box center [365, 155] width 11 height 9
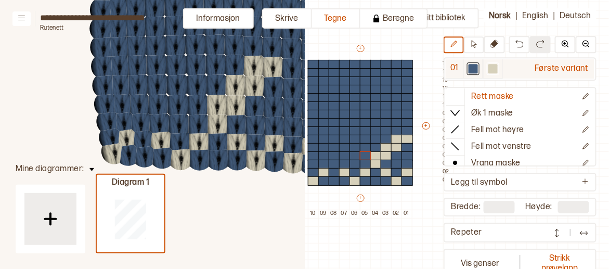
click at [493, 68] on div at bounding box center [492, 68] width 9 height 9
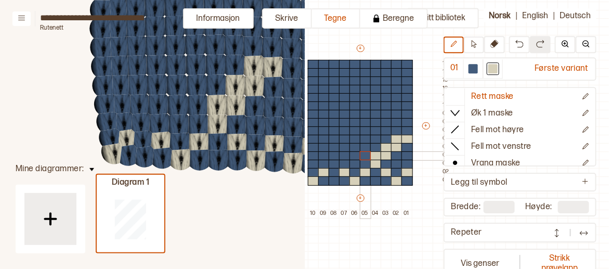
click at [366, 153] on div at bounding box center [365, 155] width 11 height 9
click at [364, 148] on div at bounding box center [365, 147] width 11 height 9
click at [356, 148] on div at bounding box center [355, 147] width 11 height 9
click at [407, 130] on div at bounding box center [407, 130] width 11 height 9
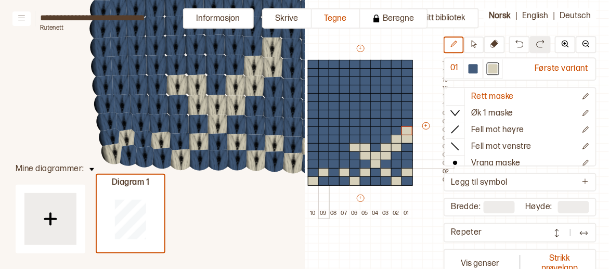
click at [322, 162] on div at bounding box center [323, 164] width 11 height 9
click at [333, 154] on div at bounding box center [334, 155] width 11 height 9
click at [344, 147] on div at bounding box center [344, 147] width 11 height 9
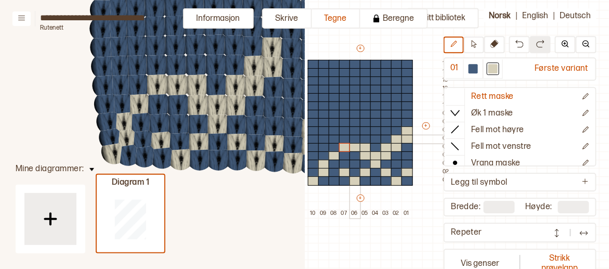
click at [355, 137] on div at bounding box center [355, 139] width 11 height 9
click at [362, 132] on div at bounding box center [365, 130] width 11 height 9
click at [355, 132] on div at bounding box center [355, 130] width 11 height 9
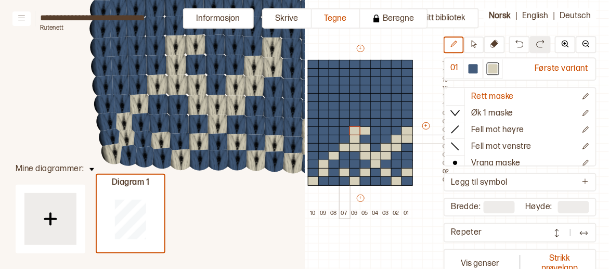
click at [343, 139] on div at bounding box center [344, 139] width 11 height 9
click at [335, 147] on div at bounding box center [334, 147] width 11 height 9
click at [334, 148] on div at bounding box center [334, 147] width 11 height 9
click at [325, 155] on div at bounding box center [323, 155] width 11 height 9
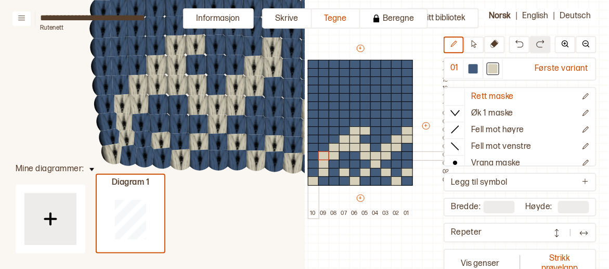
click at [310, 156] on div at bounding box center [313, 155] width 11 height 9
click at [314, 143] on div at bounding box center [313, 147] width 11 height 9
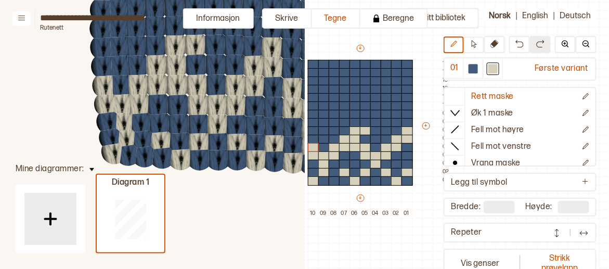
click at [580, 236] on img at bounding box center [584, 233] width 10 height 10
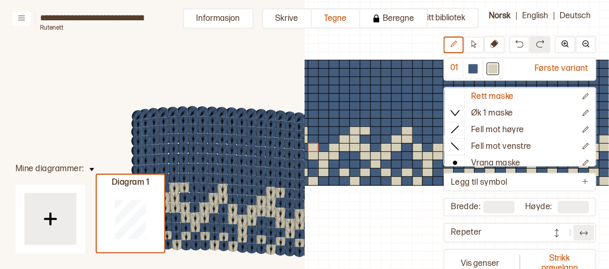
scroll to position [188, 42]
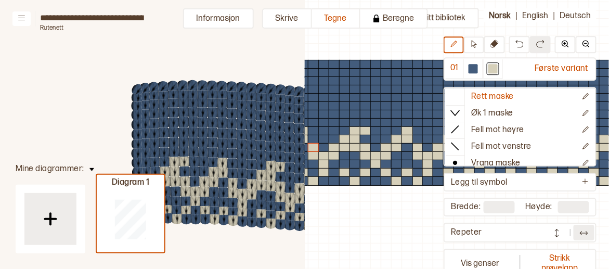
click at [225, 236] on icon at bounding box center [575, 81] width 1234 height 538
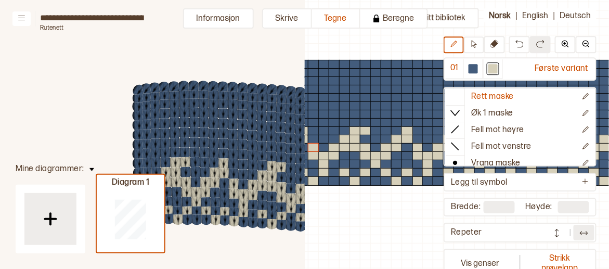
click at [360, 228] on div at bounding box center [360, 272] width 104 height 125
click at [23, 19] on icon at bounding box center [22, 18] width 8 height 8
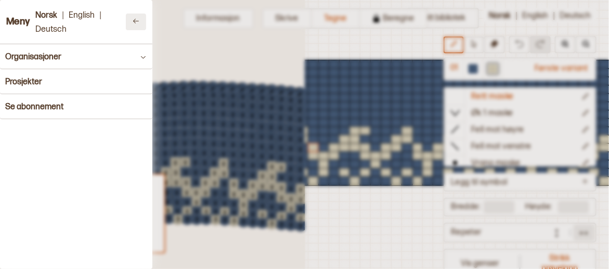
click at [132, 20] on icon at bounding box center [136, 21] width 8 height 8
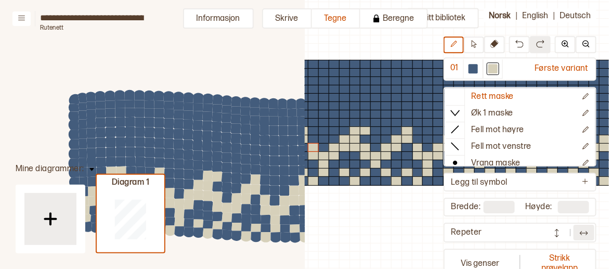
drag, startPoint x: 188, startPoint y: 62, endPoint x: 124, endPoint y: 72, distance: 64.1
click at [124, 72] on icon at bounding box center [575, 81] width 1234 height 538
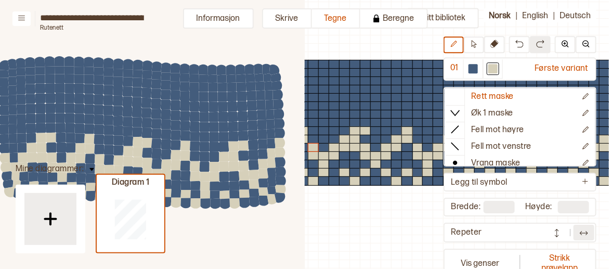
drag, startPoint x: 193, startPoint y: 121, endPoint x: 123, endPoint y: 87, distance: 77.9
click at [123, 87] on circle at bounding box center [128, 92] width 14 height 14
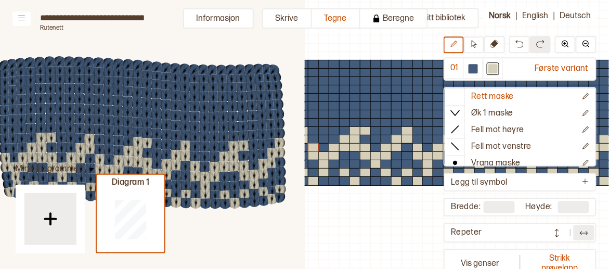
click at [580, 233] on img at bounding box center [584, 233] width 10 height 10
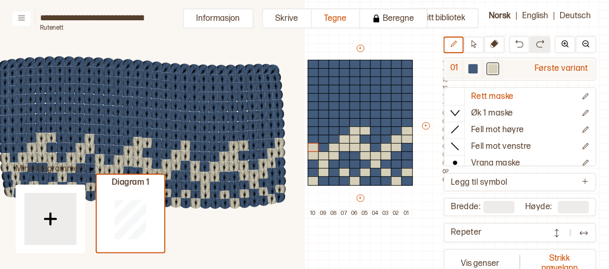
click at [475, 66] on div at bounding box center [473, 68] width 9 height 9
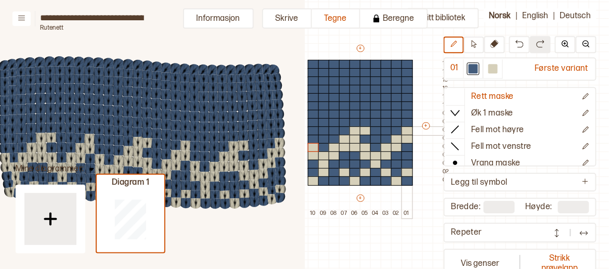
click at [404, 132] on div at bounding box center [407, 130] width 11 height 9
click at [398, 138] on div at bounding box center [396, 139] width 11 height 9
click at [362, 132] on div at bounding box center [365, 130] width 11 height 9
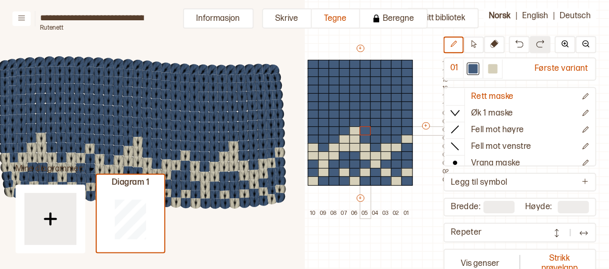
click at [357, 129] on div at bounding box center [355, 130] width 11 height 9
click at [354, 139] on div at bounding box center [355, 139] width 11 height 9
click at [344, 140] on div at bounding box center [344, 139] width 11 height 9
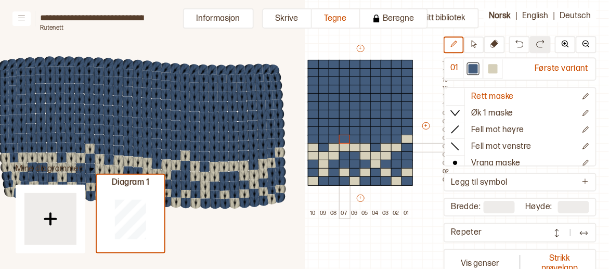
click at [344, 149] on div at bounding box center [344, 147] width 11 height 9
click at [332, 151] on div at bounding box center [334, 147] width 11 height 9
click at [327, 147] on div at bounding box center [323, 147] width 11 height 9
click at [315, 150] on div at bounding box center [313, 147] width 11 height 9
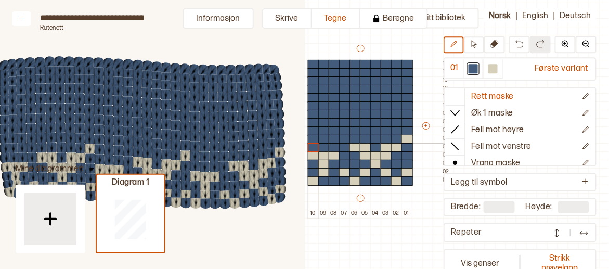
click at [308, 151] on div "+ + + + 10 09 08 07 06 05 04 03 02 01 15 14 13 12 11 10 09 08 07 06 05 04 03 02…" at bounding box center [370, 130] width 166 height 175
click at [311, 157] on div at bounding box center [313, 155] width 11 height 9
click at [315, 156] on div at bounding box center [313, 155] width 11 height 9
click at [321, 156] on div at bounding box center [323, 155] width 11 height 9
click at [327, 157] on div at bounding box center [323, 155] width 11 height 9
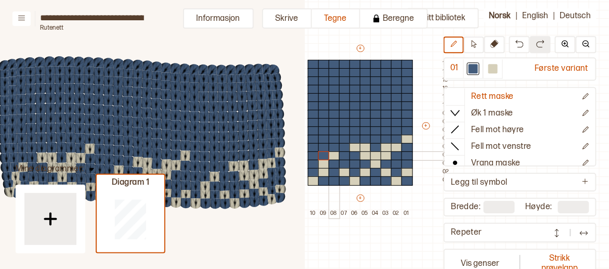
click at [330, 154] on div at bounding box center [334, 155] width 11 height 9
click at [324, 164] on div at bounding box center [323, 164] width 11 height 9
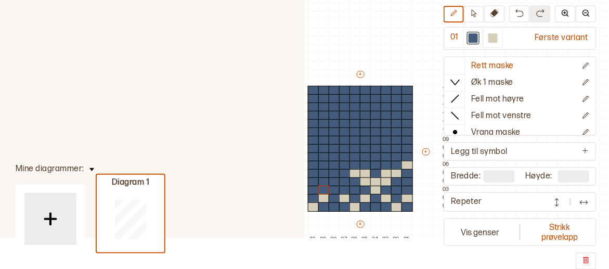
scroll to position [0, 0]
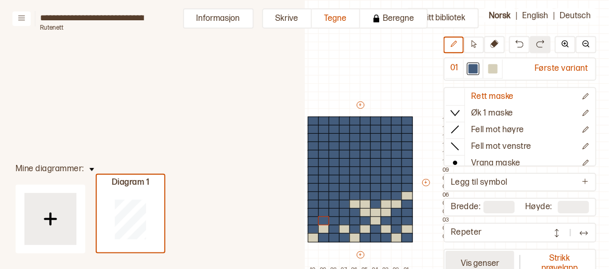
click at [492, 255] on button "Vis genser" at bounding box center [480, 263] width 69 height 24
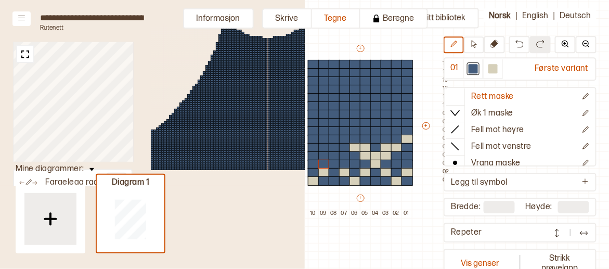
scroll to position [52, 0]
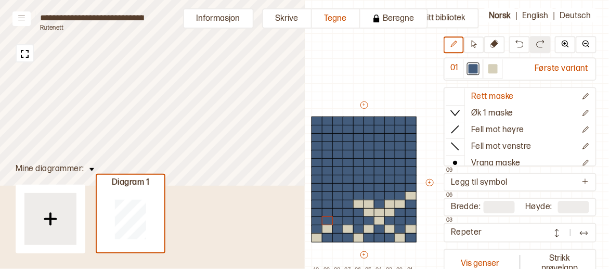
scroll to position [0, 229]
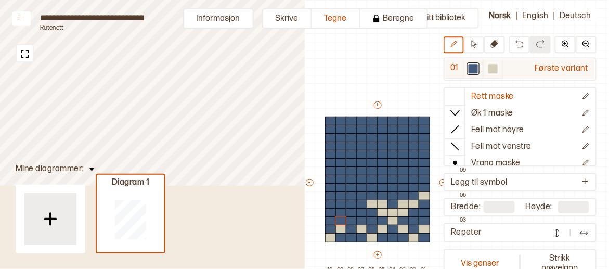
click at [491, 68] on div at bounding box center [492, 68] width 9 height 9
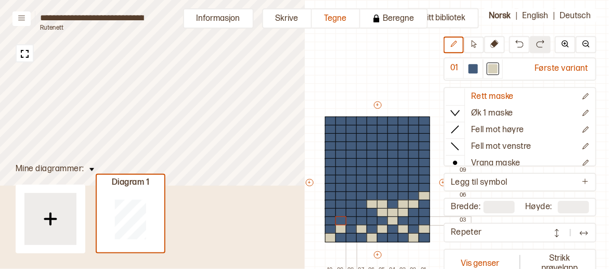
click at [351, 221] on div at bounding box center [351, 220] width 11 height 9
click at [361, 212] on div at bounding box center [361, 212] width 11 height 9
click at [350, 211] on div at bounding box center [351, 212] width 11 height 9
click at [337, 213] on div at bounding box center [340, 212] width 11 height 9
click at [329, 203] on div at bounding box center [330, 204] width 11 height 9
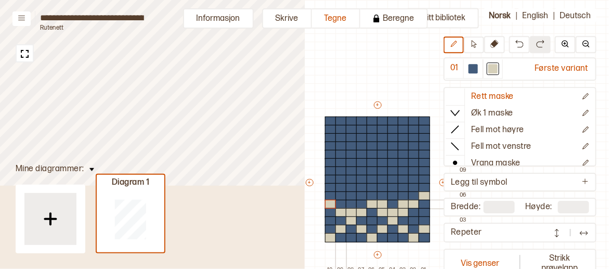
click at [337, 204] on div at bounding box center [340, 204] width 11 height 9
click at [329, 197] on div at bounding box center [330, 195] width 11 height 9
click at [358, 203] on div at bounding box center [361, 204] width 11 height 9
click at [372, 197] on div at bounding box center [372, 195] width 11 height 9
drag, startPoint x: 414, startPoint y: 196, endPoint x: 422, endPoint y: 191, distance: 9.5
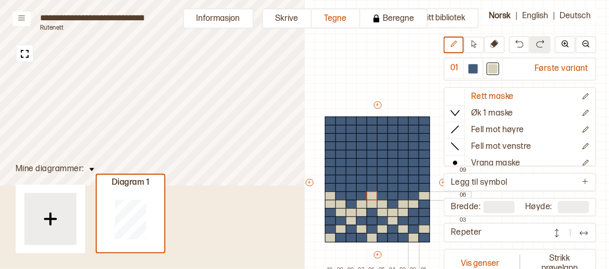
click at [414, 196] on div at bounding box center [413, 195] width 11 height 9
click at [392, 187] on div at bounding box center [393, 187] width 11 height 9
click at [352, 184] on div at bounding box center [351, 187] width 11 height 9
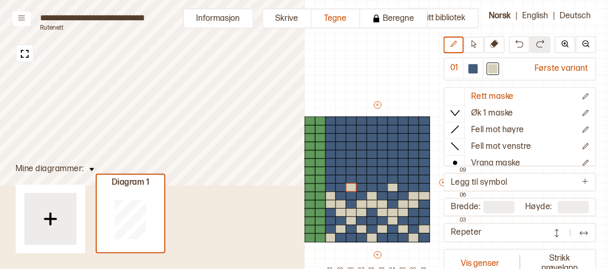
type input "**"
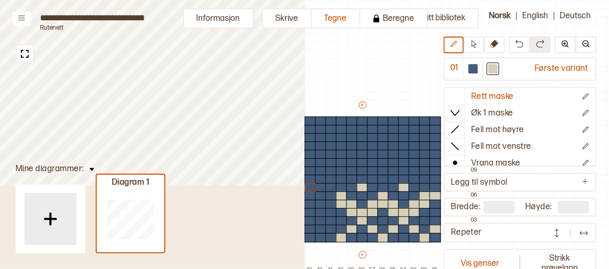
scroll to position [0, 265]
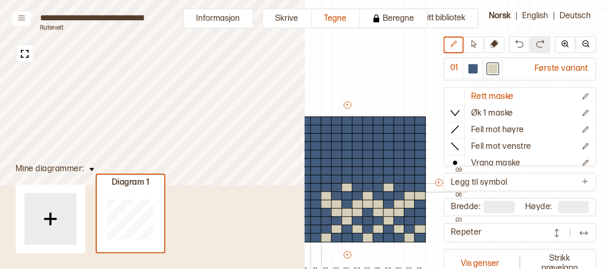
click at [316, 186] on div at bounding box center [316, 187] width 11 height 9
click at [585, 231] on img at bounding box center [584, 233] width 10 height 10
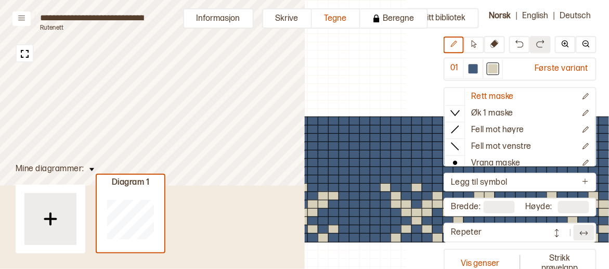
scroll to position [0, 557]
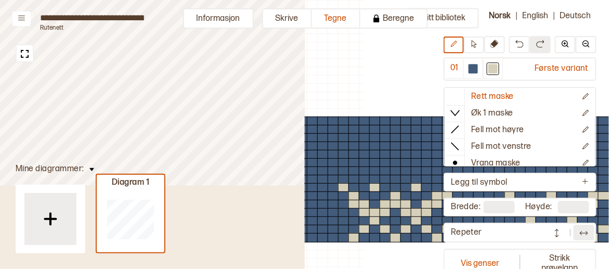
click at [466, 230] on div "Repeter" at bounding box center [499, 232] width 96 height 11
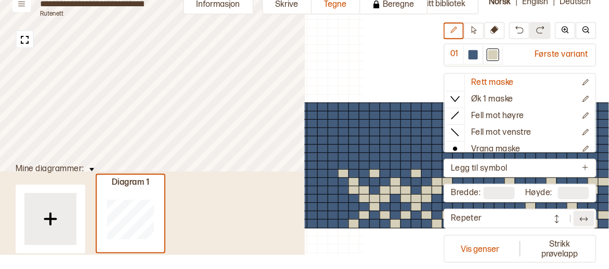
scroll to position [0, 0]
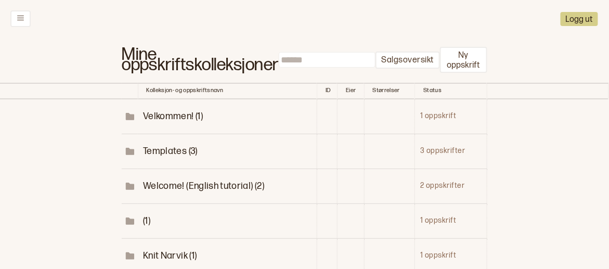
click at [163, 252] on span "Knit Narvik (1)" at bounding box center [170, 255] width 54 height 11
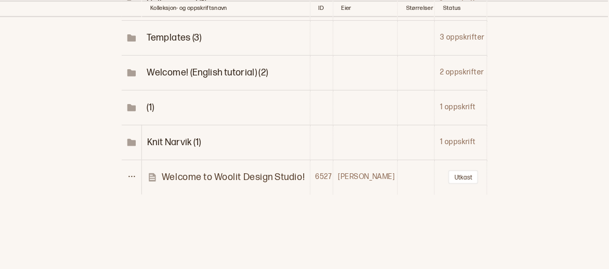
scroll to position [126, 0]
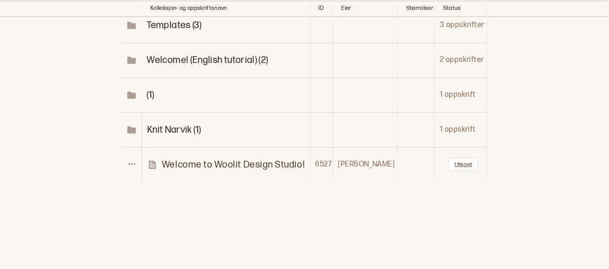
click at [239, 162] on p "Welcome to Woolit Design Studio!" at bounding box center [233, 165] width 143 height 12
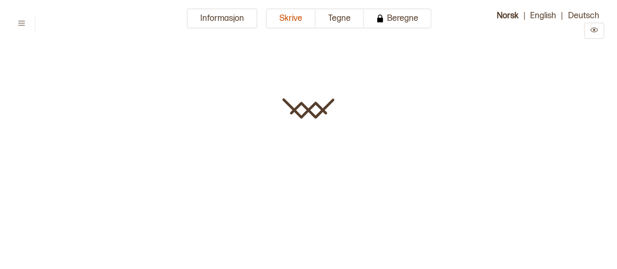
type input "**********"
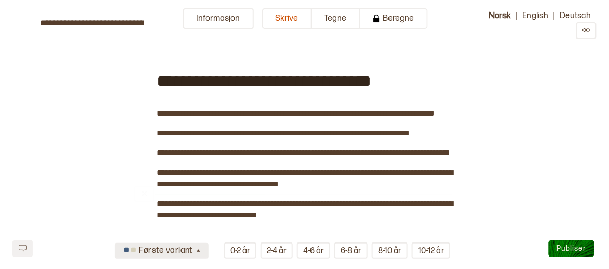
click at [155, 249] on div "Første variant" at bounding box center [157, 250] width 73 height 17
click at [333, 18] on button "Tegne" at bounding box center [336, 18] width 48 height 20
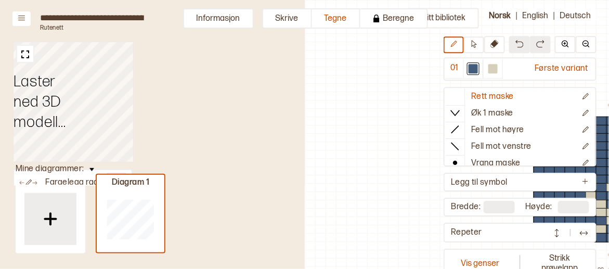
scroll to position [57, 278]
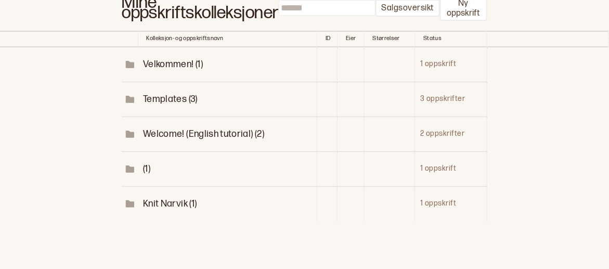
scroll to position [91, 0]
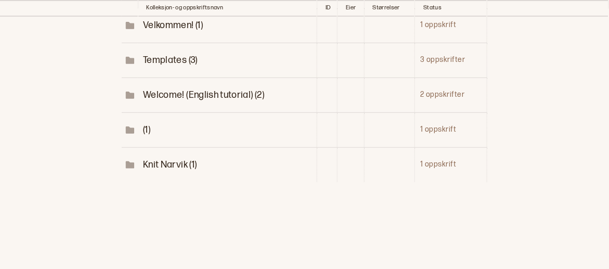
click at [163, 164] on span "Knit Narvik (1)" at bounding box center [170, 164] width 54 height 11
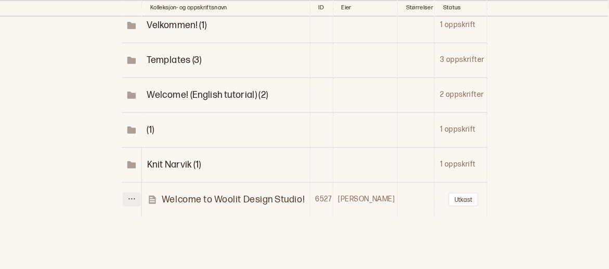
click at [134, 192] on button at bounding box center [132, 199] width 18 height 14
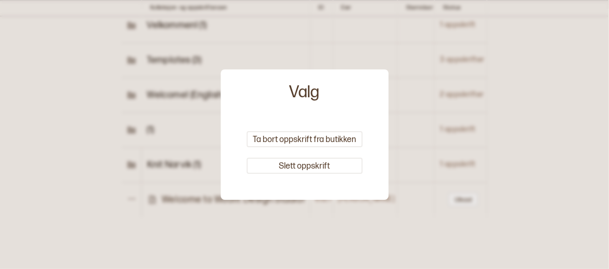
click at [199, 222] on div at bounding box center [304, 134] width 609 height 269
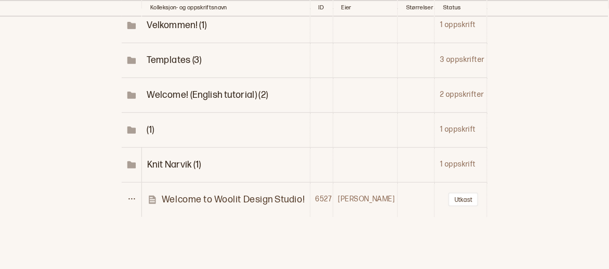
click at [263, 196] on p "Welcome to Woolit Design Studio!" at bounding box center [233, 199] width 143 height 12
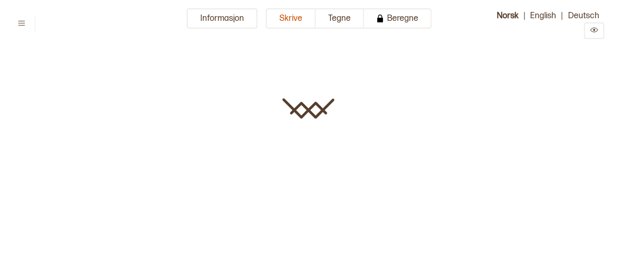
type input "**********"
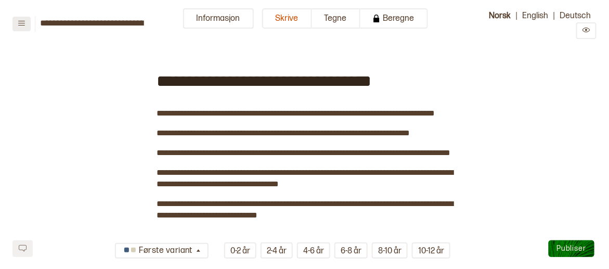
click at [18, 27] on button at bounding box center [21, 24] width 18 height 15
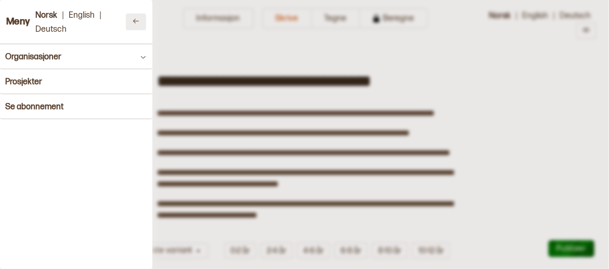
click at [132, 18] on icon at bounding box center [136, 21] width 8 height 8
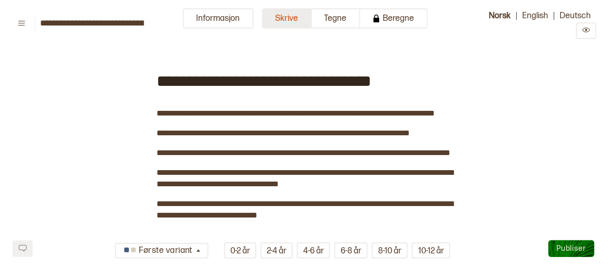
click at [288, 21] on button "Skrive" at bounding box center [287, 18] width 50 height 20
click at [341, 15] on button "Tegne" at bounding box center [336, 18] width 48 height 20
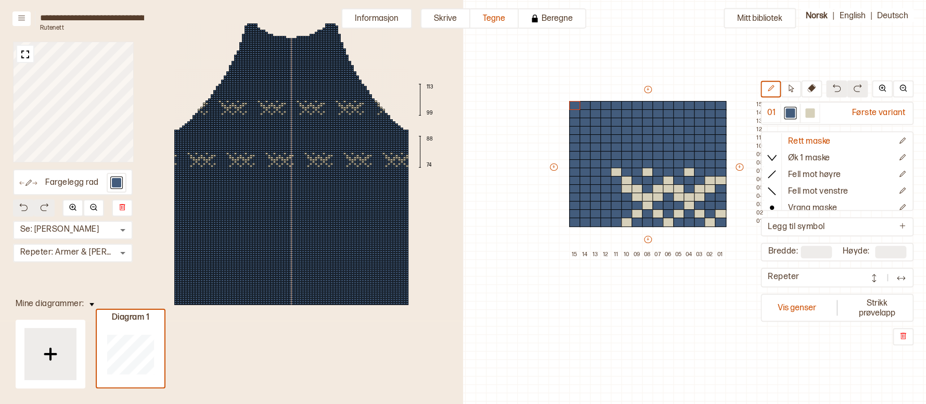
scroll to position [0, 279]
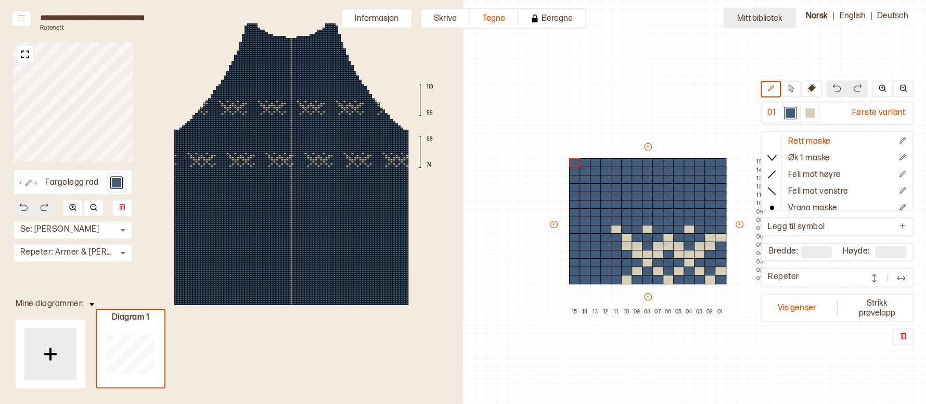
click at [616, 14] on button "Mitt bibliotek" at bounding box center [760, 18] width 72 height 20
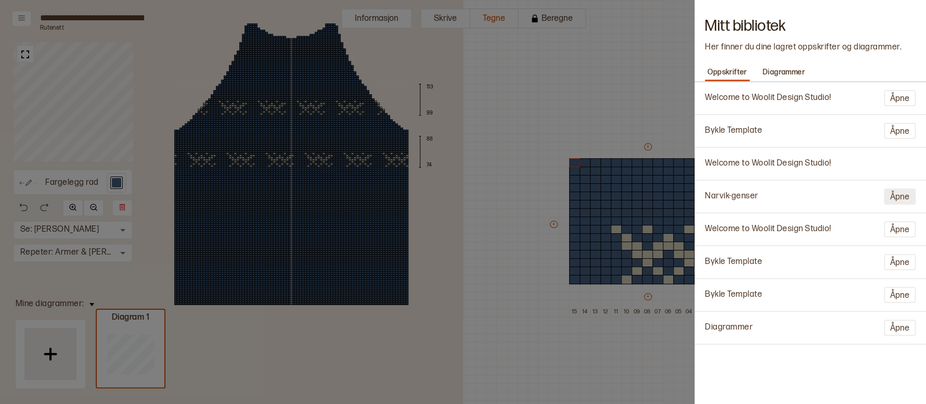
click at [616, 194] on button "Åpne" at bounding box center [900, 196] width 32 height 16
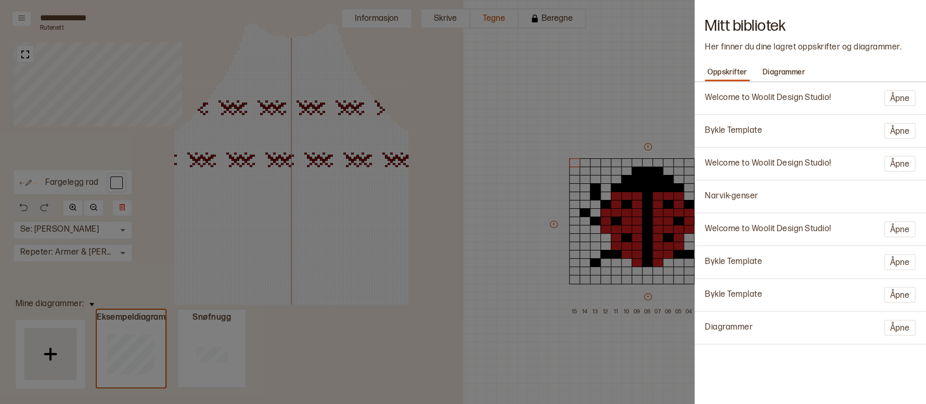
click at [599, 116] on div at bounding box center [463, 202] width 926 height 404
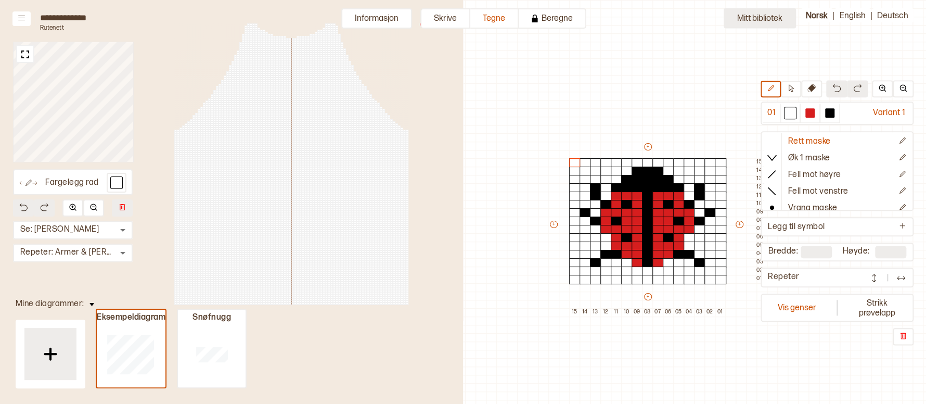
click at [616, 19] on button "Mitt bibliotek" at bounding box center [760, 18] width 72 height 20
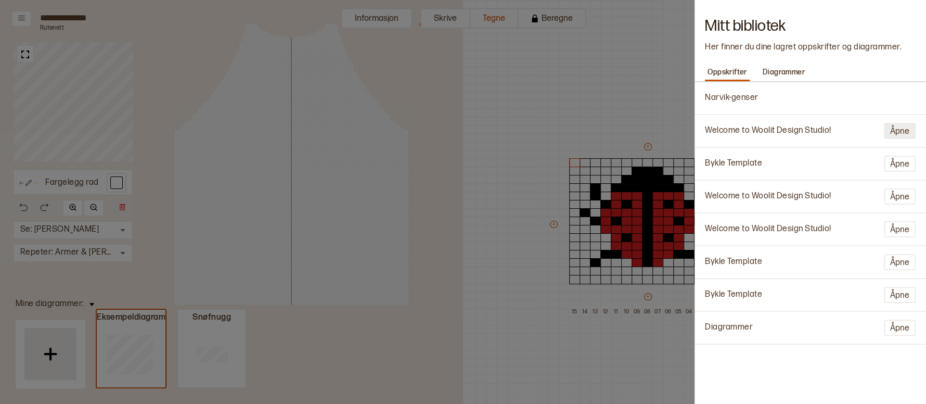
click at [616, 133] on button "Åpne" at bounding box center [900, 131] width 32 height 16
type input "**********"
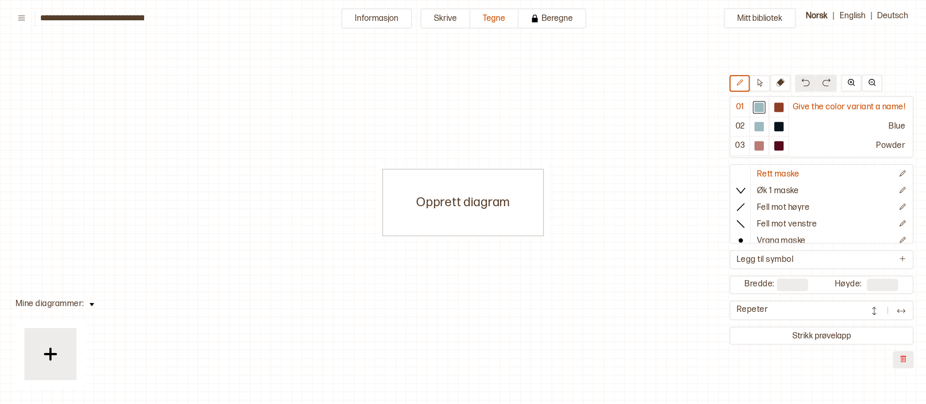
scroll to position [6, 6]
click at [616, 21] on button "Mitt bibliotek" at bounding box center [760, 18] width 72 height 20
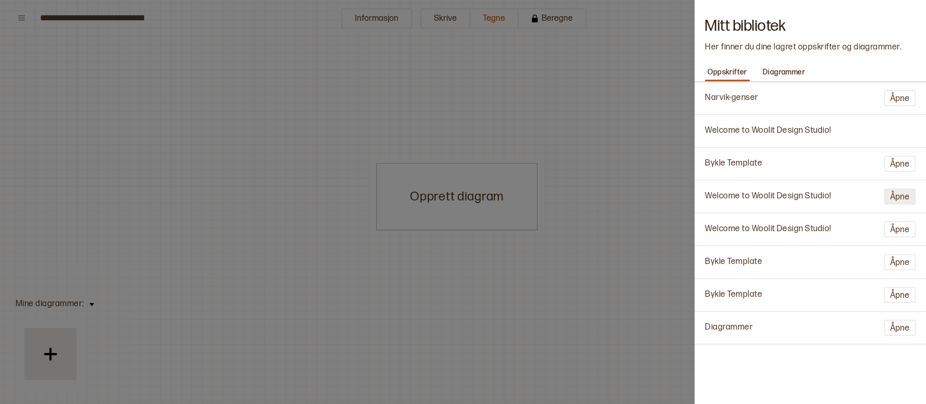
click at [616, 198] on button "Åpne" at bounding box center [900, 196] width 32 height 16
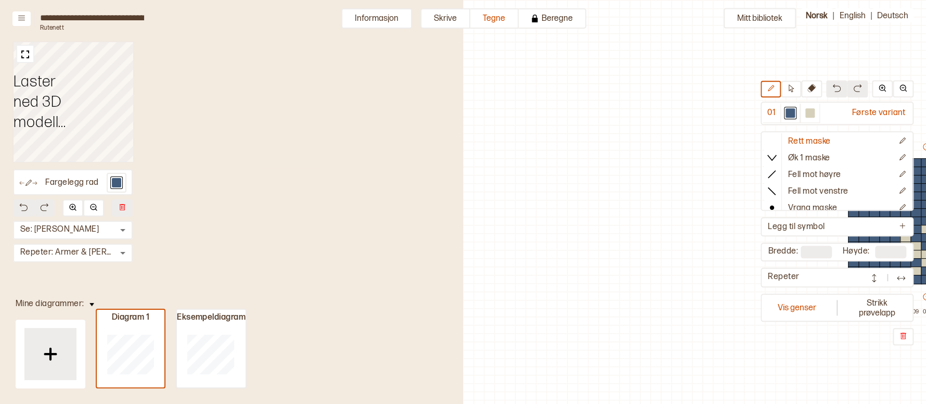
scroll to position [33, 357]
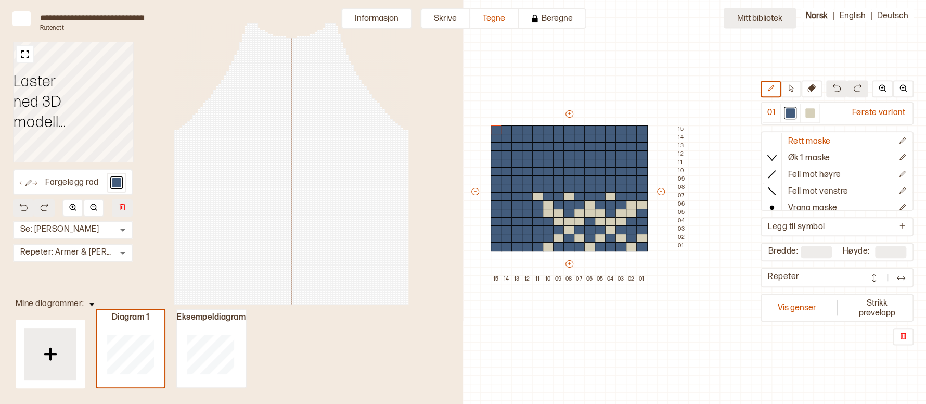
click at [616, 19] on button "Mitt bibliotek" at bounding box center [760, 18] width 72 height 20
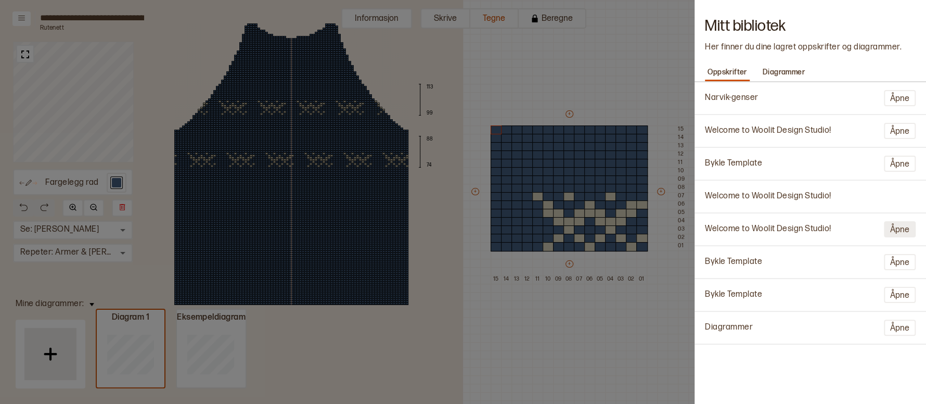
click at [616, 230] on button "Åpne" at bounding box center [900, 229] width 32 height 16
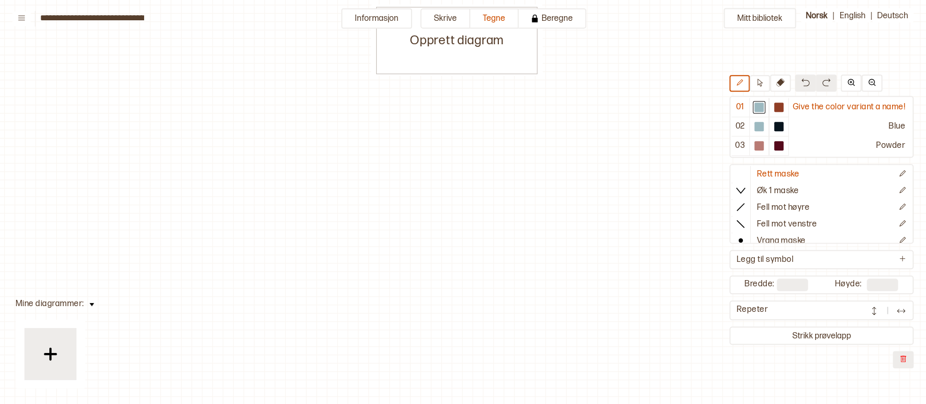
scroll to position [0, 6]
click at [616, 19] on button "Mitt bibliotek" at bounding box center [760, 18] width 72 height 20
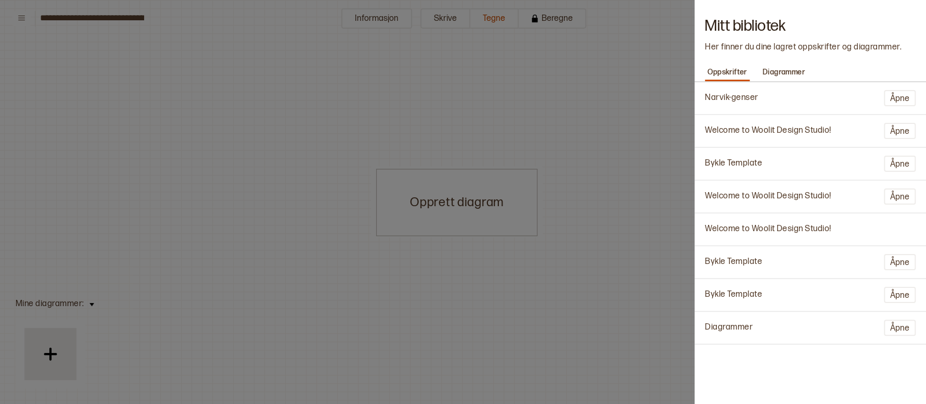
click at [284, 129] on div at bounding box center [463, 202] width 926 height 404
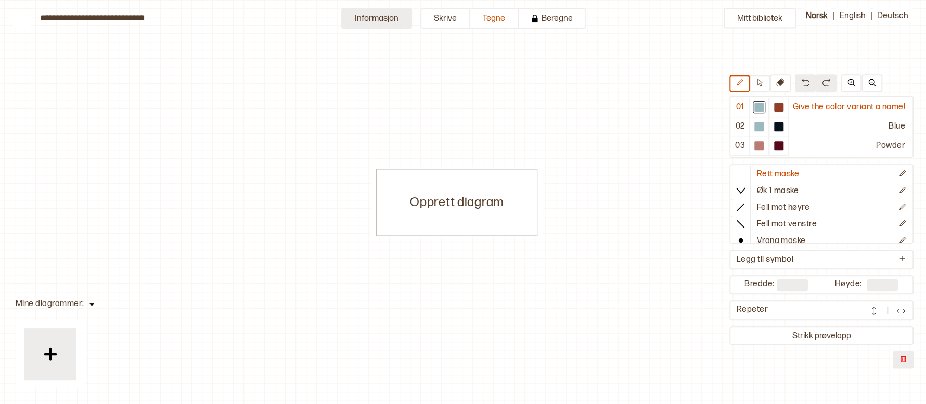
click at [379, 21] on button "Informasjon" at bounding box center [376, 18] width 71 height 20
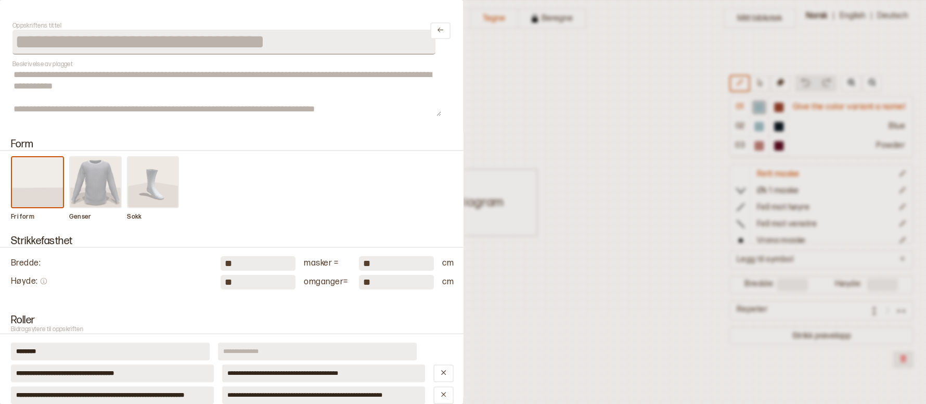
click at [76, 180] on img at bounding box center [95, 182] width 51 height 50
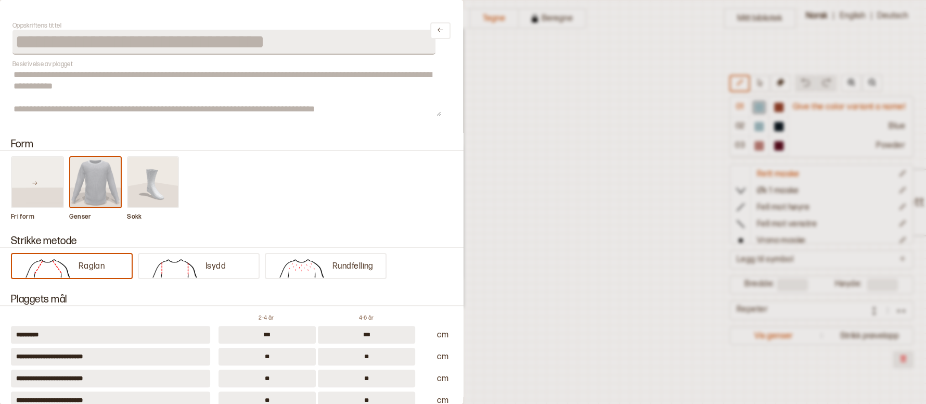
click at [94, 177] on img at bounding box center [95, 182] width 51 height 50
click at [105, 262] on button "Raglan" at bounding box center [72, 266] width 122 height 26
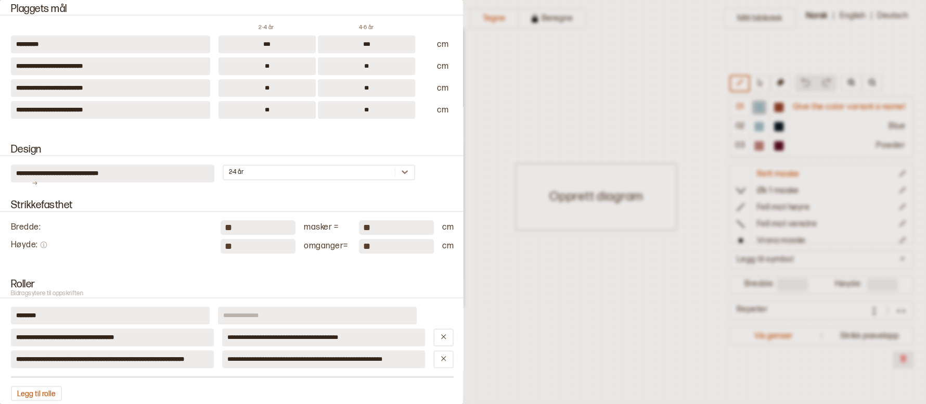
scroll to position [312, 0]
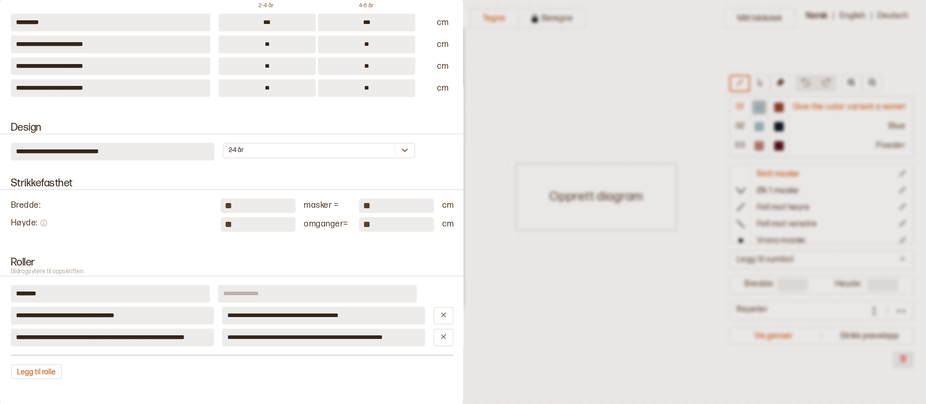
click at [224, 268] on input at bounding box center [317, 294] width 199 height 18
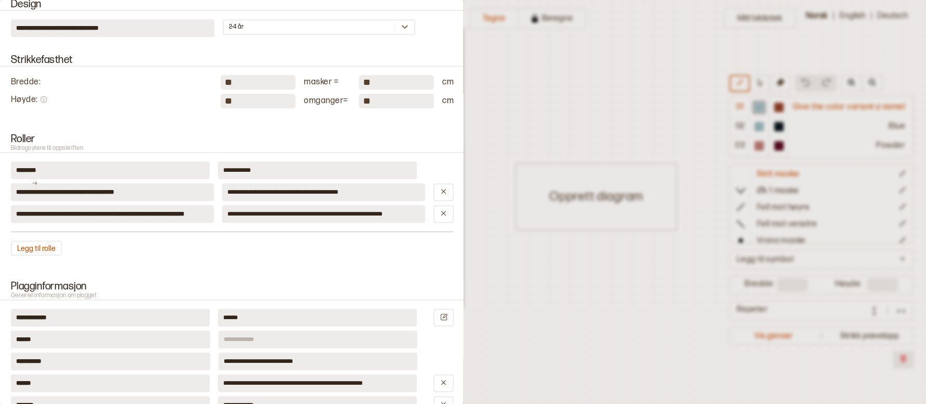
scroll to position [468, 0]
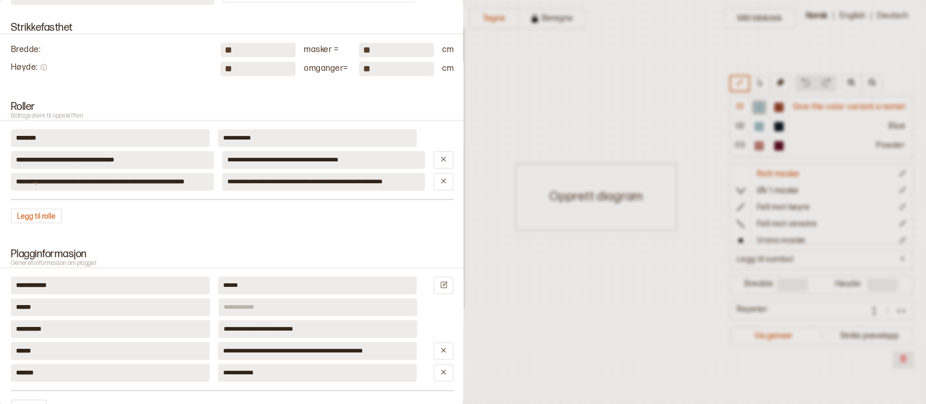
type input "**********"
click at [286, 268] on input at bounding box center [317, 307] width 199 height 18
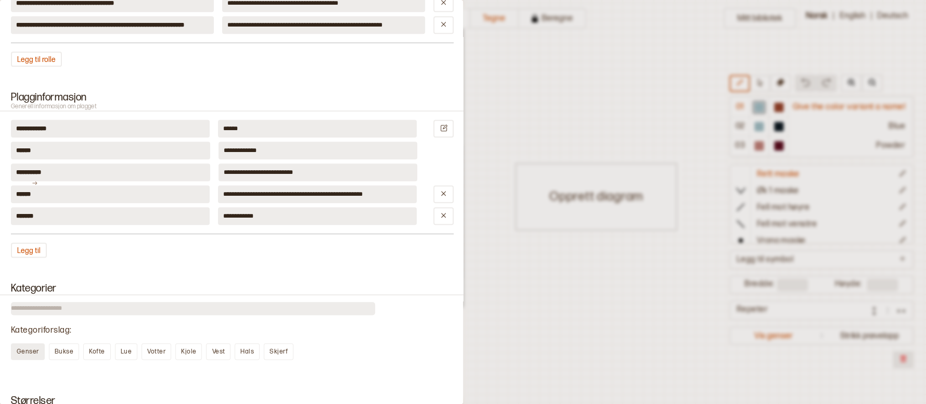
type input "**********"
click at [18, 268] on span "Genser" at bounding box center [28, 351] width 22 height 8
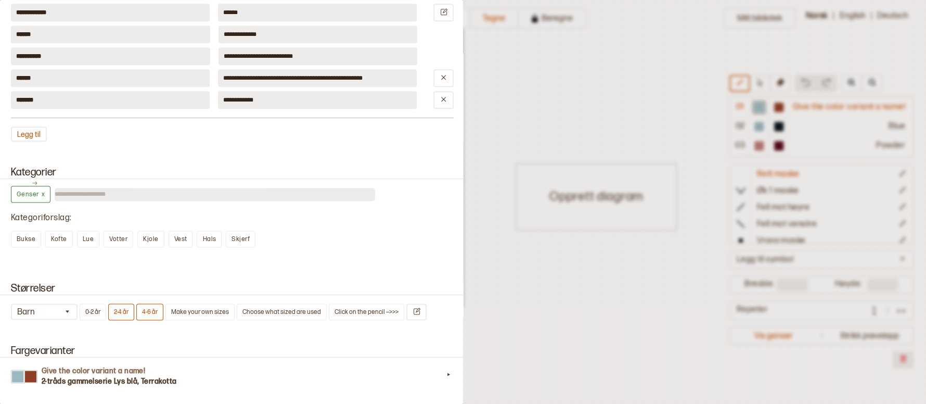
scroll to position [780, 0]
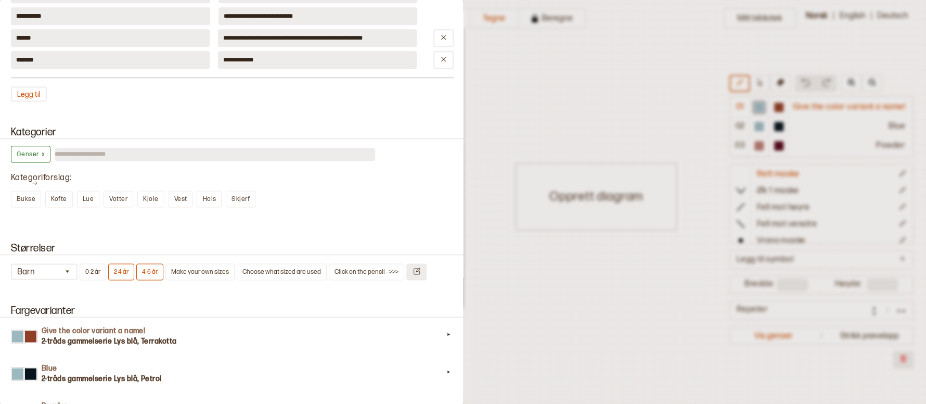
click at [412, 268] on icon "Endre størrelser" at bounding box center [416, 271] width 8 height 8
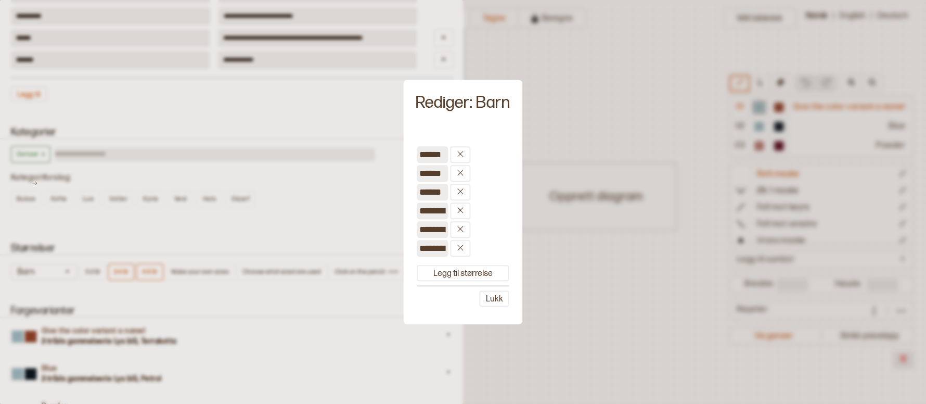
click at [423, 213] on input "**********" at bounding box center [432, 210] width 31 height 17
type input "*"
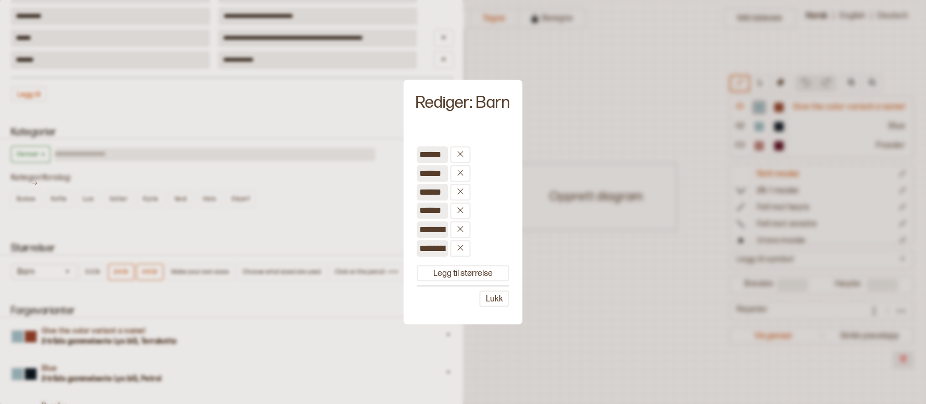
type input "******"
drag, startPoint x: 444, startPoint y: 227, endPoint x: 418, endPoint y: 231, distance: 26.4
click at [418, 231] on input "**********" at bounding box center [432, 229] width 31 height 16
drag, startPoint x: 443, startPoint y: 228, endPoint x: 419, endPoint y: 239, distance: 26.8
click at [419, 239] on div "**********" at bounding box center [462, 225] width 109 height 187
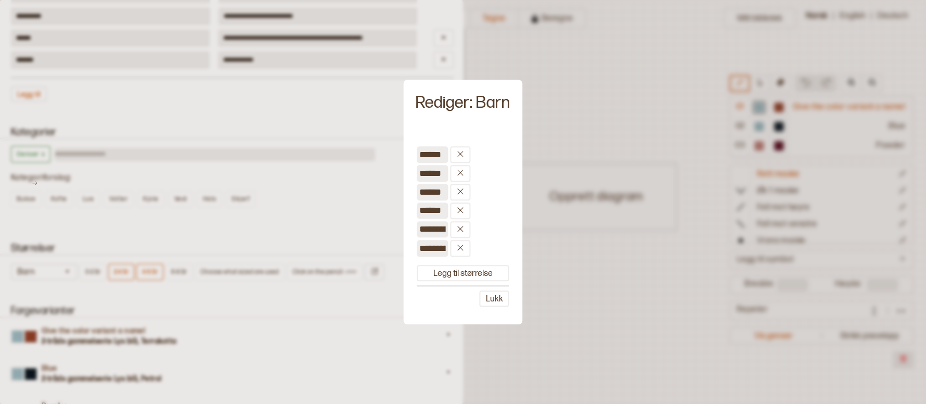
drag, startPoint x: 445, startPoint y: 227, endPoint x: 409, endPoint y: 234, distance: 36.0
click at [409, 234] on div "**********" at bounding box center [462, 225] width 109 height 187
drag, startPoint x: 444, startPoint y: 229, endPoint x: 407, endPoint y: 239, distance: 38.7
click at [407, 239] on div "**********" at bounding box center [462, 225] width 119 height 198
type input "**"
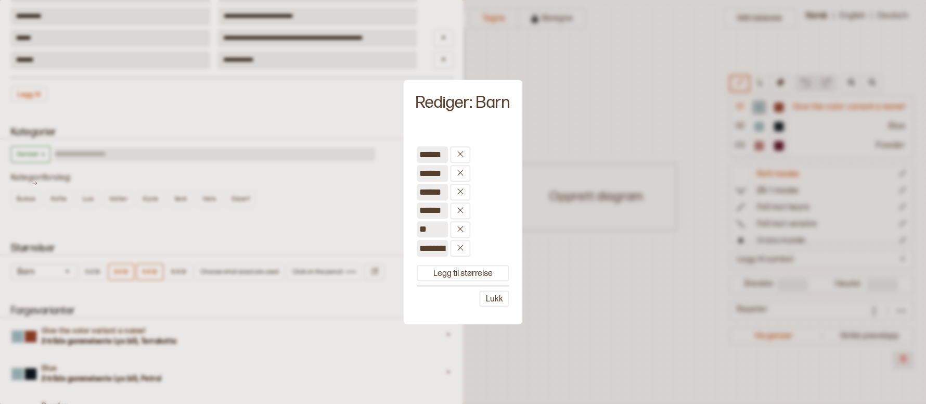
drag, startPoint x: 431, startPoint y: 225, endPoint x: 418, endPoint y: 233, distance: 15.2
click at [418, 233] on input "**" at bounding box center [432, 229] width 31 height 16
type input "*******"
drag, startPoint x: 419, startPoint y: 250, endPoint x: 445, endPoint y: 251, distance: 26.1
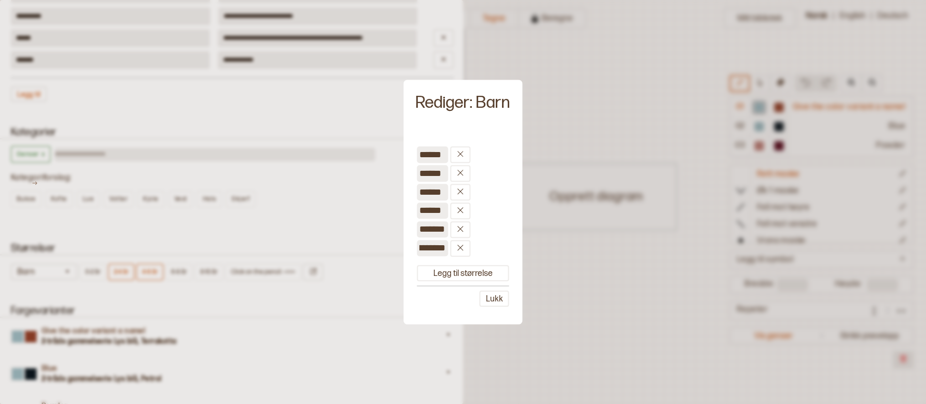
click at [445, 251] on input "**********" at bounding box center [432, 248] width 31 height 16
type input "********"
click at [493, 295] on button "Lukk" at bounding box center [495, 298] width 30 height 16
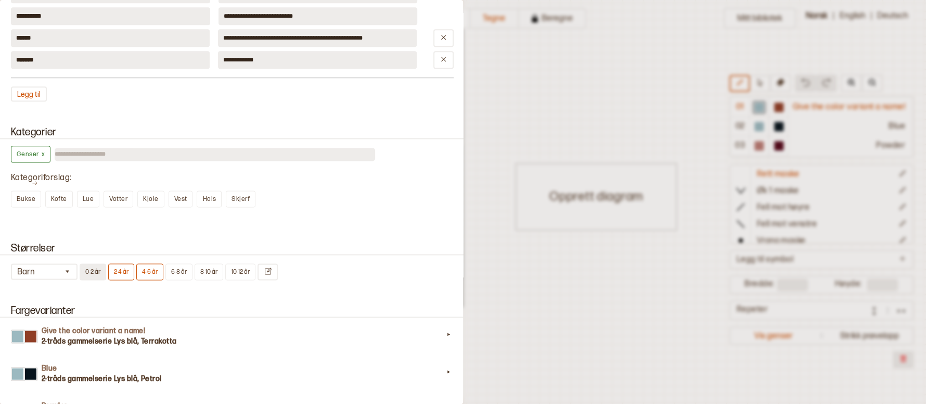
click at [98, 264] on button "0-2 år" at bounding box center [93, 271] width 27 height 17
type input "***"
type input "**"
click at [180, 270] on button "6-8 år" at bounding box center [178, 271] width 27 height 17
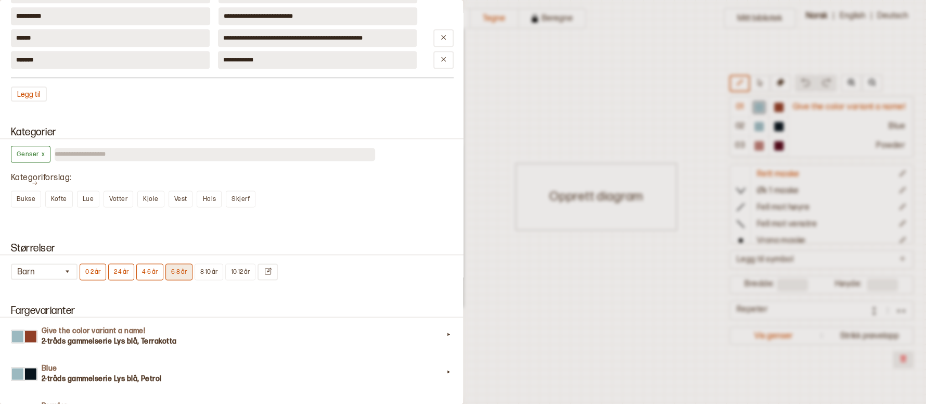
click at [182, 268] on button "6-8 år" at bounding box center [178, 271] width 27 height 17
click at [185, 272] on button "6-8 år" at bounding box center [178, 271] width 27 height 17
click at [212, 272] on button "8-10 år" at bounding box center [209, 271] width 29 height 17
click at [216, 268] on button "8-10 år" at bounding box center [209, 271] width 29 height 17
click at [237, 269] on button "10-12 år" at bounding box center [240, 271] width 30 height 17
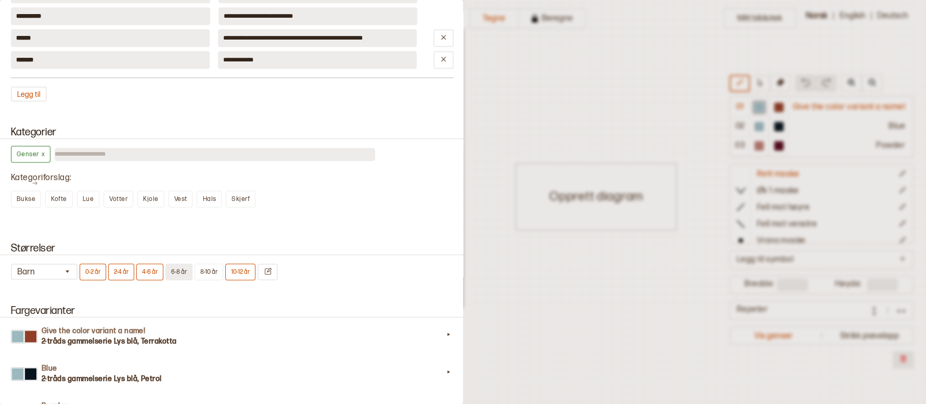
click at [176, 272] on button "6-8 år" at bounding box center [178, 271] width 27 height 17
click at [208, 270] on button "8-10 år" at bounding box center [209, 271] width 29 height 17
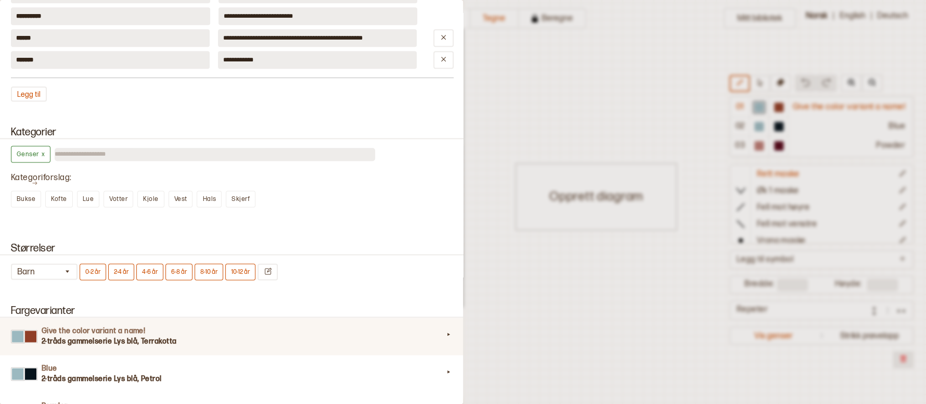
type input "***"
type input "**"
type input "***"
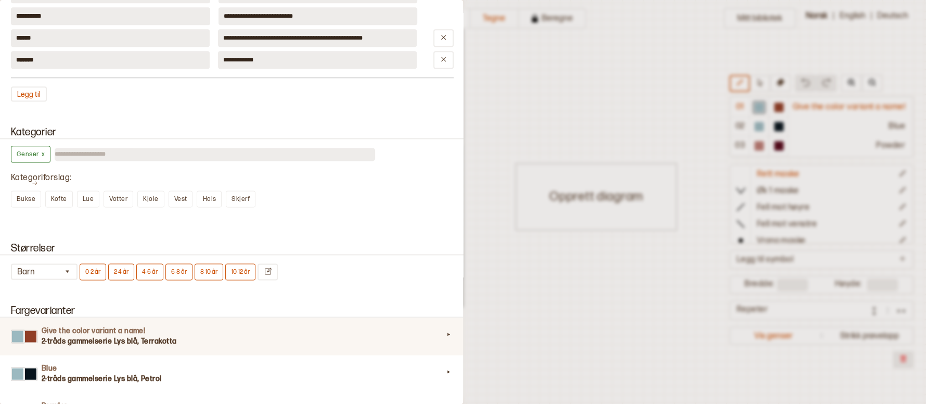
type input "**"
click at [443, 329] on div at bounding box center [448, 336] width 10 height 14
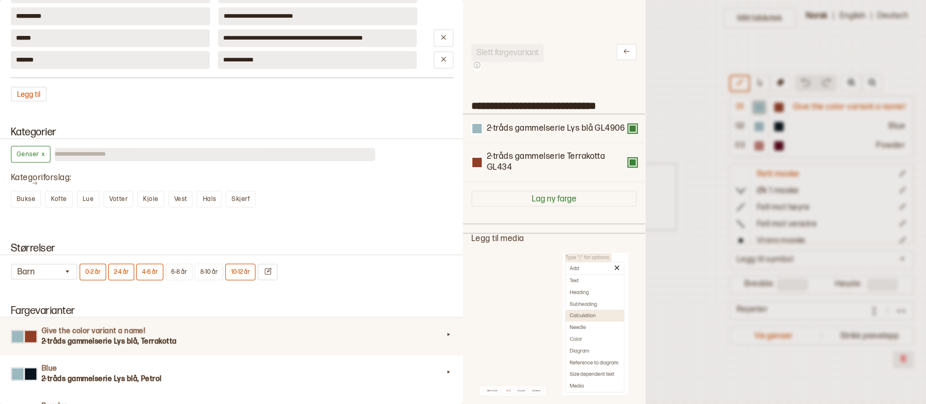
scroll to position [936, 0]
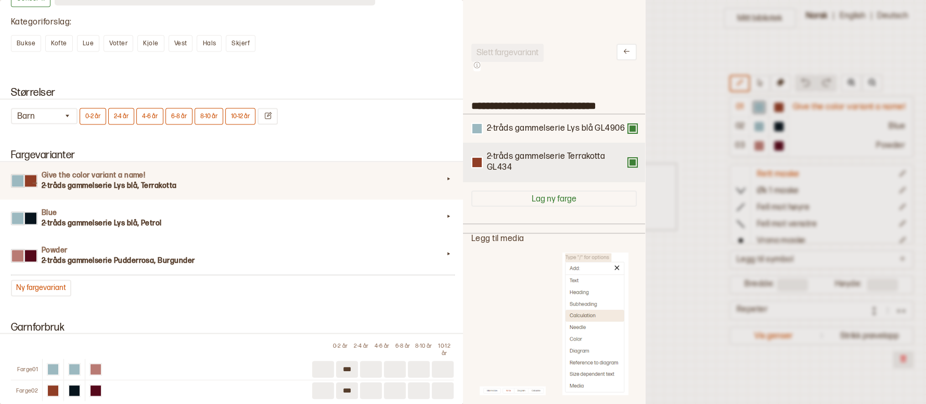
type input "***"
type input "**"
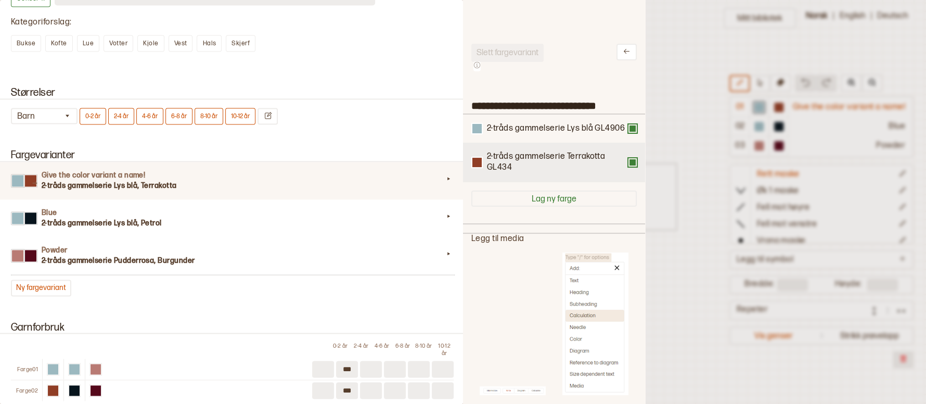
type input "**"
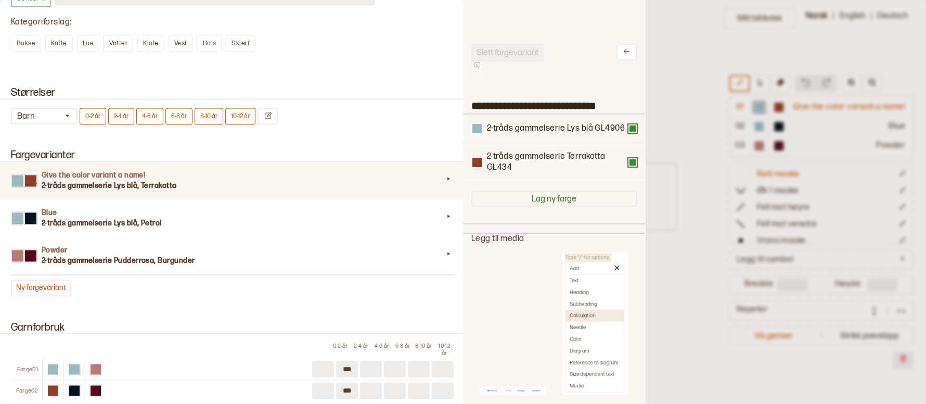
click at [615, 61] on div at bounding box center [553, 66] width 165 height 12
click at [623, 53] on icon at bounding box center [627, 51] width 8 height 8
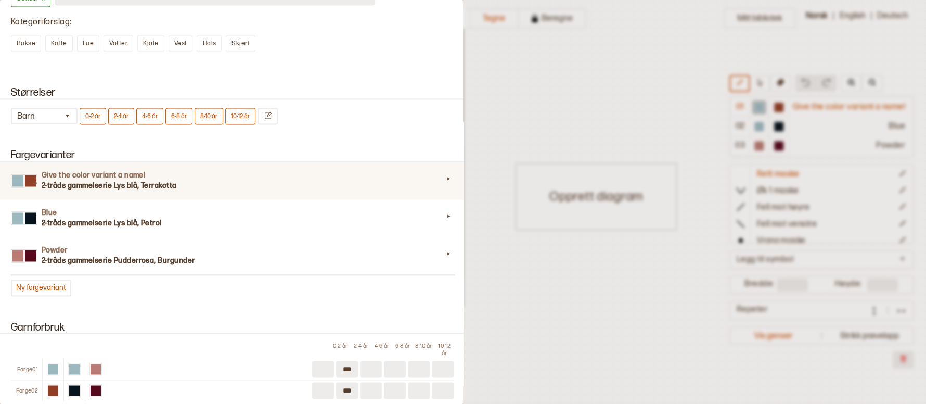
click at [30, 185] on div at bounding box center [30, 181] width 13 height 14
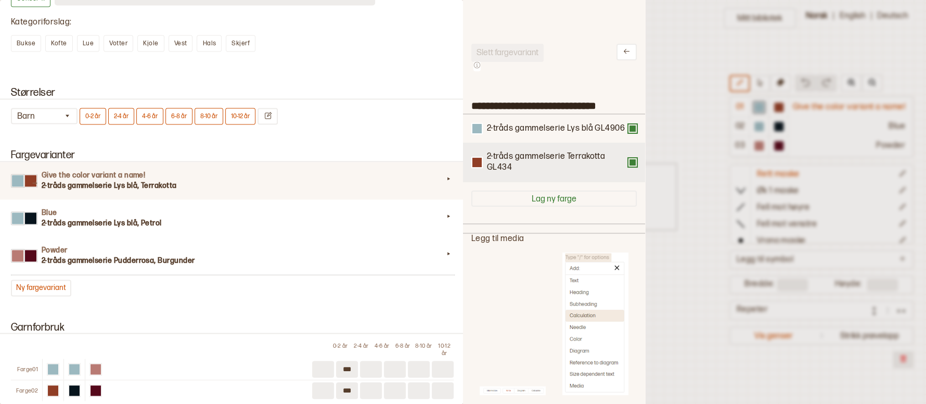
type input "***"
type input "**"
click at [617, 173] on div "2-tråds gammelserie Terrakotta GL434" at bounding box center [553, 162] width 165 height 22
type input "***"
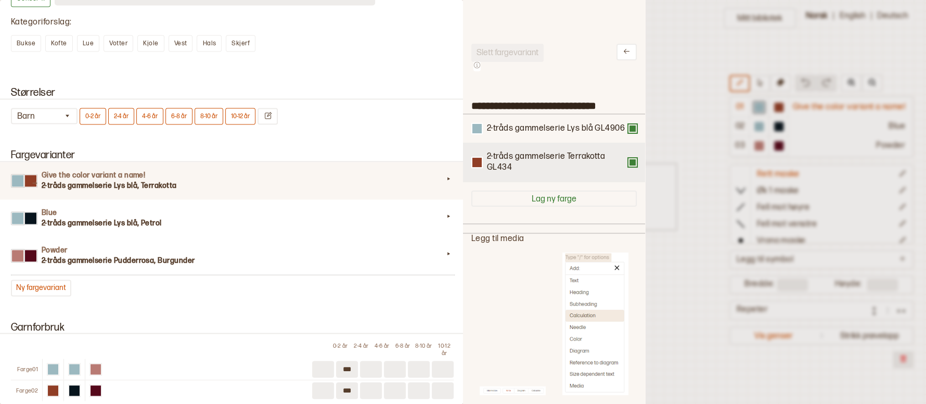
type input "***"
type input "**"
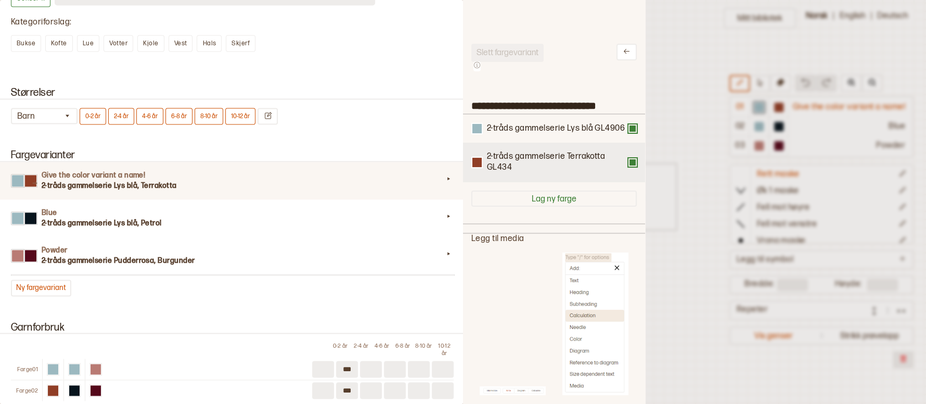
click at [620, 173] on div "2-tråds gammelserie Terrakotta GL434" at bounding box center [553, 162] width 165 height 22
click at [619, 173] on div "2-tråds gammelserie Terrakotta GL434" at bounding box center [553, 162] width 165 height 22
type input "***"
type input "**"
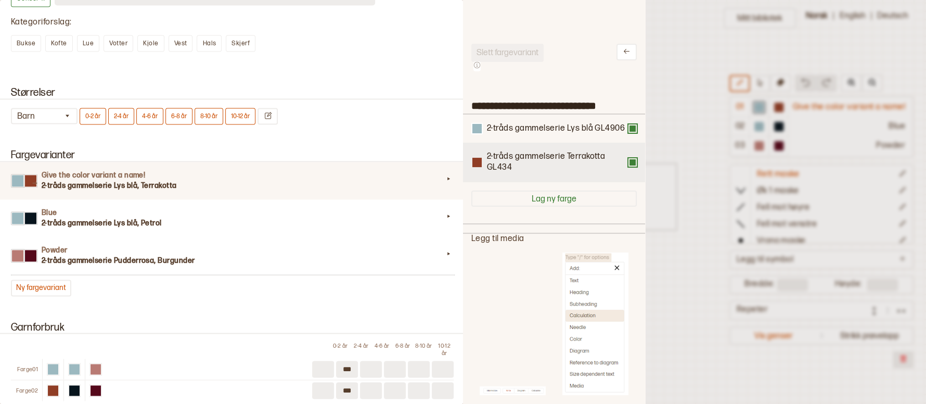
click at [480, 168] on button at bounding box center [476, 162] width 11 height 11
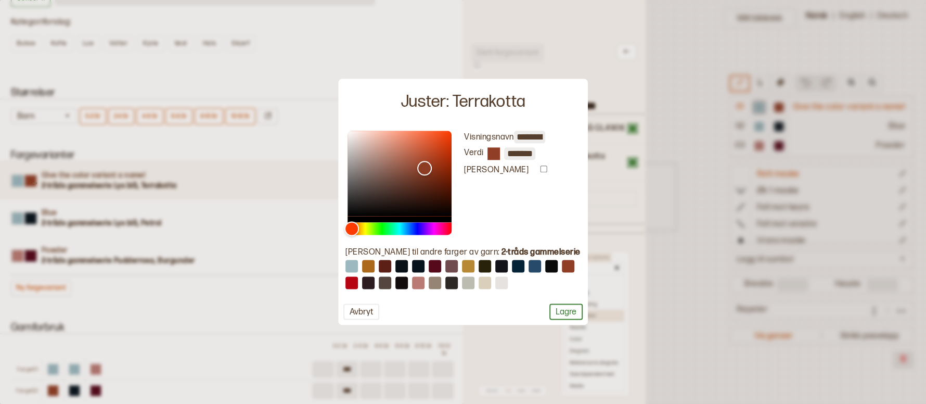
click at [368, 312] on button "Avbryt" at bounding box center [361, 312] width 36 height 16
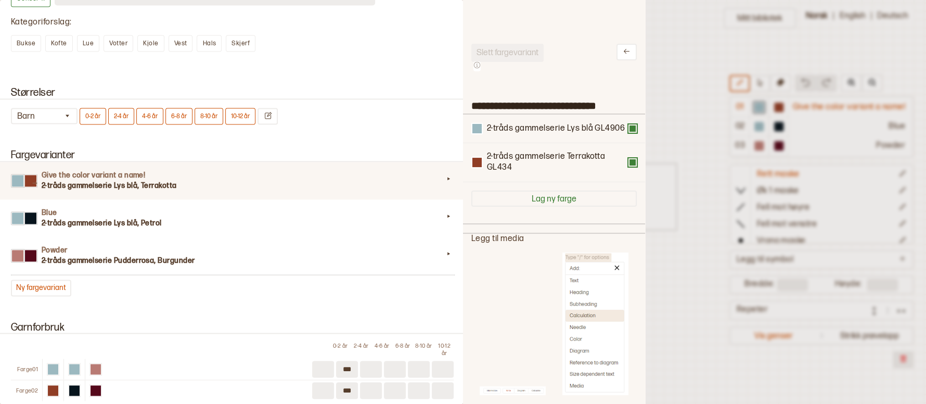
type input "***"
type input "**"
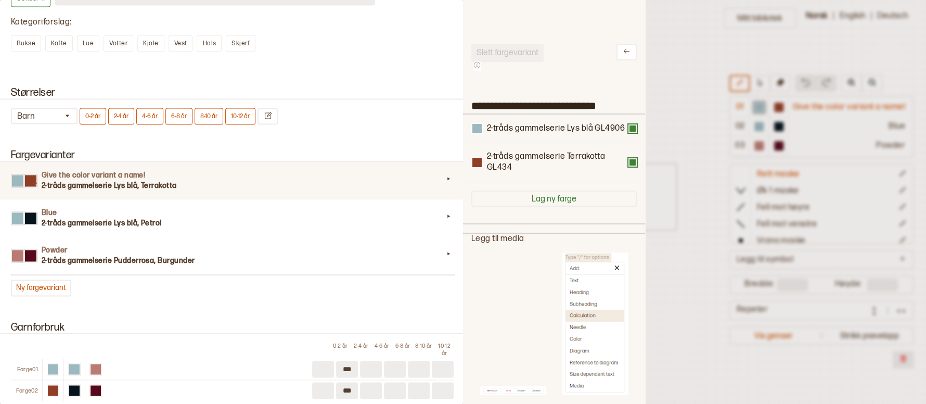
type input "**"
click at [46, 283] on button "Ny fargevariant" at bounding box center [41, 287] width 60 height 17
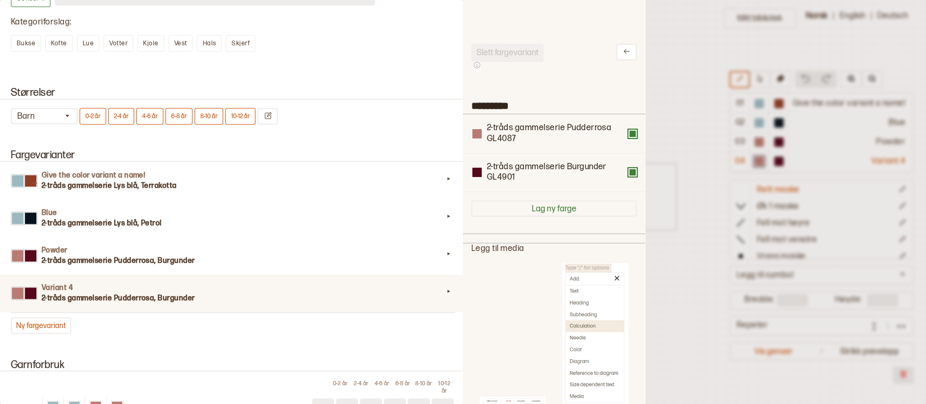
type input "***"
type input "**"
type input "*********"
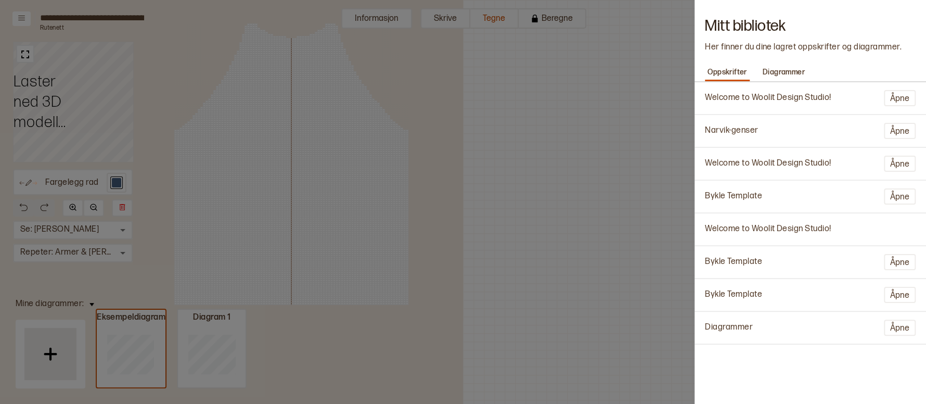
scroll to position [33, 357]
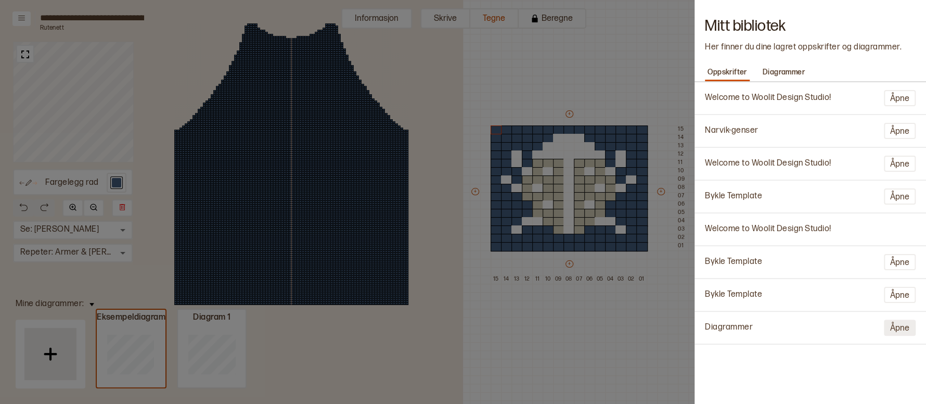
click at [902, 326] on button "Åpne" at bounding box center [900, 327] width 32 height 16
type input "**********"
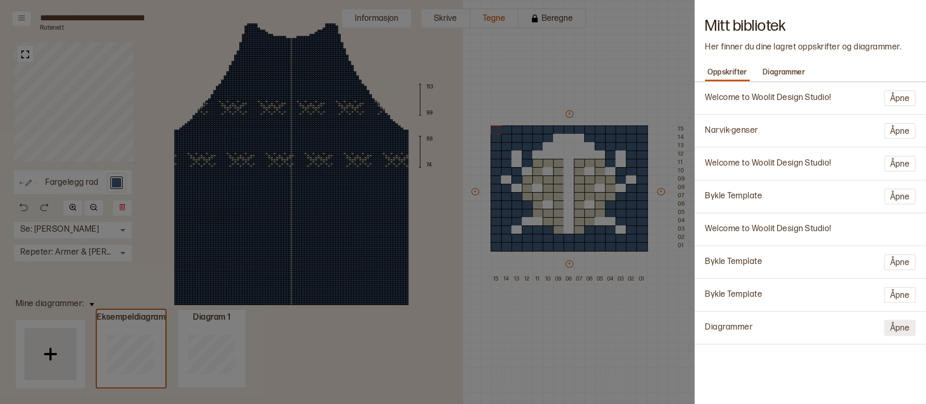
type input "**"
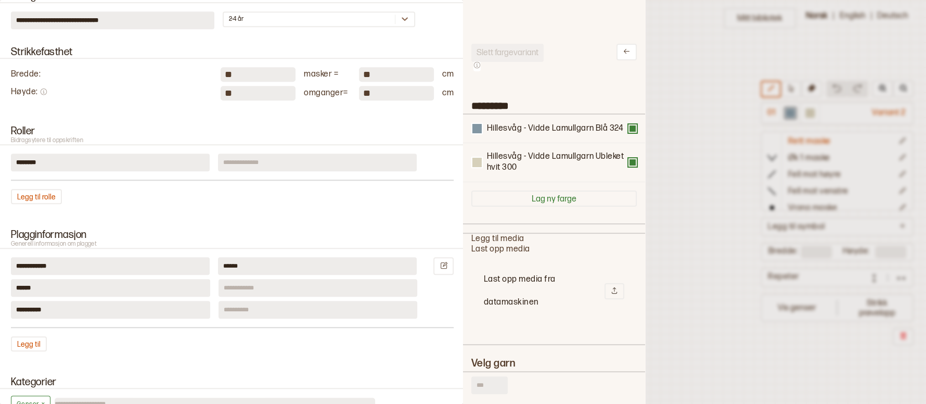
type input "*"
click at [268, 288] on input at bounding box center [317, 288] width 199 height 18
type input "*"
type input "**********"
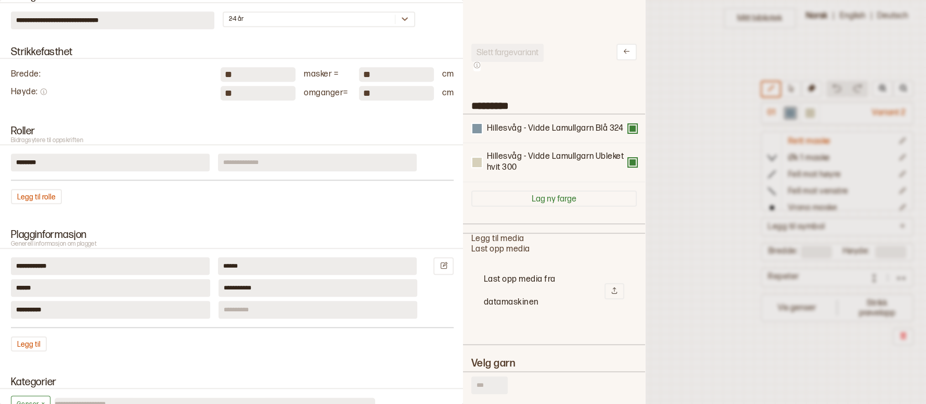
click at [251, 311] on input at bounding box center [317, 310] width 199 height 18
type input "**********"
click at [253, 159] on input at bounding box center [317, 162] width 199 height 18
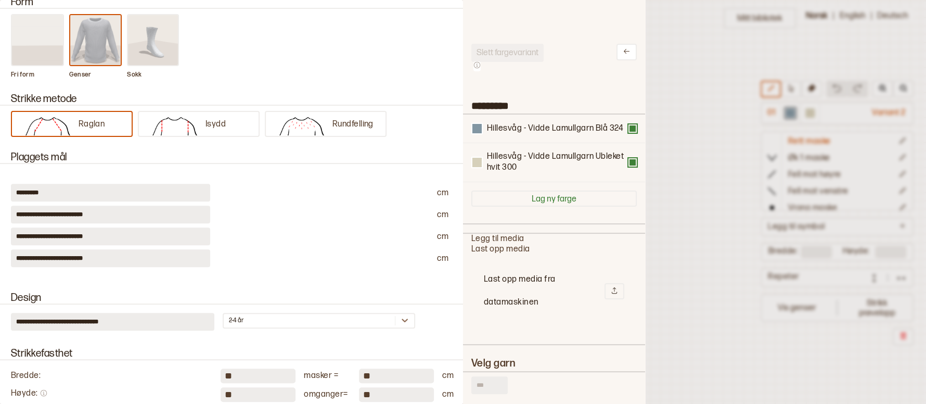
scroll to position [0, 0]
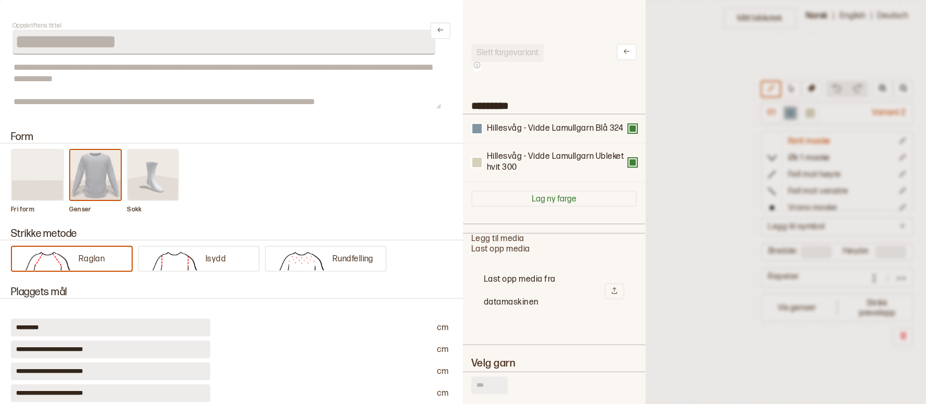
type input "**********"
click at [717, 165] on div at bounding box center [463, 202] width 926 height 404
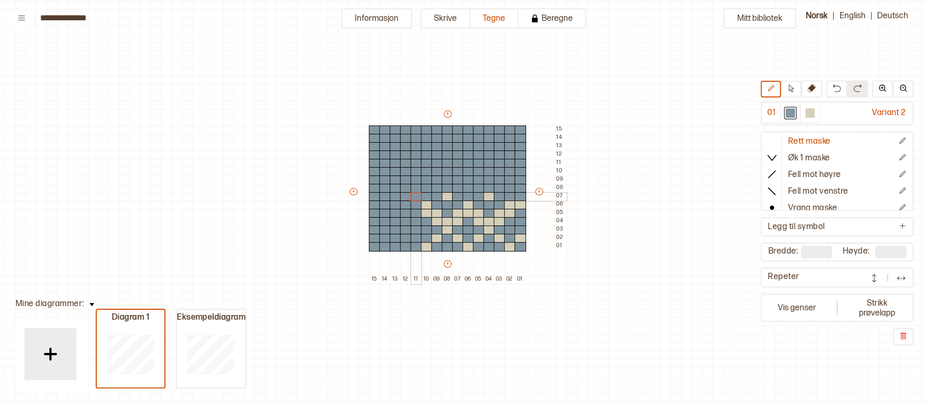
click at [412, 192] on div at bounding box center [415, 196] width 11 height 9
click at [451, 193] on div at bounding box center [447, 196] width 11 height 9
click at [490, 195] on div at bounding box center [488, 196] width 11 height 9
click at [792, 91] on icon at bounding box center [791, 88] width 5 height 8
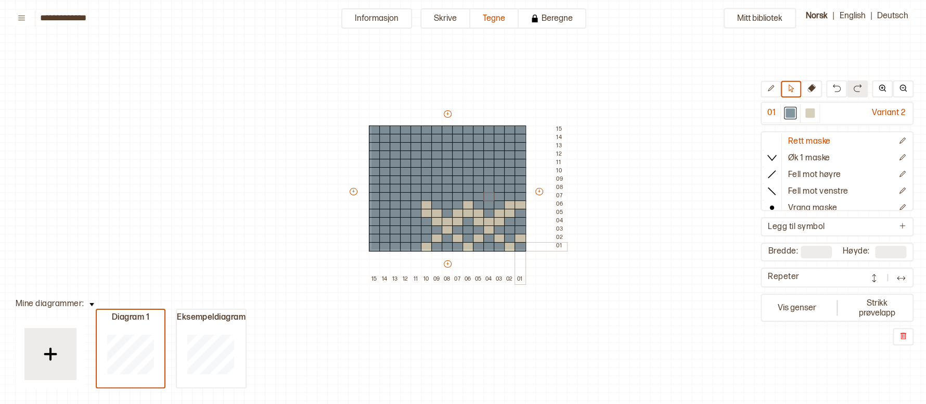
drag, startPoint x: 370, startPoint y: 125, endPoint x: 524, endPoint y: 248, distance: 196.8
click at [524, 248] on div "+ + + + 15 14 13 12 11 10 09 08 07 06 05 04 03 02 01 15 14 13 12 11 10 09 08 07…" at bounding box center [457, 196] width 218 height 175
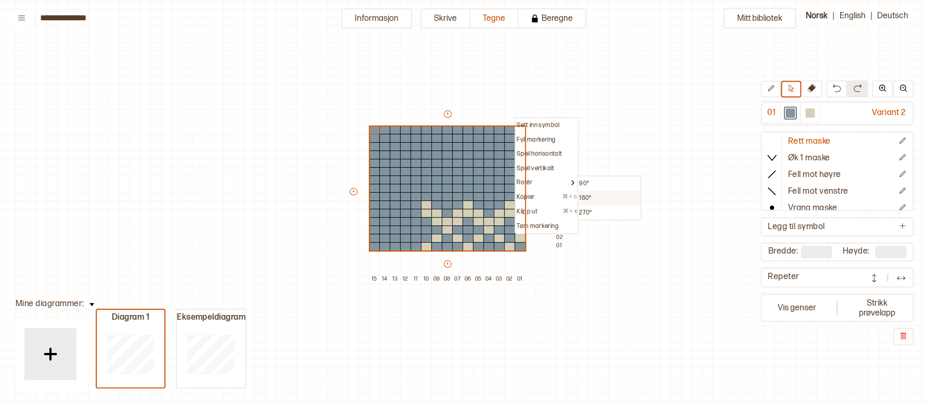
click at [593, 198] on div "180°" at bounding box center [609, 198] width 60 height 8
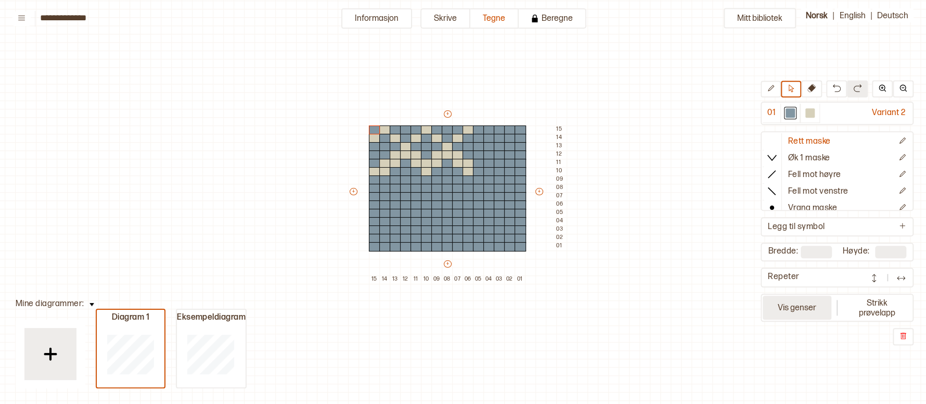
click at [800, 315] on button "Vis genser" at bounding box center [797, 307] width 69 height 24
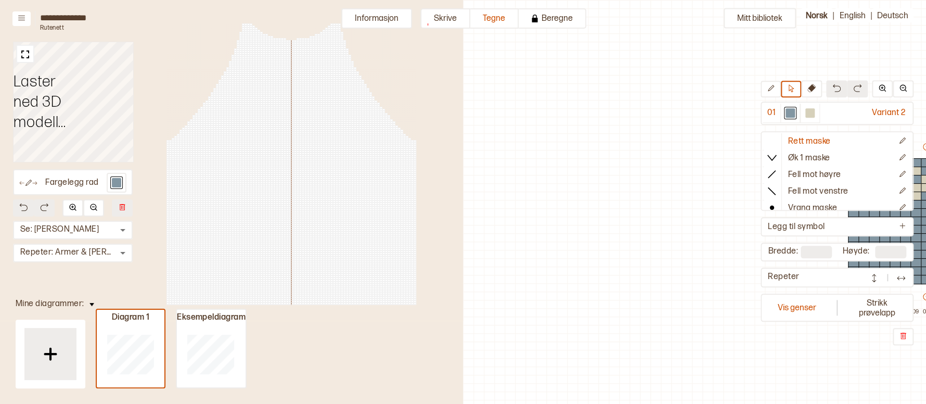
scroll to position [33, 357]
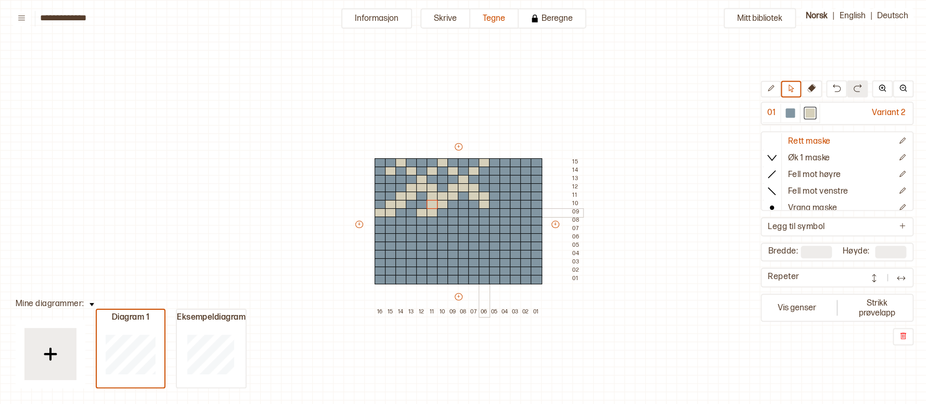
scroll to position [33, 16]
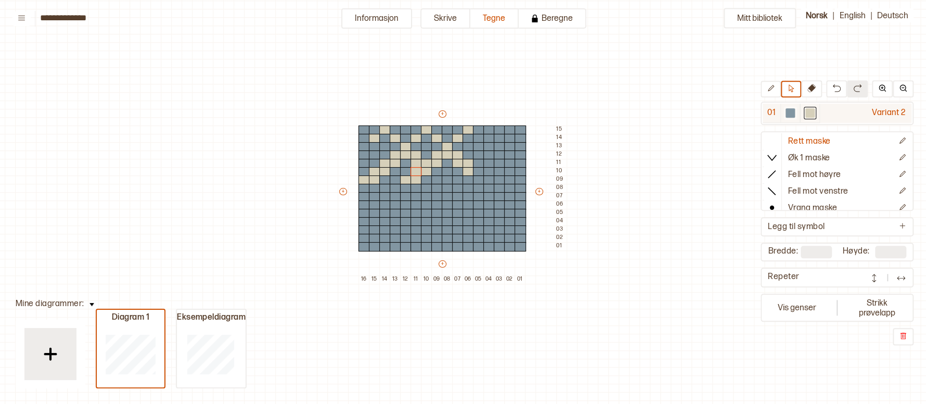
click at [787, 115] on div at bounding box center [789, 112] width 9 height 9
click at [462, 137] on div at bounding box center [467, 138] width 11 height 9
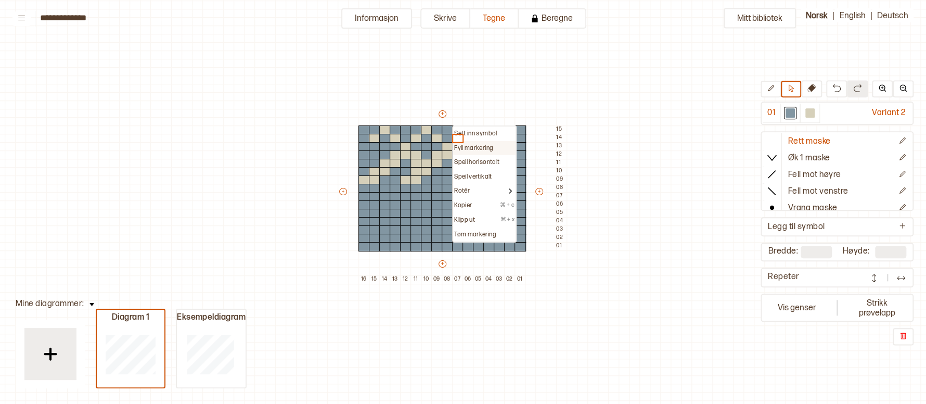
click at [460, 146] on p "Fyll markering" at bounding box center [473, 148] width 39 height 8
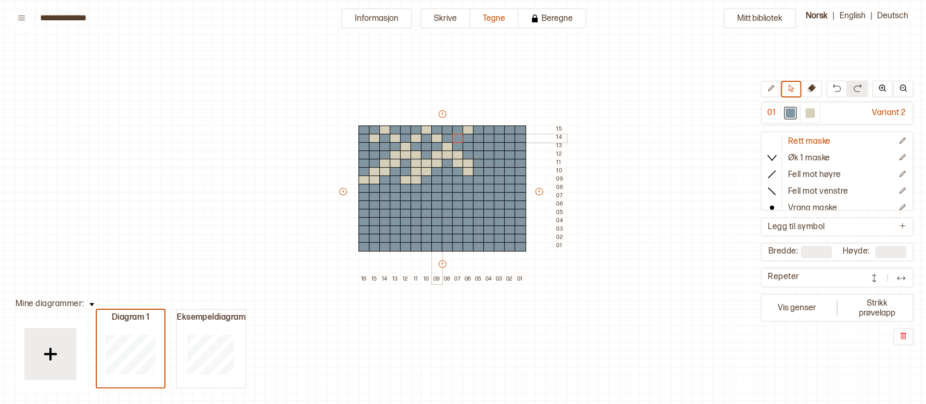
click at [433, 139] on div at bounding box center [436, 138] width 11 height 9
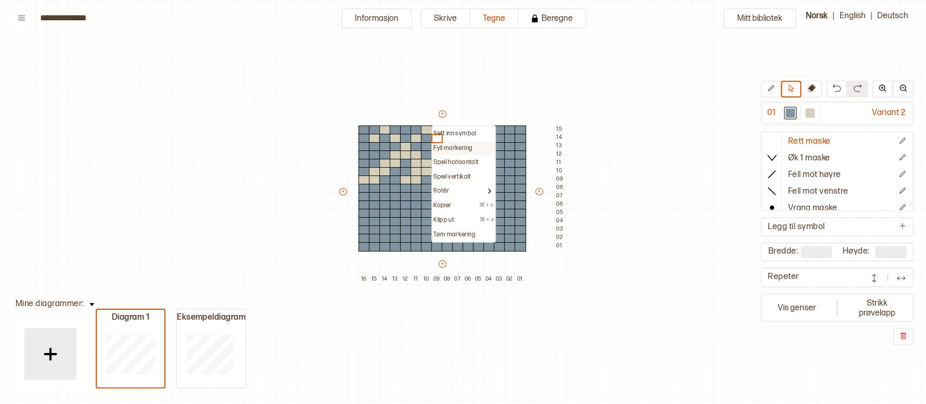
click at [443, 144] on p "Fyll markering" at bounding box center [452, 148] width 39 height 8
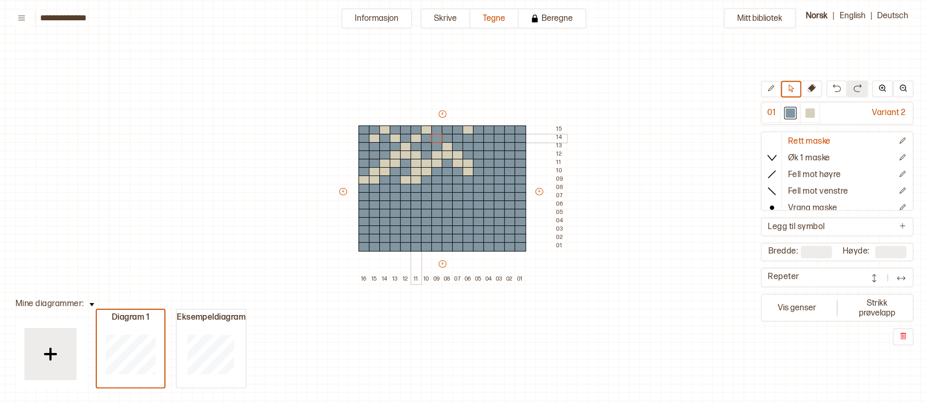
click at [411, 138] on div at bounding box center [415, 138] width 11 height 9
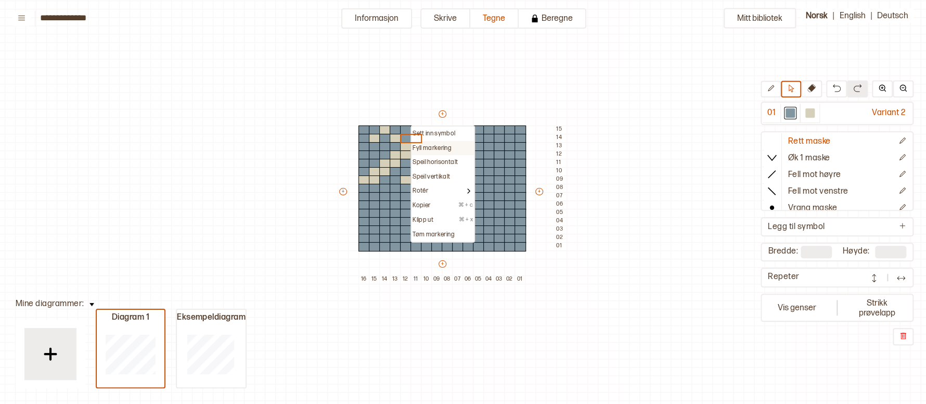
click at [416, 144] on p "Fyll markering" at bounding box center [431, 148] width 39 height 8
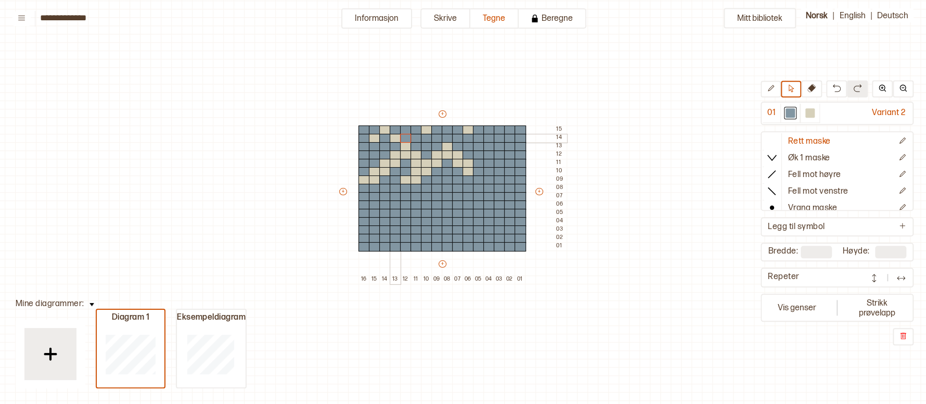
click at [393, 140] on div at bounding box center [395, 138] width 11 height 9
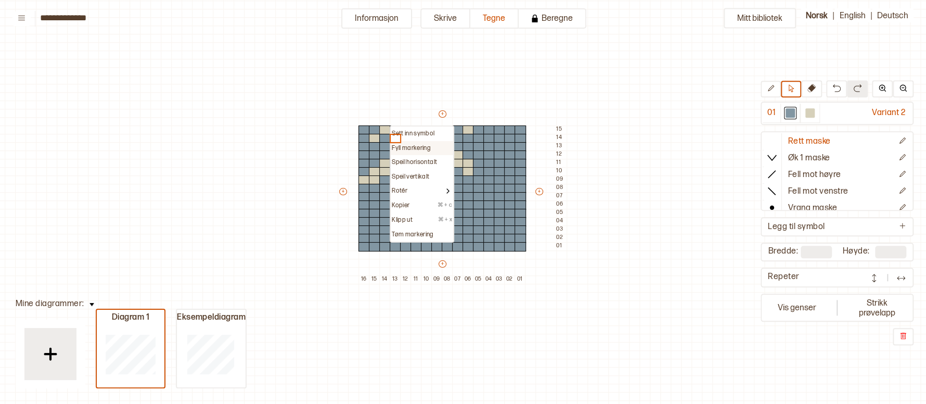
click at [398, 144] on p "Fyll markering" at bounding box center [411, 148] width 39 height 8
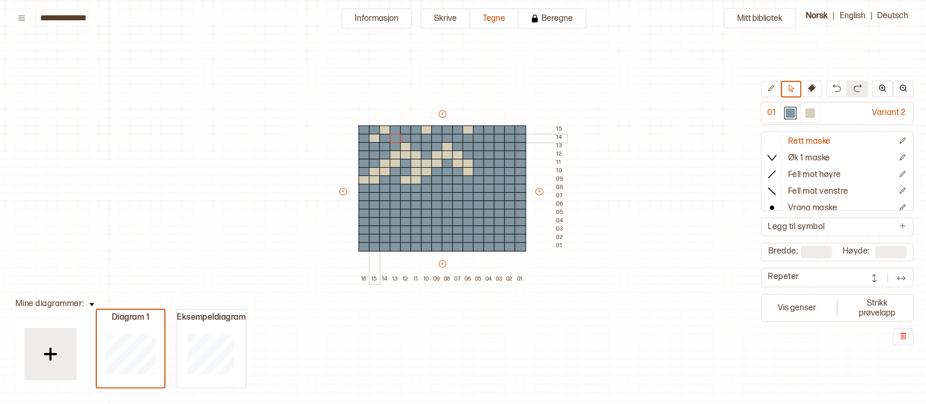
click at [372, 139] on div at bounding box center [374, 138] width 11 height 9
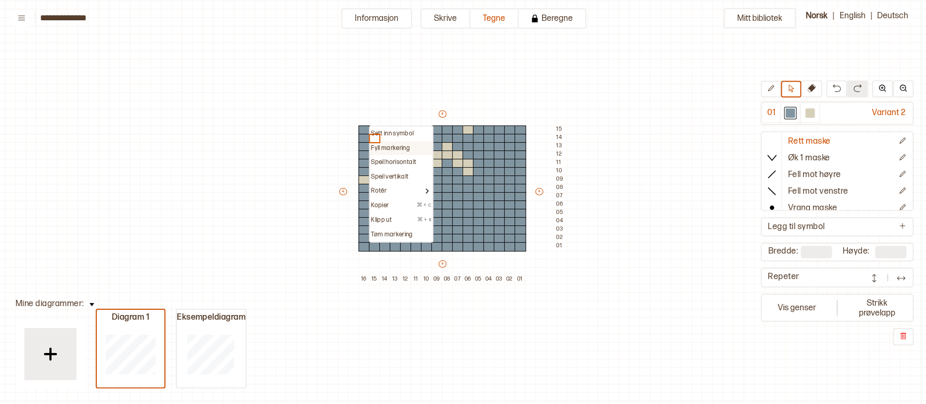
click at [376, 144] on p "Fyll markering" at bounding box center [390, 148] width 39 height 8
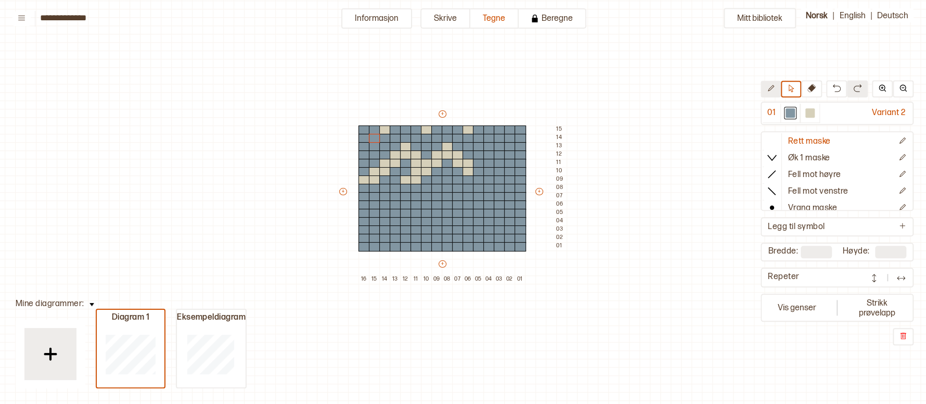
click at [773, 91] on icon at bounding box center [771, 88] width 8 height 8
click at [384, 125] on div at bounding box center [384, 129] width 11 height 9
click at [428, 128] on div at bounding box center [426, 129] width 11 height 9
click at [477, 129] on div at bounding box center [478, 129] width 11 height 9
click at [473, 130] on div at bounding box center [478, 129] width 11 height 9
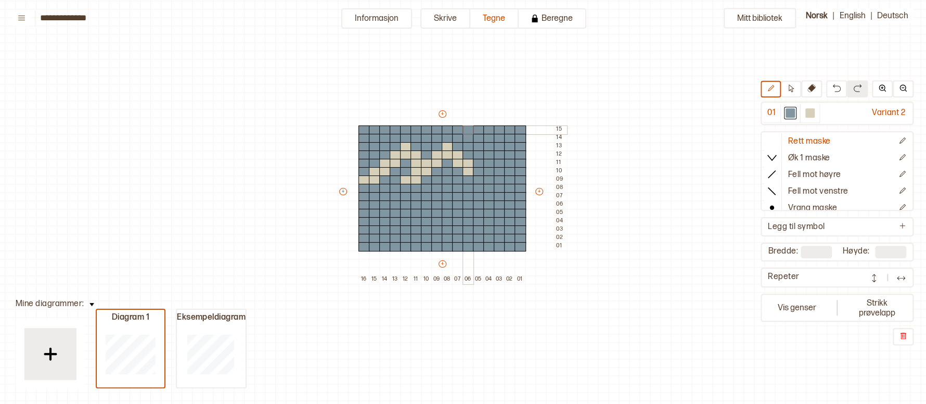
click at [468, 130] on div at bounding box center [467, 129] width 11 height 9
click at [810, 117] on div at bounding box center [809, 112] width 9 height 9
click at [490, 145] on div at bounding box center [488, 146] width 11 height 9
click at [478, 154] on div at bounding box center [478, 154] width 11 height 9
click at [490, 156] on div at bounding box center [488, 154] width 11 height 9
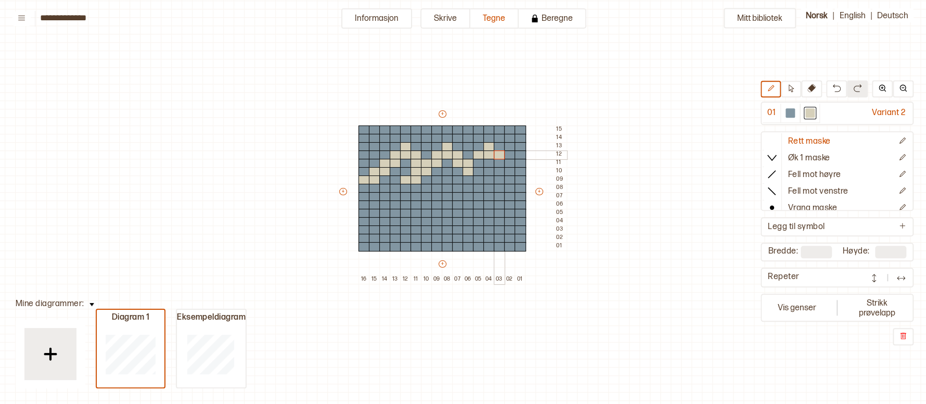
click at [500, 155] on div at bounding box center [499, 154] width 11 height 9
click at [498, 162] on div at bounding box center [499, 163] width 11 height 9
click at [510, 161] on div at bounding box center [509, 163] width 11 height 9
click at [477, 161] on div at bounding box center [478, 163] width 11 height 9
click at [460, 171] on div at bounding box center [457, 171] width 11 height 9
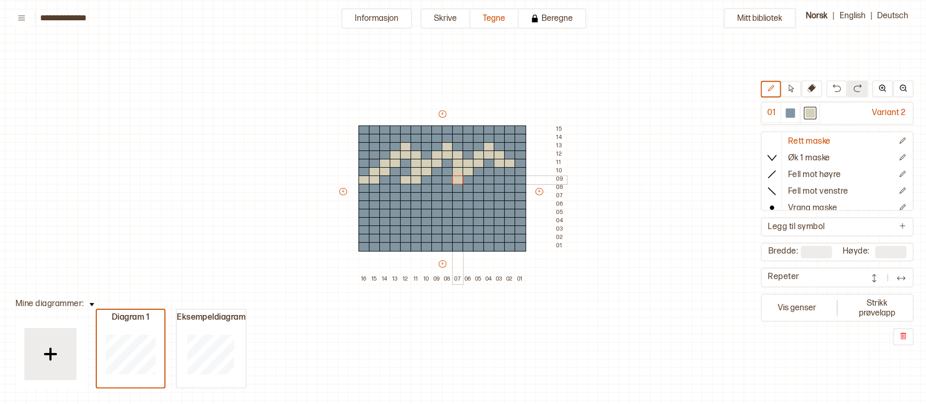
click at [458, 178] on div at bounding box center [457, 179] width 11 height 9
click at [448, 178] on div at bounding box center [447, 179] width 11 height 9
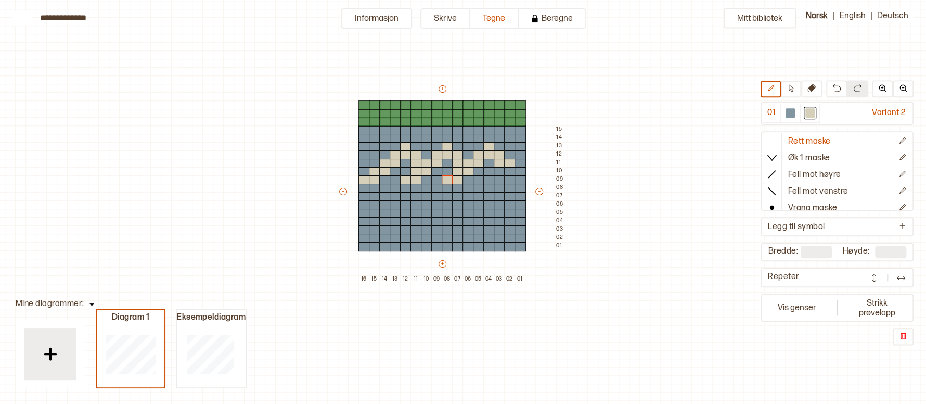
type input "**"
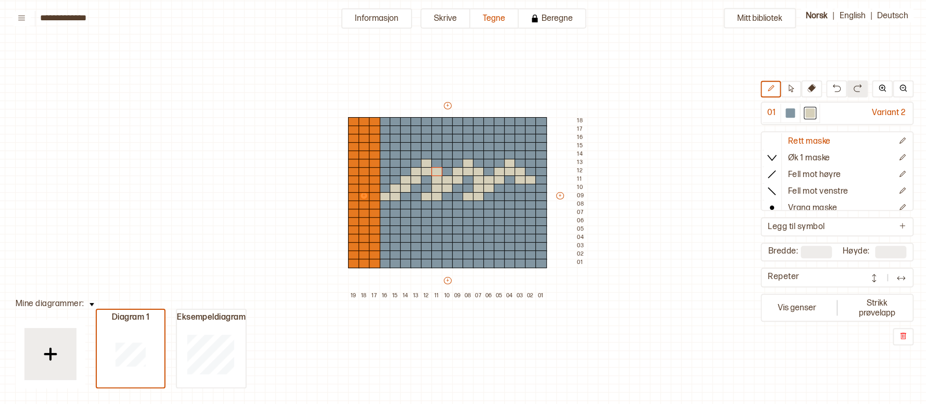
type input "**"
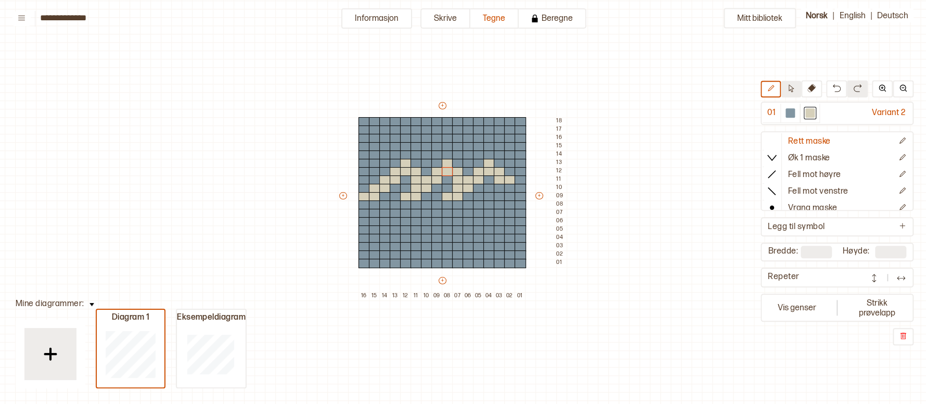
click at [792, 92] on icon at bounding box center [791, 88] width 5 height 8
click at [773, 91] on icon at bounding box center [771, 88] width 8 height 8
click at [427, 146] on div at bounding box center [426, 146] width 11 height 9
click at [470, 146] on div at bounding box center [467, 146] width 11 height 9
click at [522, 146] on div at bounding box center [519, 146] width 11 height 9
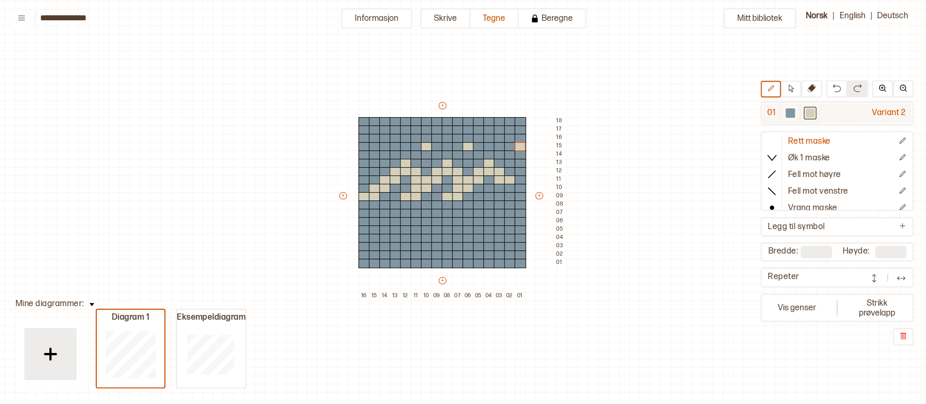
click at [791, 117] on div at bounding box center [789, 112] width 9 height 9
click at [519, 146] on div at bounding box center [519, 146] width 11 height 9
click at [811, 111] on div at bounding box center [809, 112] width 9 height 9
click at [513, 147] on div at bounding box center [509, 146] width 11 height 9
click at [384, 147] on div at bounding box center [384, 146] width 11 height 9
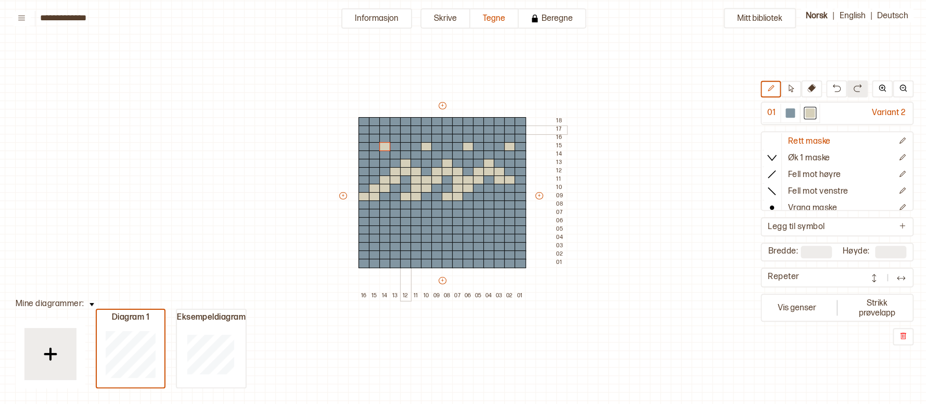
click at [406, 130] on div at bounding box center [405, 129] width 11 height 9
click at [446, 130] on div at bounding box center [447, 129] width 11 height 9
click at [492, 129] on div at bounding box center [488, 129] width 11 height 9
click at [384, 219] on div at bounding box center [384, 221] width 11 height 9
click at [386, 219] on div at bounding box center [384, 221] width 11 height 9
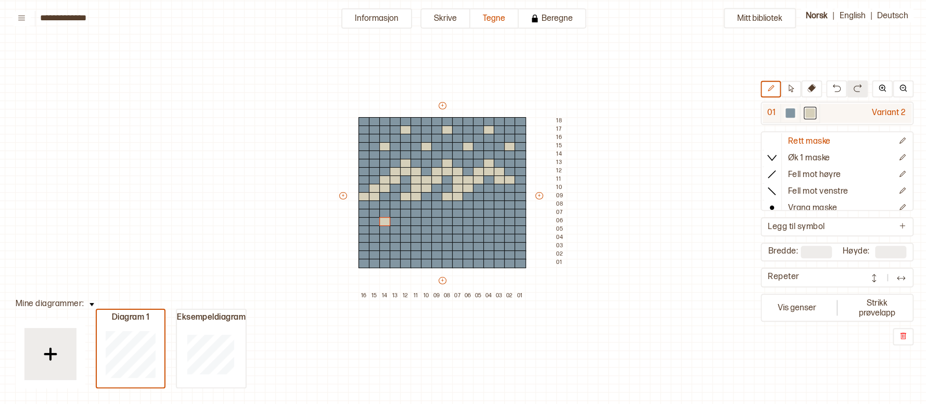
click at [795, 113] on div at bounding box center [790, 113] width 12 height 12
click at [382, 219] on div at bounding box center [384, 221] width 11 height 9
click at [808, 115] on div at bounding box center [809, 112] width 9 height 9
click at [383, 209] on div at bounding box center [384, 213] width 11 height 9
click at [414, 213] on div at bounding box center [415, 213] width 11 height 9
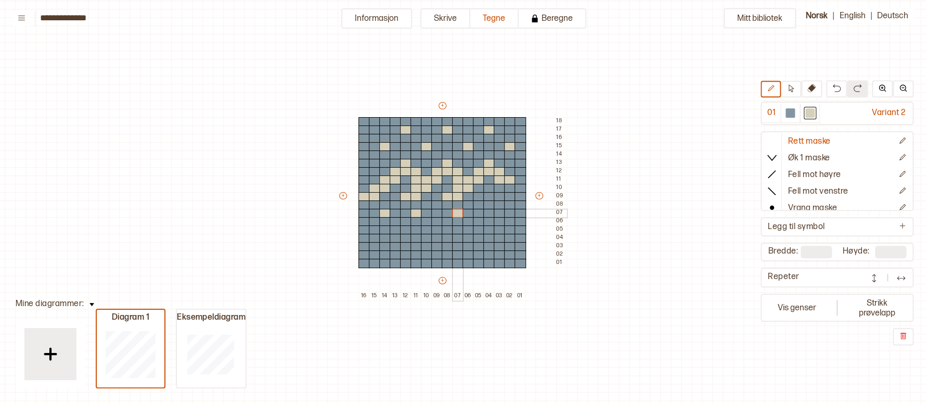
click at [455, 213] on div at bounding box center [457, 213] width 11 height 9
click at [789, 113] on div at bounding box center [789, 112] width 9 height 9
click at [416, 211] on div at bounding box center [415, 213] width 11 height 9
click at [456, 211] on div at bounding box center [457, 213] width 11 height 9
click at [809, 109] on div at bounding box center [809, 112] width 9 height 9
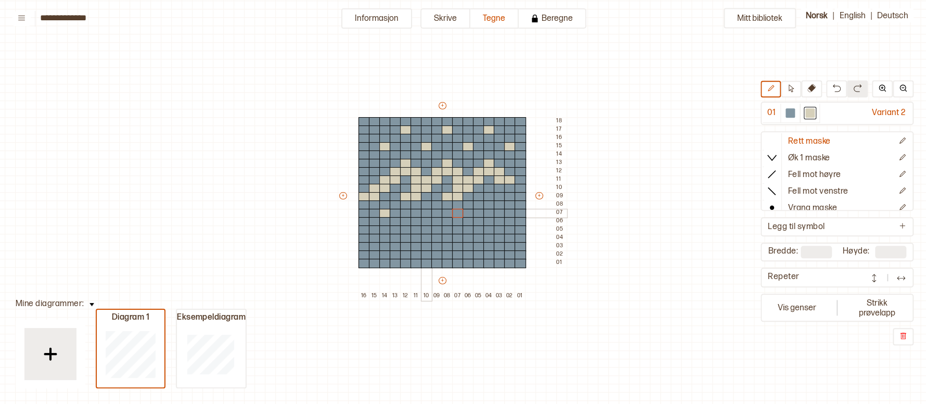
click at [425, 211] on div at bounding box center [426, 213] width 11 height 9
click at [469, 213] on div at bounding box center [467, 213] width 11 height 9
click at [513, 213] on div at bounding box center [509, 213] width 11 height 9
click at [407, 231] on div at bounding box center [405, 229] width 11 height 9
click at [449, 232] on div at bounding box center [447, 229] width 11 height 9
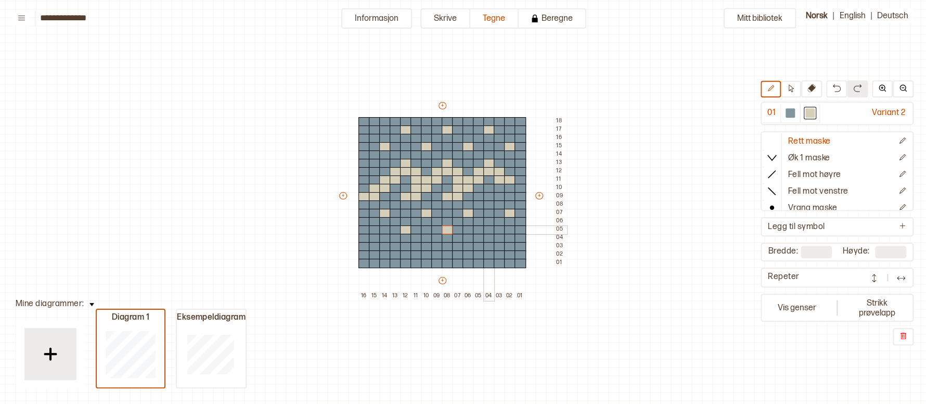
click at [490, 231] on div at bounding box center [488, 229] width 11 height 9
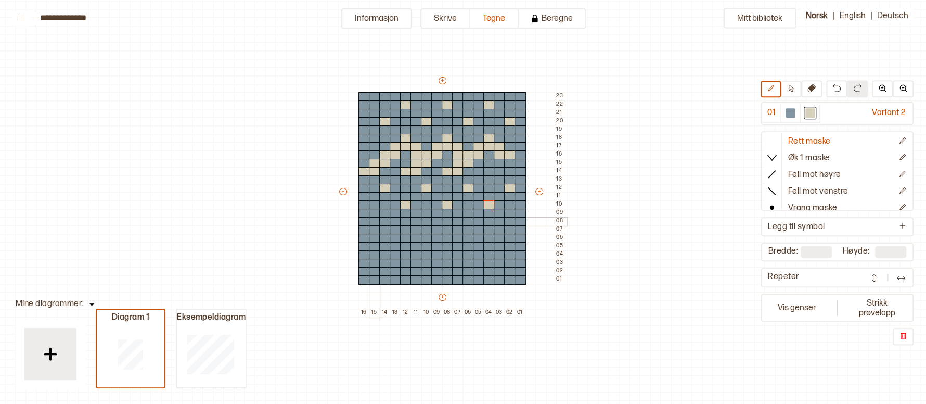
click at [377, 217] on div at bounding box center [374, 221] width 11 height 9
click at [383, 218] on div at bounding box center [384, 221] width 11 height 9
click at [392, 221] on div at bounding box center [395, 221] width 11 height 9
click at [797, 87] on button at bounding box center [791, 89] width 20 height 17
drag, startPoint x: 372, startPoint y: 221, endPoint x: 373, endPoint y: 258, distance: 36.9
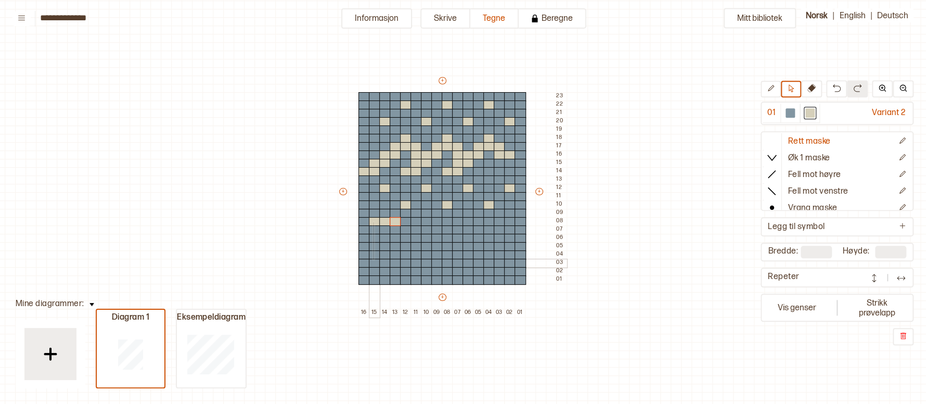
click at [373, 258] on div "+ + + + 16 15 14 13 12 11 10 09 08 07 06 05 04 03 02 01 23 22 21 20 19 18 17 16…" at bounding box center [452, 195] width 229 height 241
drag, startPoint x: 376, startPoint y: 222, endPoint x: 376, endPoint y: 249, distance: 27.0
click at [376, 249] on div "+ + + + 16 15 14 13 12 11 10 09 08 07 06 05 04 03 02 01 23 22 21 20 19 18 17 16…" at bounding box center [452, 195] width 229 height 241
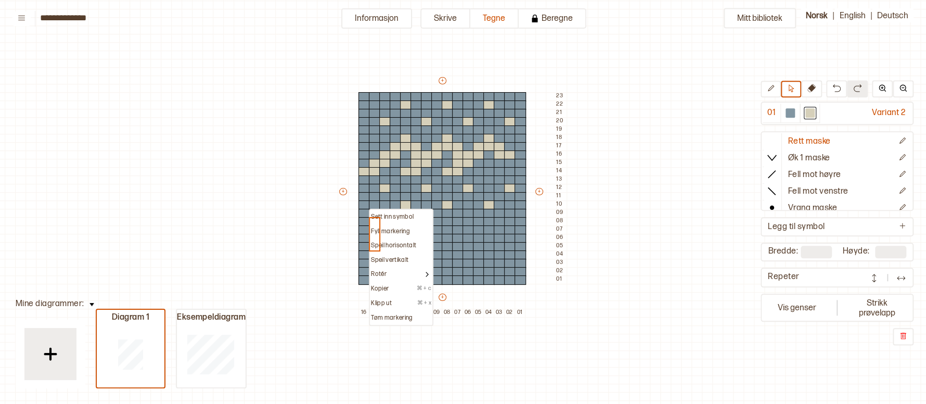
click at [373, 211] on div "Sett inn symbol" at bounding box center [401, 217] width 62 height 15
click at [372, 221] on p "Sett inn symbol" at bounding box center [392, 225] width 43 height 8
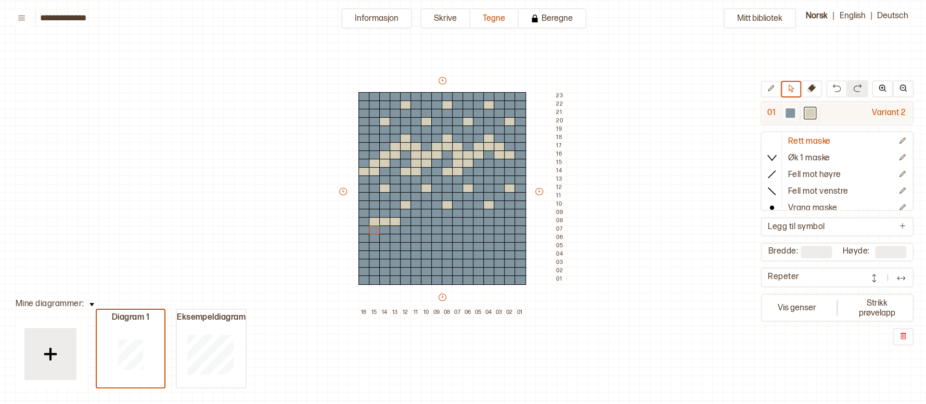
click at [806, 110] on div at bounding box center [809, 112] width 9 height 9
click at [780, 89] on button at bounding box center [770, 89] width 20 height 17
click at [375, 230] on div at bounding box center [374, 229] width 11 height 9
click at [374, 238] on div at bounding box center [374, 238] width 11 height 9
click at [373, 245] on div at bounding box center [374, 246] width 11 height 9
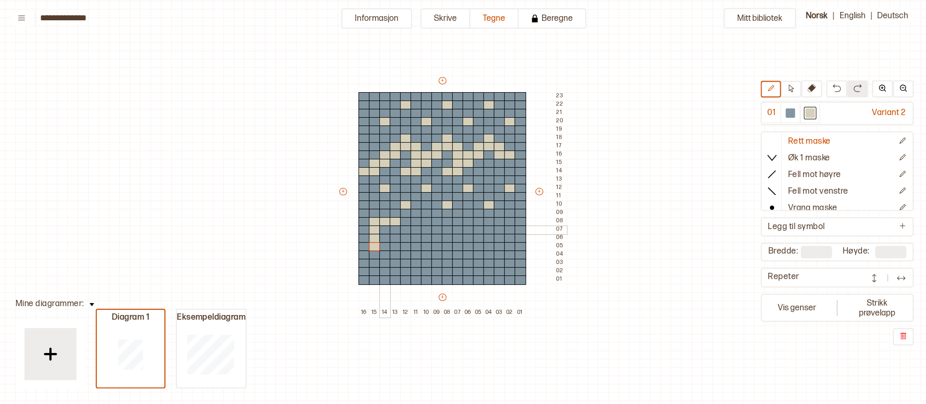
click at [388, 229] on div at bounding box center [384, 229] width 11 height 9
click at [392, 229] on div at bounding box center [395, 229] width 11 height 9
click at [387, 237] on div at bounding box center [384, 238] width 11 height 9
click at [383, 246] on div at bounding box center [384, 246] width 11 height 9
click at [393, 246] on div at bounding box center [395, 246] width 11 height 9
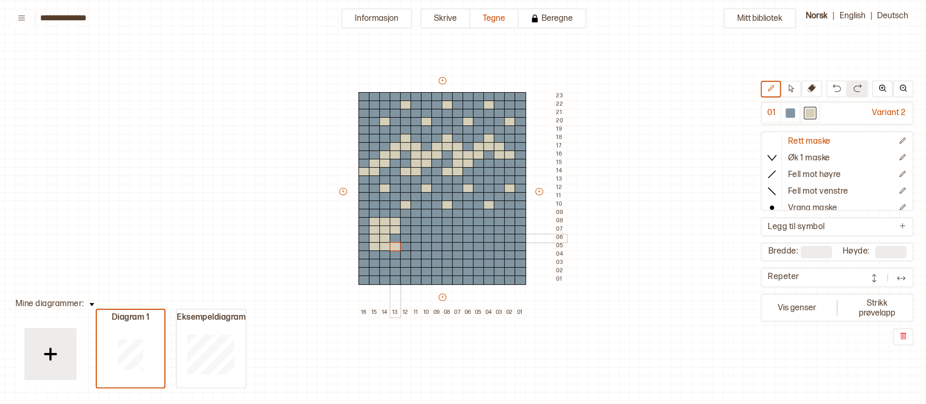
click at [393, 237] on div at bounding box center [395, 238] width 11 height 9
click at [395, 225] on div at bounding box center [395, 229] width 11 height 9
click at [396, 222] on div at bounding box center [395, 221] width 11 height 9
click at [786, 111] on div at bounding box center [789, 112] width 9 height 9
click at [397, 221] on div at bounding box center [395, 221] width 11 height 9
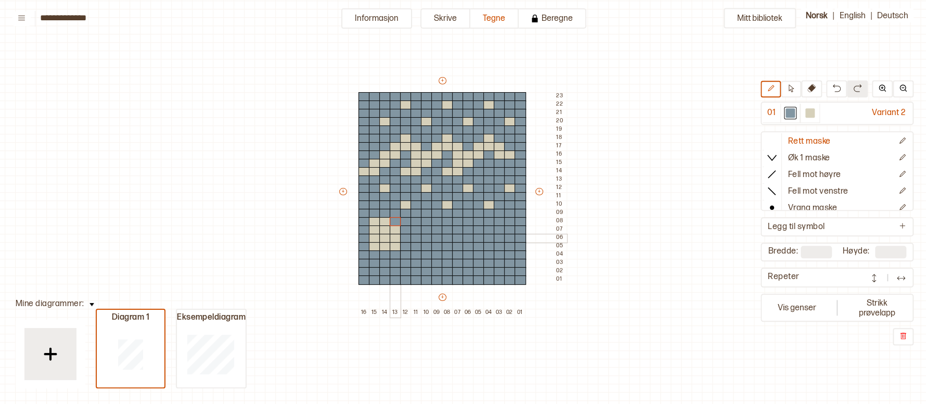
click at [396, 235] on div at bounding box center [395, 238] width 11 height 9
click at [396, 227] on div at bounding box center [395, 229] width 11 height 9
click at [395, 248] on div at bounding box center [395, 246] width 11 height 9
click at [810, 110] on div at bounding box center [809, 112] width 9 height 9
click at [381, 210] on div at bounding box center [384, 213] width 11 height 9
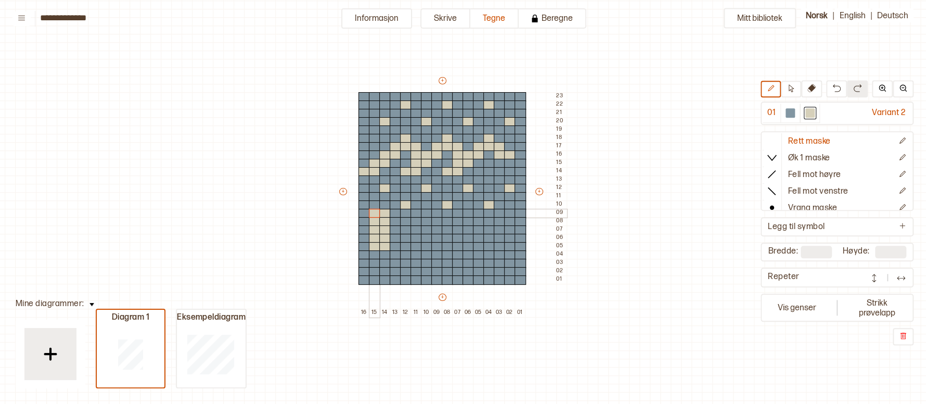
click at [376, 213] on div at bounding box center [374, 213] width 11 height 9
click at [395, 240] on div at bounding box center [395, 238] width 11 height 9
click at [395, 244] on div at bounding box center [395, 246] width 11 height 9
click at [403, 227] on div at bounding box center [405, 229] width 11 height 9
click at [403, 236] on div at bounding box center [405, 238] width 11 height 9
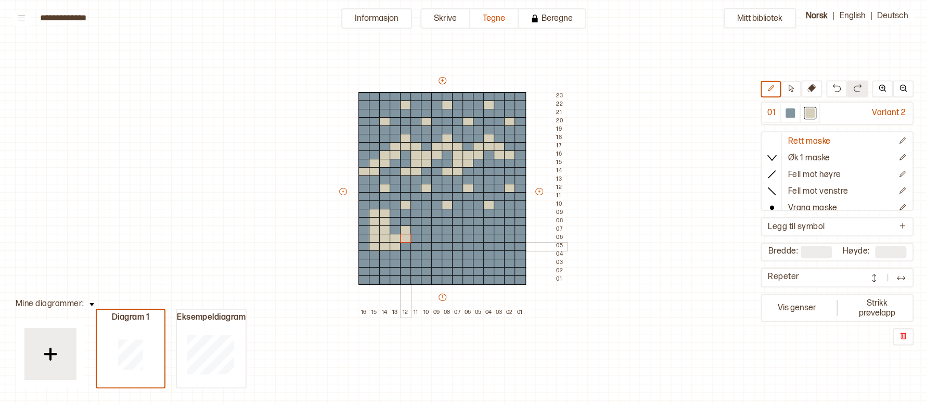
click at [403, 246] on div at bounding box center [405, 246] width 11 height 9
click at [402, 254] on div at bounding box center [405, 254] width 11 height 9
click at [404, 264] on div at bounding box center [405, 263] width 11 height 9
click at [404, 269] on div at bounding box center [405, 271] width 11 height 9
click at [412, 253] on div at bounding box center [415, 254] width 11 height 9
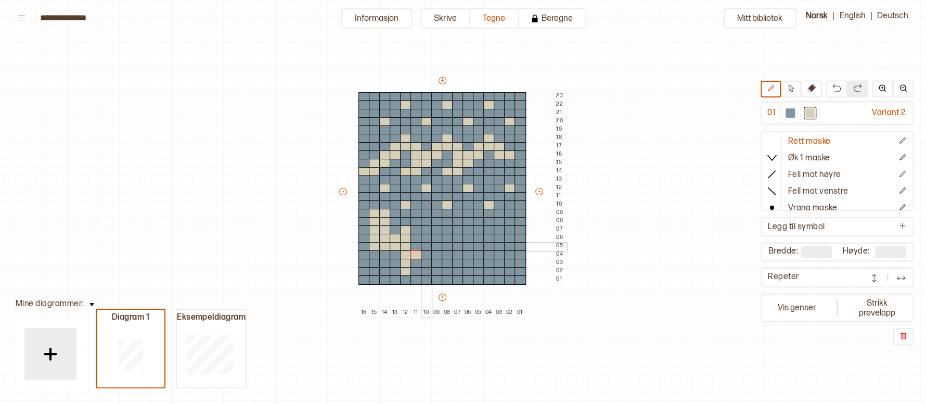
click at [422, 246] on div at bounding box center [426, 246] width 11 height 9
click at [424, 255] on div at bounding box center [426, 254] width 11 height 9
click at [425, 261] on div at bounding box center [426, 263] width 11 height 9
click at [425, 267] on div at bounding box center [426, 271] width 11 height 9
click at [424, 278] on div at bounding box center [426, 279] width 11 height 9
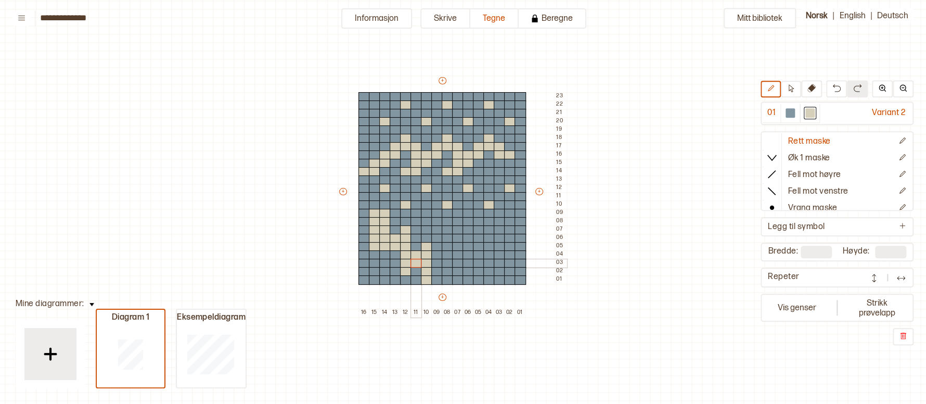
click at [418, 262] on div at bounding box center [415, 263] width 11 height 9
click at [417, 271] on div at bounding box center [415, 271] width 11 height 9
click at [395, 257] on div at bounding box center [395, 254] width 11 height 9
click at [394, 263] on div at bounding box center [395, 263] width 11 height 9
click at [394, 270] on div at bounding box center [395, 271] width 11 height 9
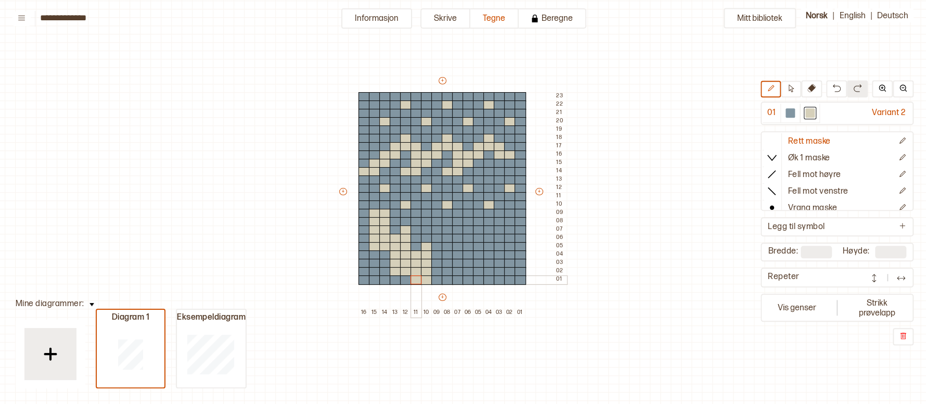
click at [418, 279] on div at bounding box center [415, 279] width 11 height 9
click at [792, 110] on div at bounding box center [789, 112] width 9 height 9
click at [416, 280] on div at bounding box center [415, 279] width 11 height 9
click at [397, 269] on div at bounding box center [395, 271] width 11 height 9
click at [401, 273] on div at bounding box center [405, 271] width 11 height 9
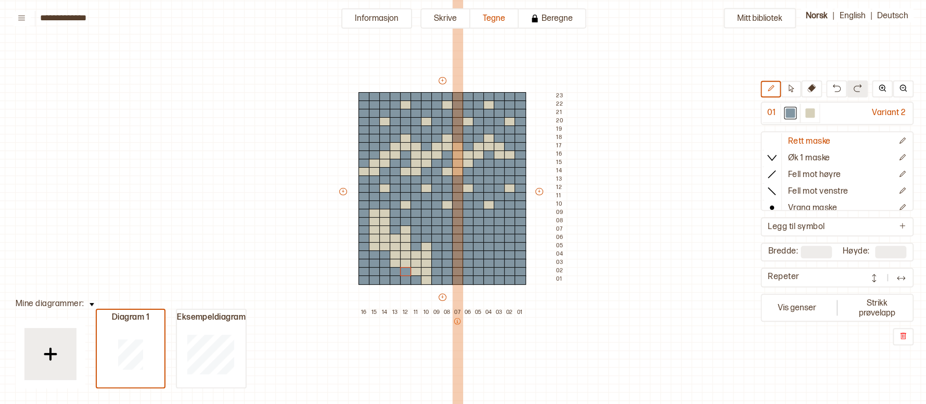
click at [460, 336] on div "07" at bounding box center [457, 360] width 10 height 104
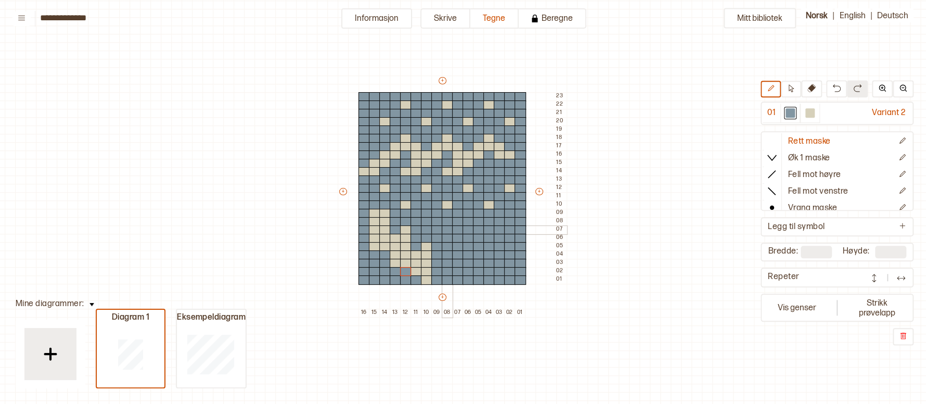
click at [447, 230] on div at bounding box center [447, 229] width 11 height 9
click at [807, 107] on div at bounding box center [810, 113] width 12 height 12
click at [447, 228] on div at bounding box center [447, 229] width 11 height 9
click at [460, 229] on div at bounding box center [457, 229] width 11 height 9
click at [445, 237] on div at bounding box center [447, 238] width 11 height 9
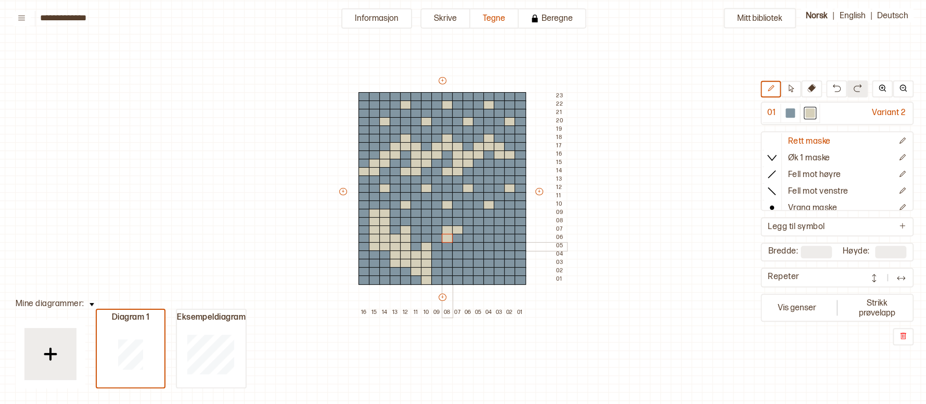
click at [446, 248] on div at bounding box center [447, 246] width 11 height 9
click at [447, 253] on div at bounding box center [447, 254] width 11 height 9
click at [446, 261] on div at bounding box center [447, 263] width 11 height 9
click at [457, 259] on div at bounding box center [457, 263] width 11 height 9
click at [458, 251] on div at bounding box center [457, 254] width 11 height 9
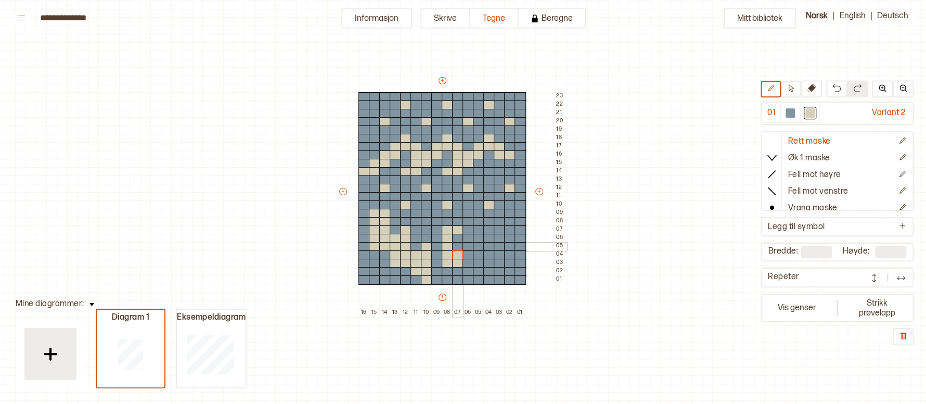
click at [459, 242] on div at bounding box center [457, 246] width 11 height 9
click at [459, 235] on div at bounding box center [457, 238] width 11 height 9
click at [470, 252] on div at bounding box center [467, 254] width 11 height 9
click at [468, 259] on div at bounding box center [467, 263] width 11 height 9
click at [479, 244] on div at bounding box center [478, 246] width 11 height 9
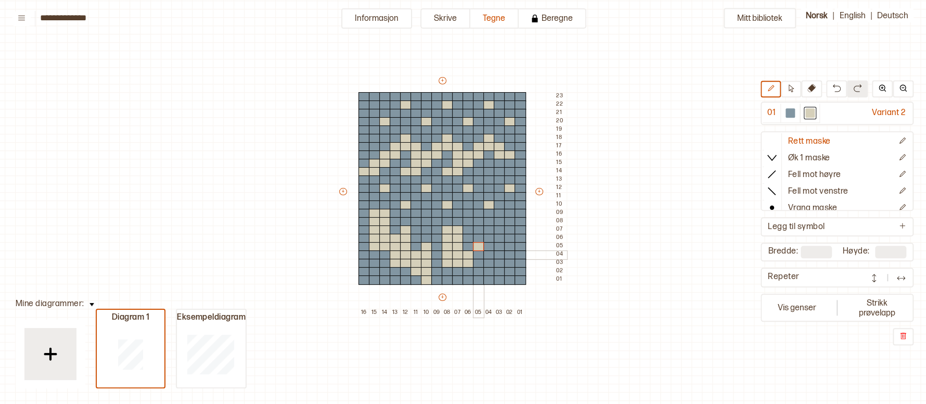
click at [479, 253] on div at bounding box center [478, 254] width 11 height 9
click at [480, 263] on div at bounding box center [478, 263] width 11 height 9
click at [478, 271] on div at bounding box center [478, 271] width 11 height 9
click at [478, 276] on div at bounding box center [478, 279] width 11 height 9
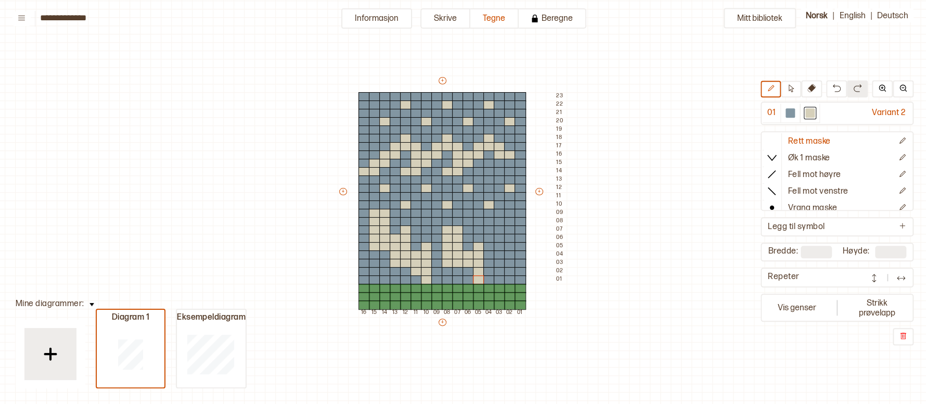
type input "**"
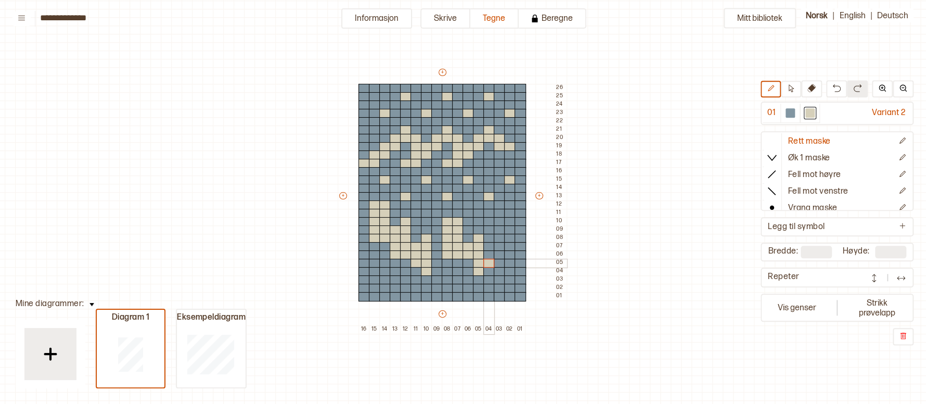
click at [487, 262] on div at bounding box center [488, 263] width 11 height 9
click at [502, 261] on div at bounding box center [499, 263] width 11 height 9
click at [507, 261] on div at bounding box center [509, 263] width 11 height 9
click at [509, 254] on div at bounding box center [509, 254] width 11 height 9
click at [508, 270] on div at bounding box center [509, 271] width 11 height 9
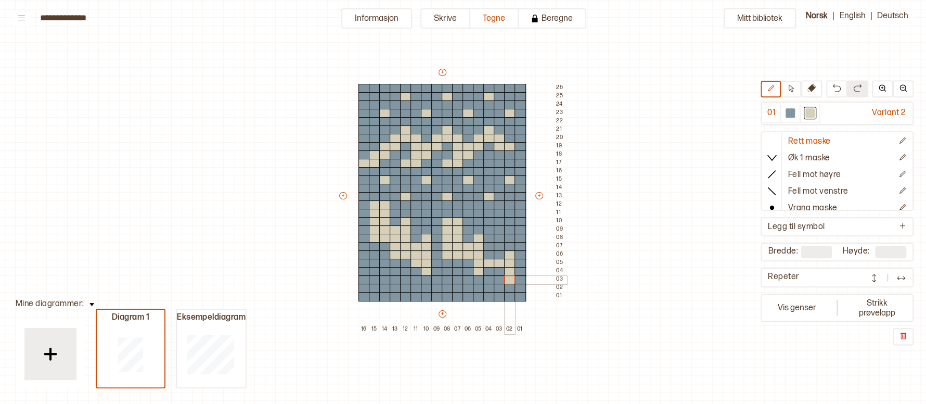
click at [508, 278] on div at bounding box center [509, 279] width 11 height 9
click at [508, 285] on div at bounding box center [509, 287] width 11 height 9
click at [508, 292] on div at bounding box center [509, 296] width 11 height 9
click at [486, 272] on div at bounding box center [488, 271] width 11 height 9
click at [501, 272] on div at bounding box center [499, 271] width 11 height 9
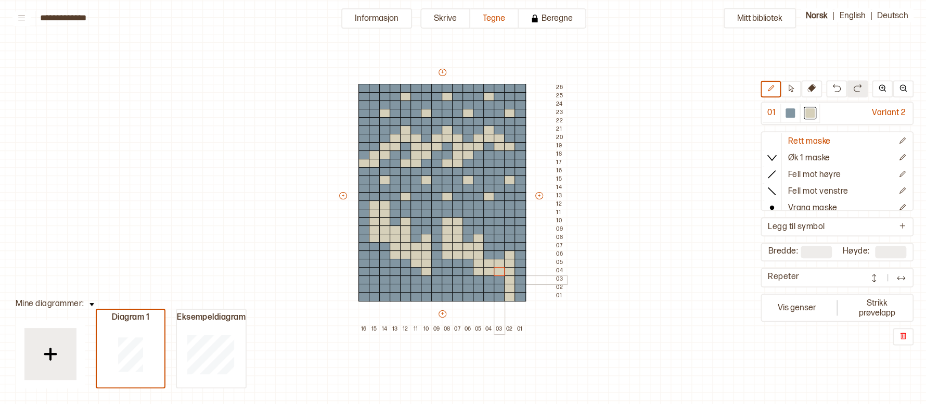
click at [502, 281] on div at bounding box center [499, 279] width 11 height 9
click at [471, 262] on div at bounding box center [467, 263] width 11 height 9
click at [468, 272] on div at bounding box center [467, 271] width 11 height 9
click at [500, 254] on div at bounding box center [499, 254] width 11 height 9
click at [497, 292] on div at bounding box center [499, 296] width 11 height 9
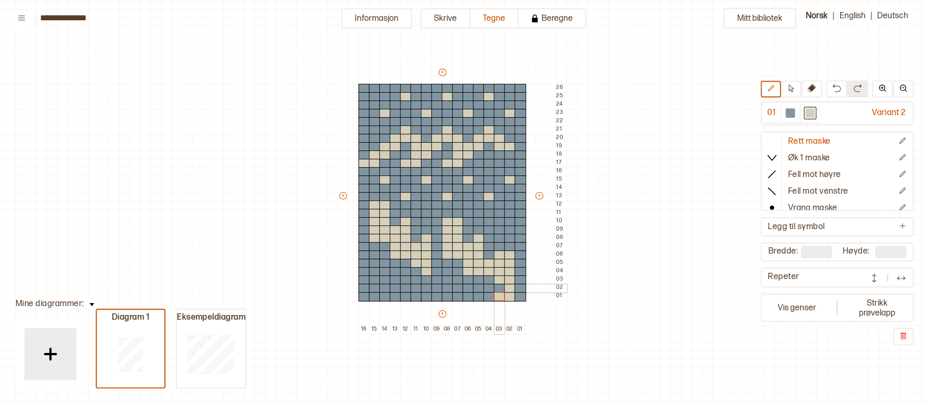
click at [499, 288] on div at bounding box center [499, 287] width 11 height 9
click at [790, 113] on div at bounding box center [789, 112] width 9 height 9
click at [511, 251] on div at bounding box center [509, 254] width 11 height 9
click at [510, 265] on div at bounding box center [509, 263] width 11 height 9
click at [509, 275] on div at bounding box center [509, 279] width 11 height 9
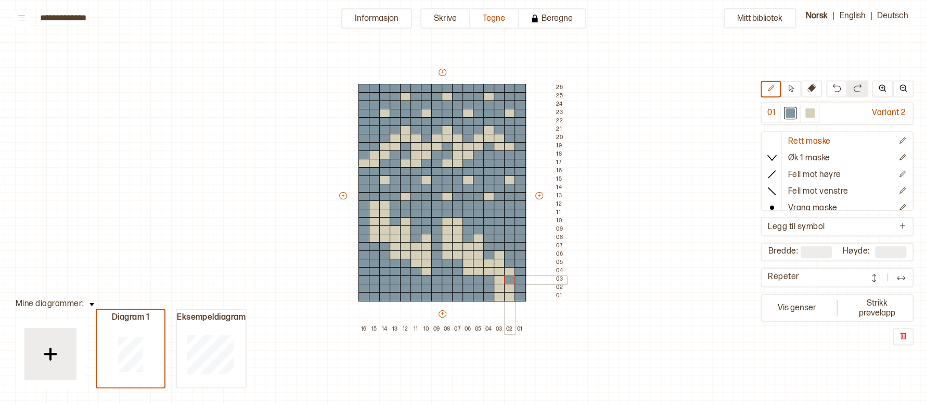
click at [510, 282] on div "+ + + + 16 15 14 13 12 11 10 09 08 07 06 05 04 03 02 01 26 25 24 23 22 21 20 19…" at bounding box center [452, 200] width 229 height 266
click at [511, 293] on div at bounding box center [509, 296] width 11 height 9
click at [511, 268] on div at bounding box center [509, 271] width 11 height 9
click at [809, 110] on div at bounding box center [809, 112] width 9 height 9
click at [490, 280] on div at bounding box center [488, 279] width 11 height 9
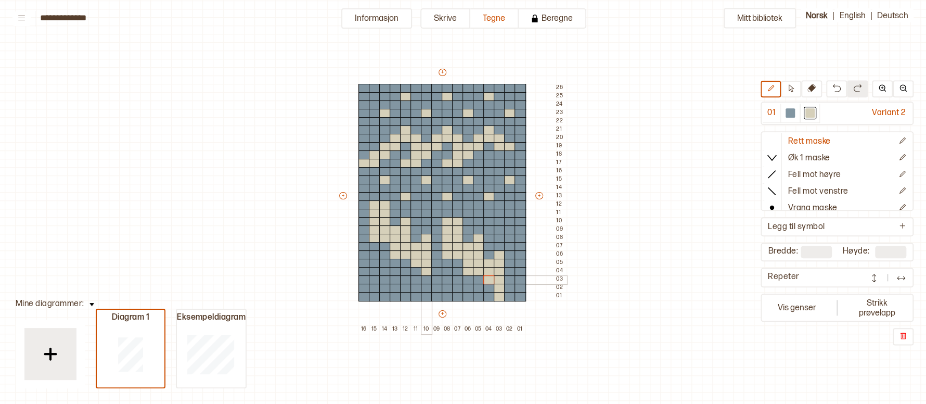
click at [422, 276] on div at bounding box center [426, 279] width 11 height 9
click at [898, 277] on img at bounding box center [901, 278] width 10 height 10
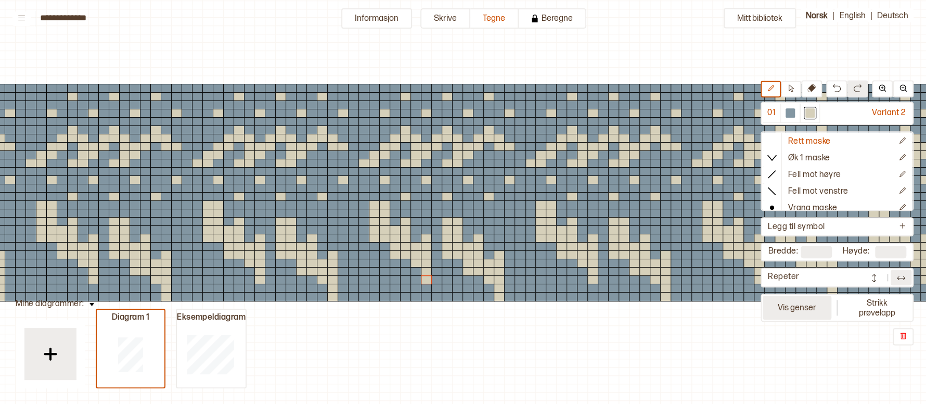
click at [804, 313] on button "Vis genser" at bounding box center [797, 307] width 69 height 24
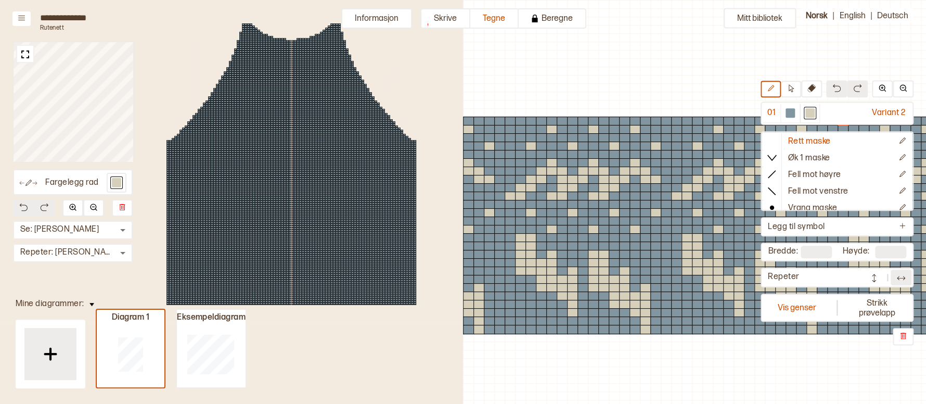
scroll to position [37, 357]
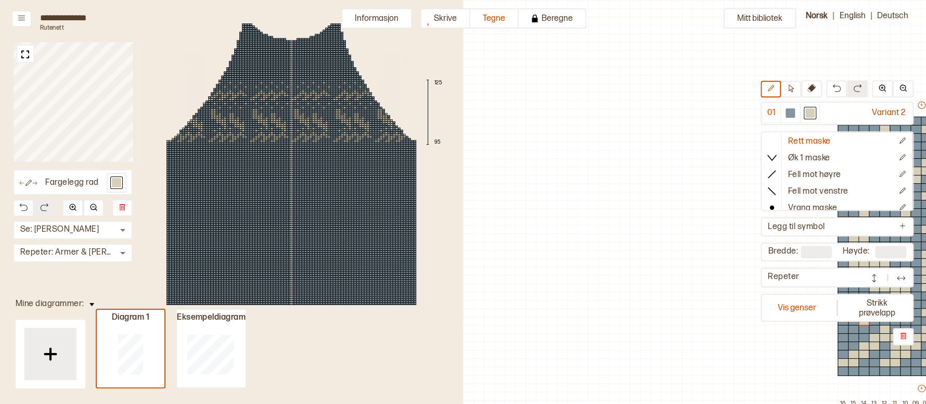
scroll to position [37, 357]
